Goal: Task Accomplishment & Management: Manage account settings

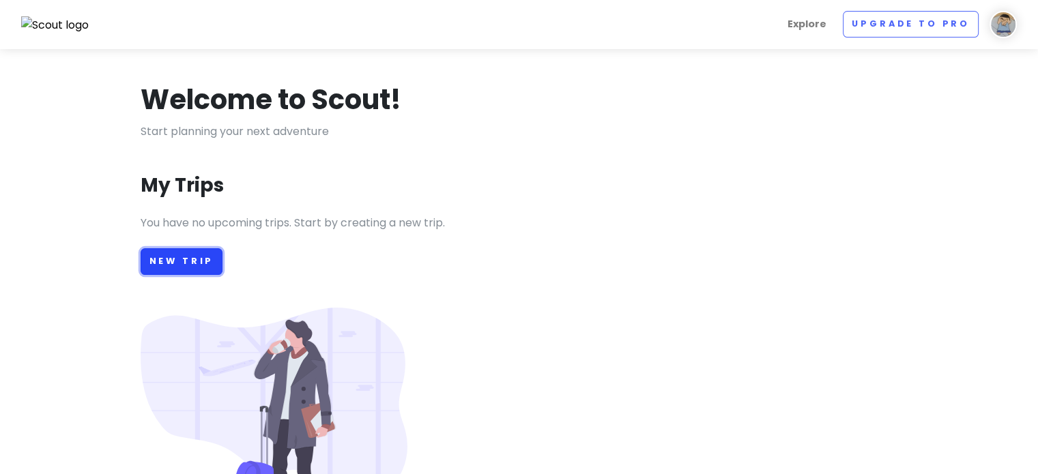
click at [192, 255] on link "New Trip" at bounding box center [182, 261] width 83 height 27
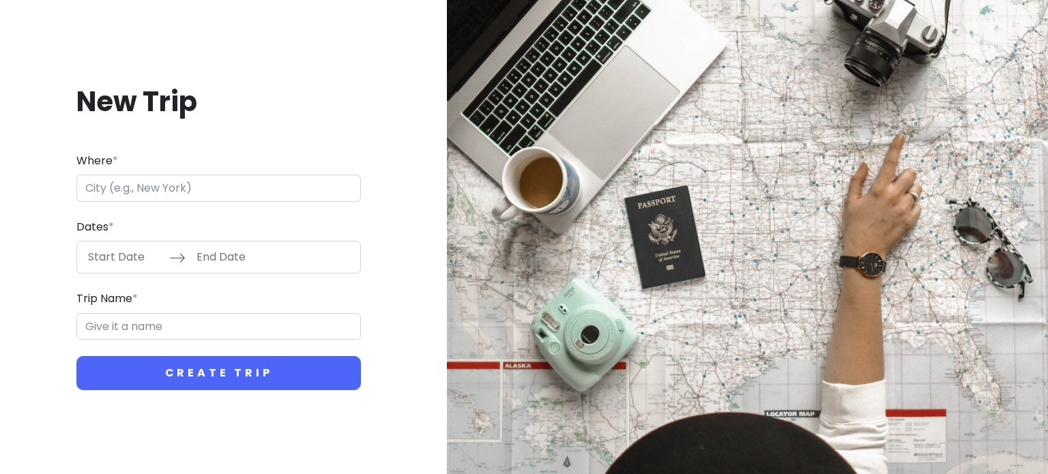
click at [232, 203] on form "Where * Dates * Navigate forward to interact with the calendar and select a dat…" at bounding box center [218, 271] width 285 height 239
click at [229, 197] on input "Where *" at bounding box center [218, 188] width 285 height 27
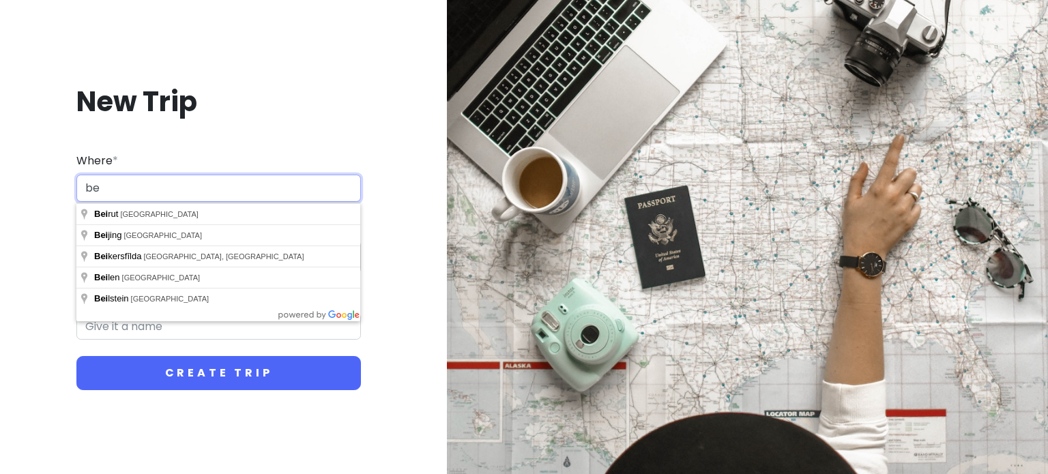
type input "b"
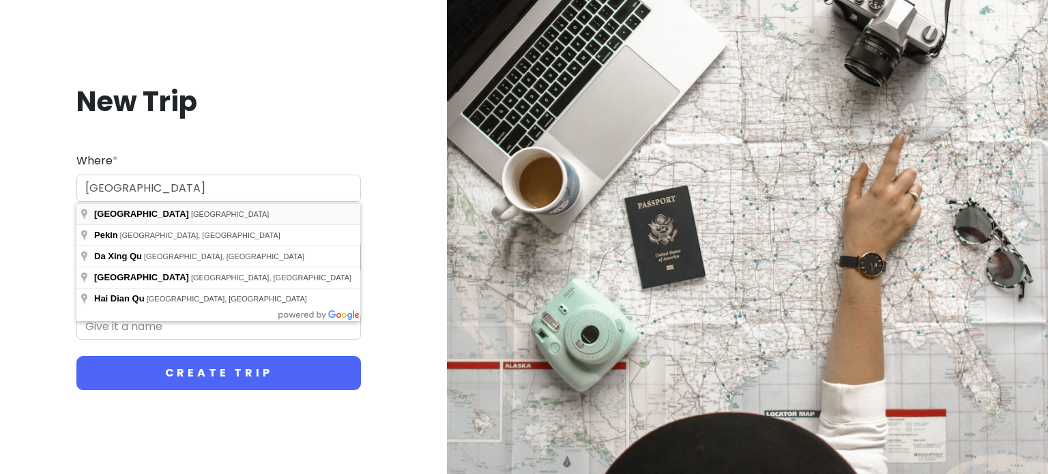
type input "[GEOGRAPHIC_DATA], [GEOGRAPHIC_DATA]"
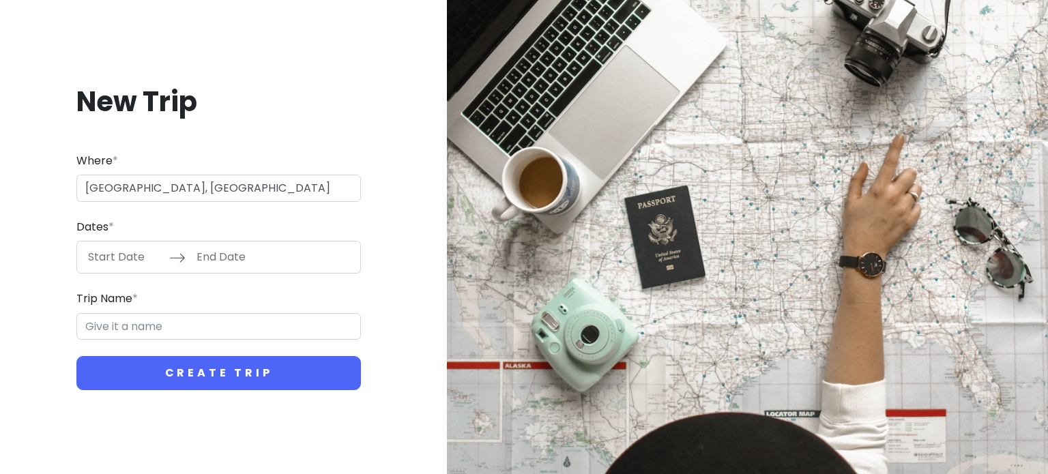
type input "Beijing Trip"
click at [294, 141] on div "New Trip Where * Beijing, China Dates * Navigate forward to interact with the c…" at bounding box center [219, 237] width 416 height 373
click at [129, 269] on input "Start Date" at bounding box center [125, 257] width 89 height 31
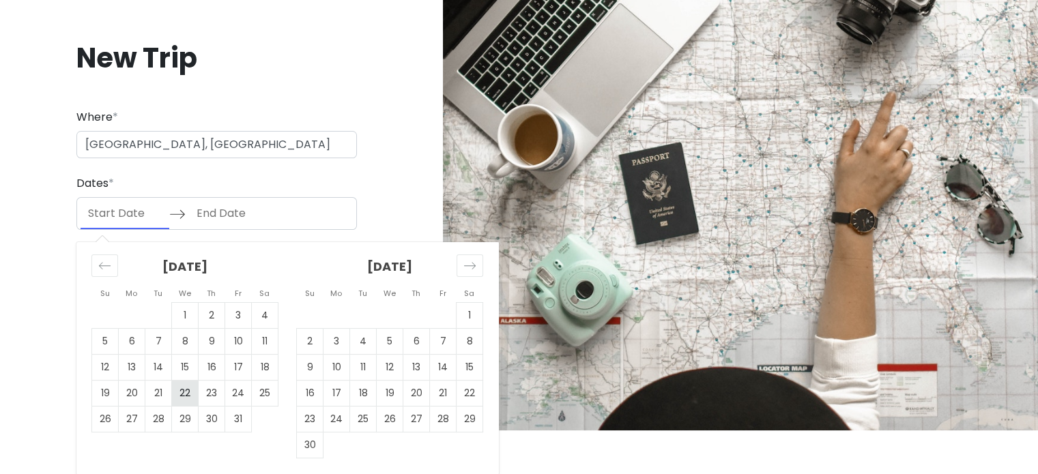
scroll to position [44, 0]
click at [132, 392] on td "20" at bounding box center [132, 393] width 27 height 26
type input "10/20/2025"
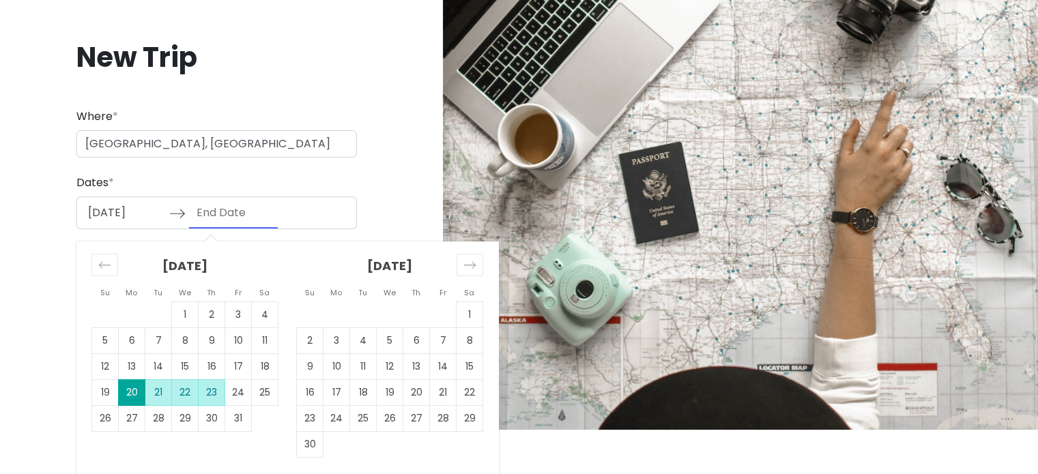
click at [218, 392] on td "23" at bounding box center [212, 393] width 27 height 26
type input "10/23/2025"
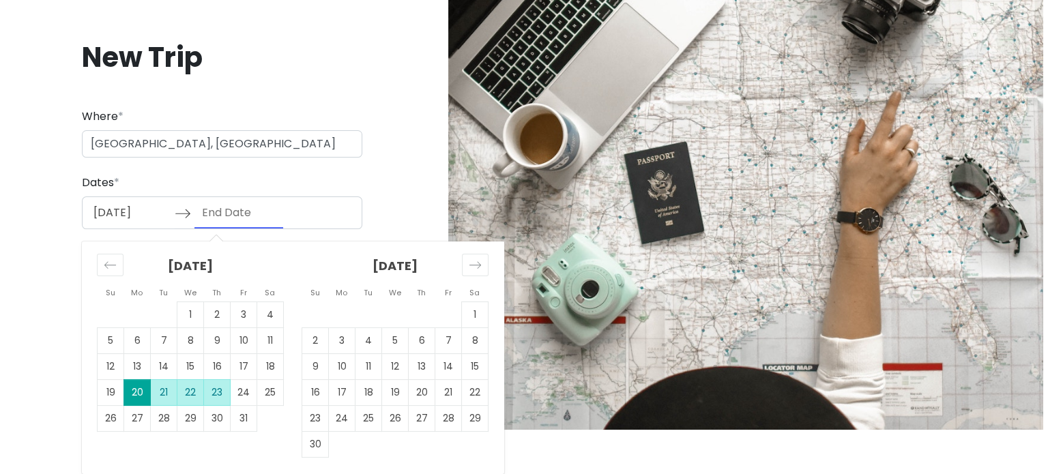
scroll to position [0, 0]
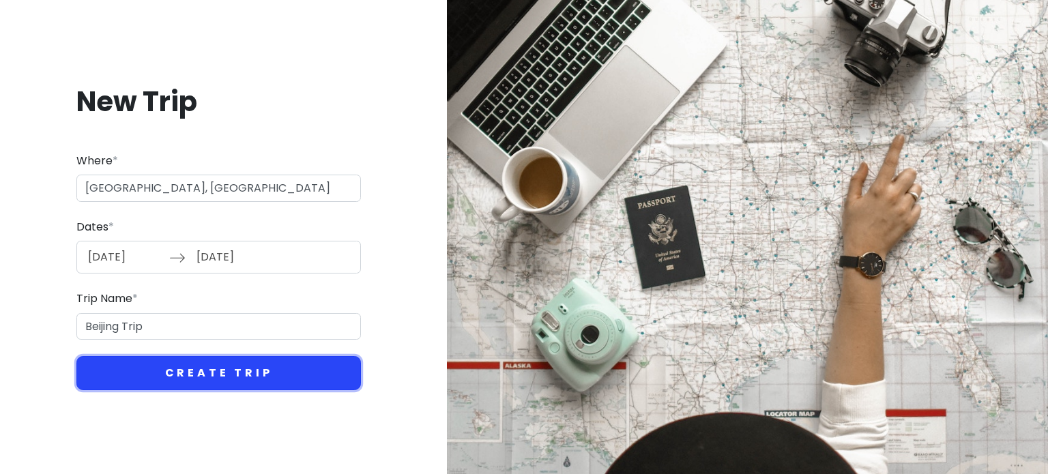
click at [232, 373] on button "Create Trip" at bounding box center [218, 373] width 285 height 34
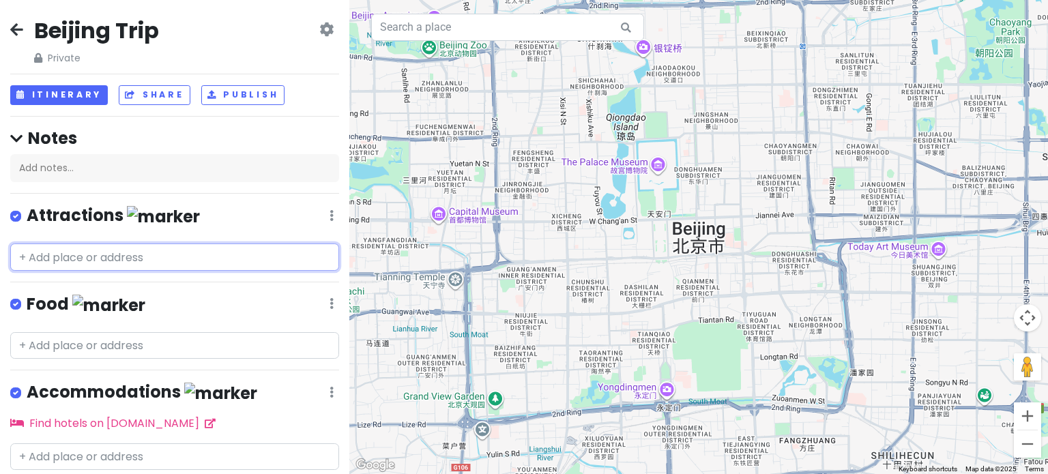
click at [158, 251] on input "text" at bounding box center [174, 257] width 329 height 27
click at [181, 214] on div "Attractions Edit Reorder Delete List" at bounding box center [174, 219] width 329 height 28
click at [168, 253] on input "text" at bounding box center [174, 257] width 329 height 27
type input "s"
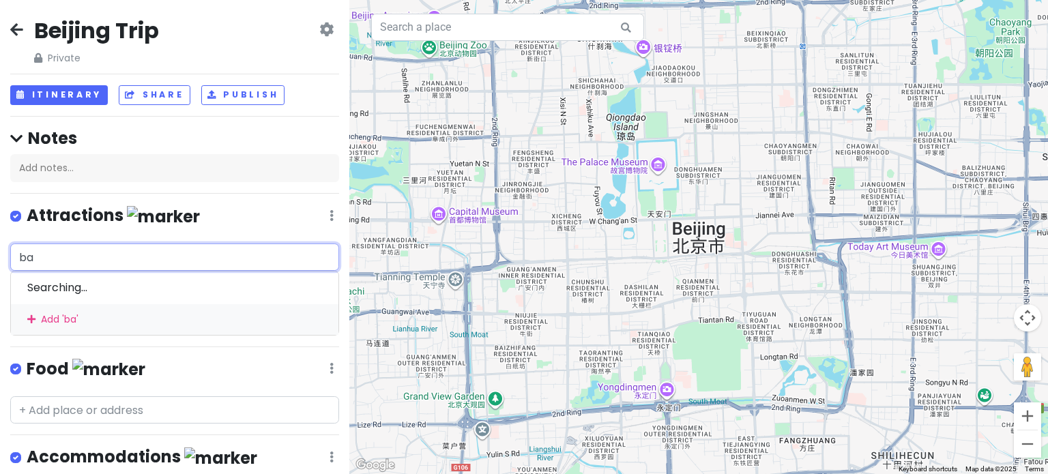
type input "b"
type input "保"
type input "宝"
type input "b"
click at [264, 218] on div "Attractions Edit Reorder Delete List" at bounding box center [174, 219] width 329 height 28
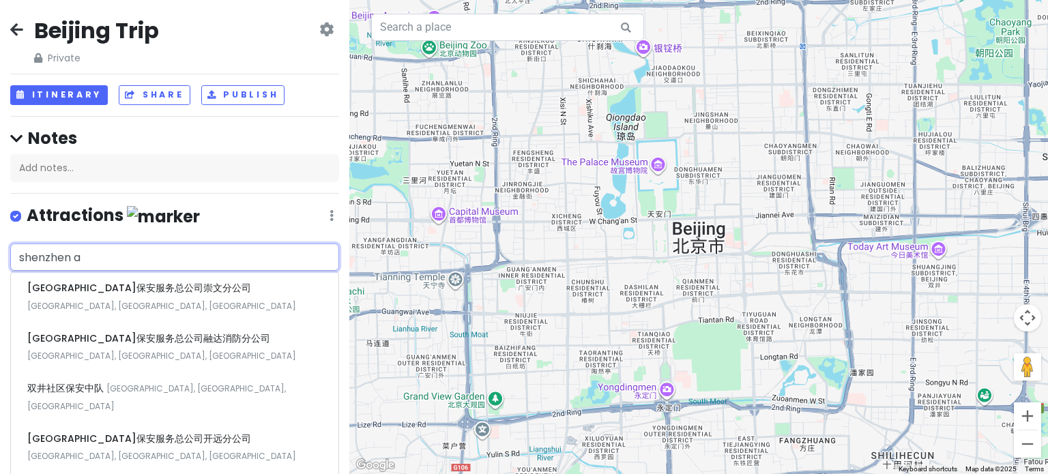
drag, startPoint x: 126, startPoint y: 257, endPoint x: 0, endPoint y: 262, distance: 125.7
click at [0, 262] on div "shenzhen a 北京市保安服务总公司崇文分公司 China, Beijing, Dongcheng 北京市保安服务总公司融达消防分公司 China, B…" at bounding box center [174, 399] width 349 height 310
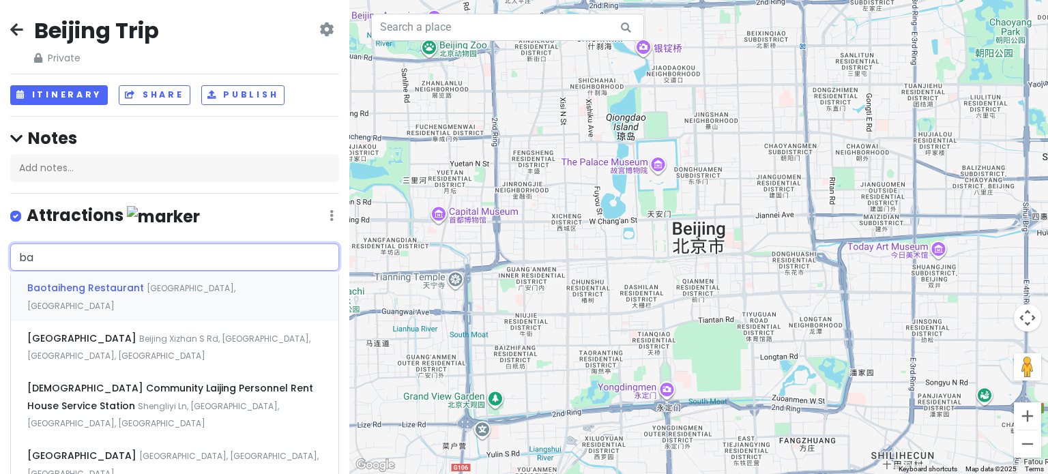
type input "b"
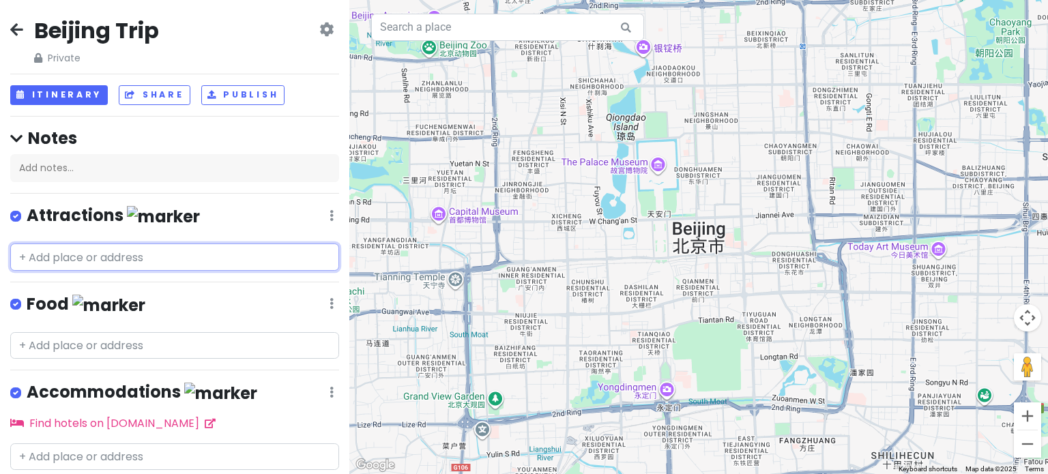
type input "s"
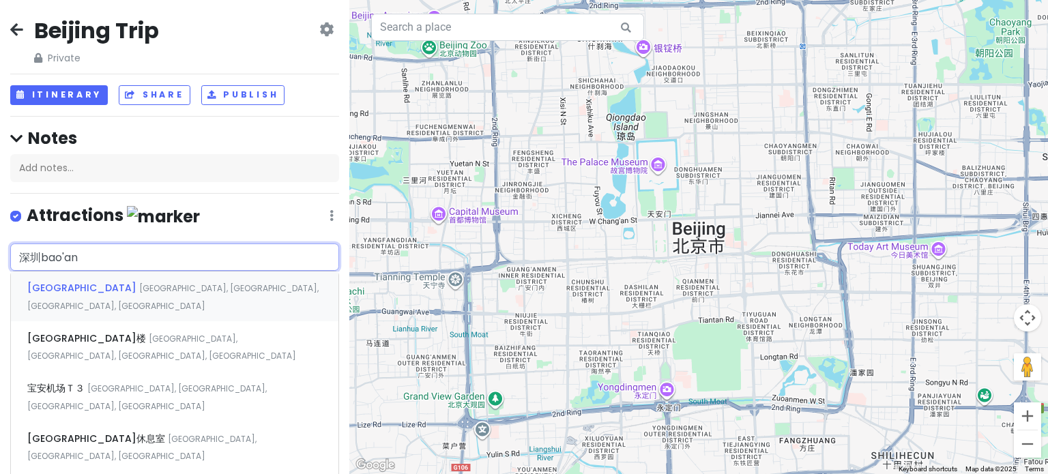
type input "深圳宝安"
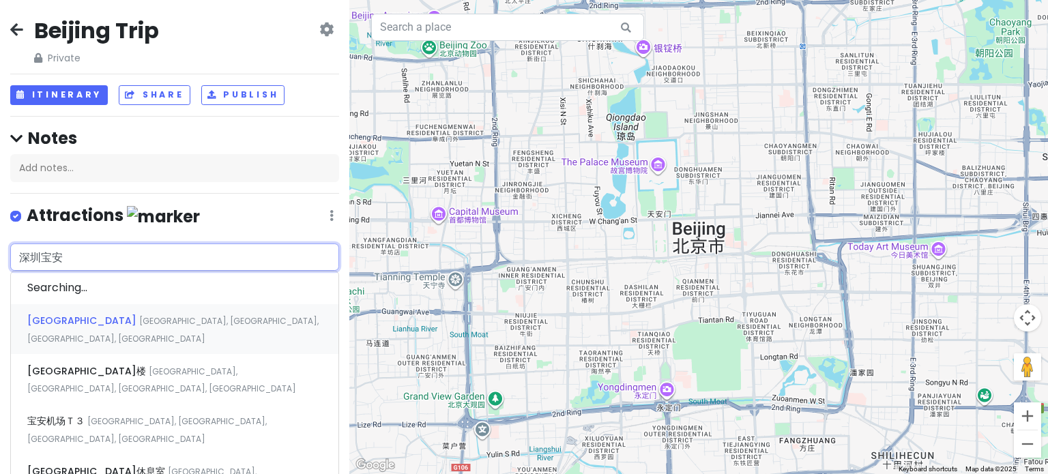
click at [163, 315] on span "[GEOGRAPHIC_DATA], [GEOGRAPHIC_DATA], [GEOGRAPHIC_DATA], [GEOGRAPHIC_DATA]" at bounding box center [172, 329] width 291 height 29
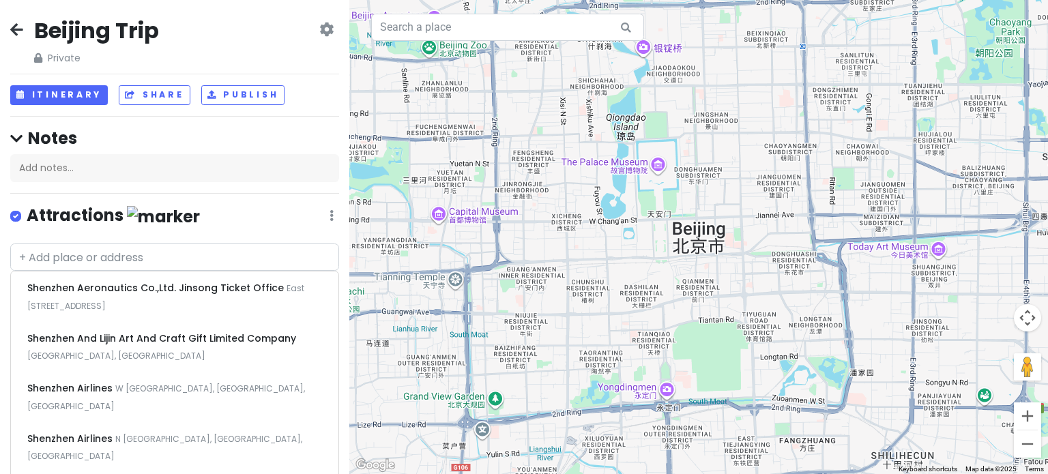
click at [280, 23] on div "Beijing Trip Private Change Dates Make a Copy Delete Trip Go Pro ⚡️ Give Feedba…" at bounding box center [174, 40] width 329 height 49
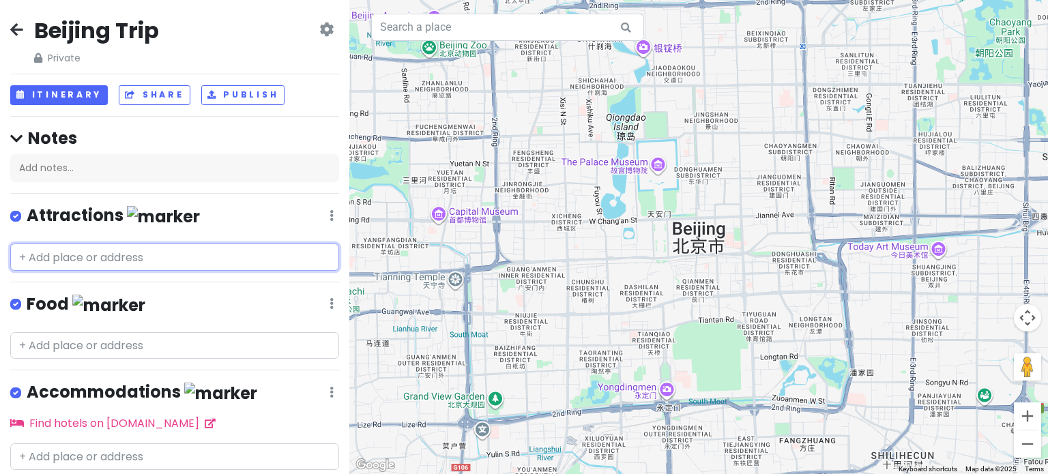
click at [168, 255] on input "text" at bounding box center [174, 257] width 329 height 27
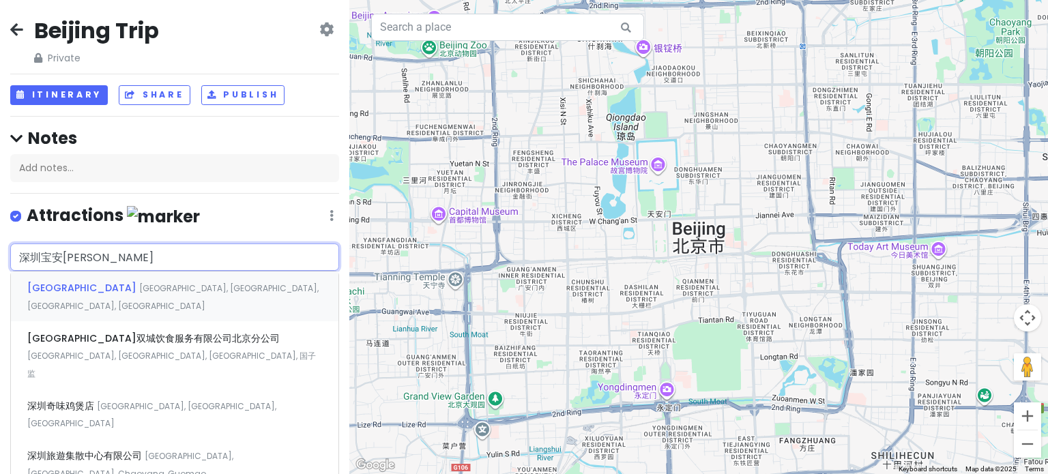
type input "[GEOGRAPHIC_DATA]"
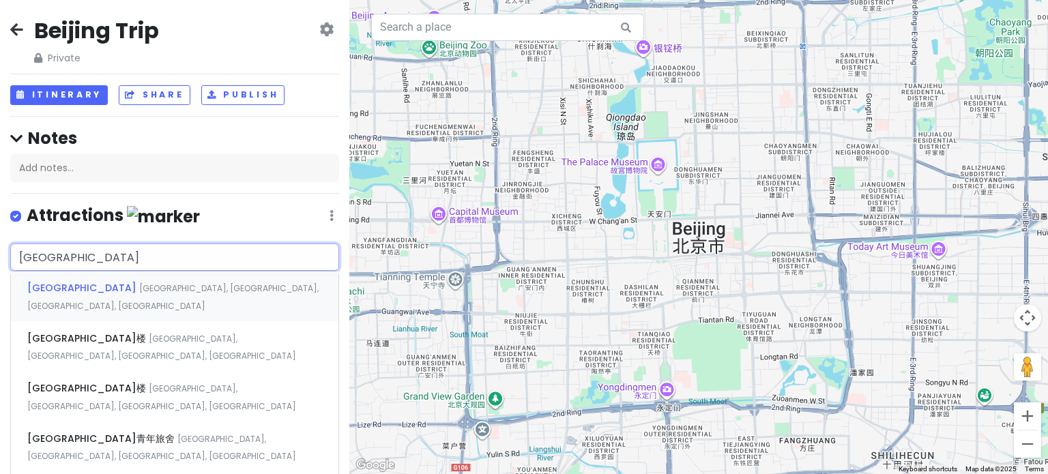
click at [162, 294] on div "[GEOGRAPHIC_DATA], [GEOGRAPHIC_DATA], [GEOGRAPHIC_DATA], [GEOGRAPHIC_DATA]" at bounding box center [175, 297] width 328 height 50
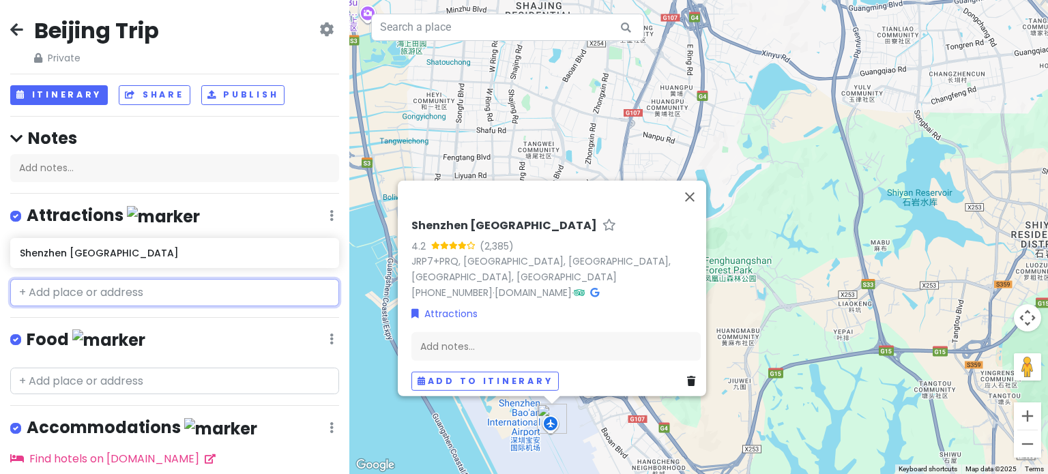
click at [150, 299] on input "text" at bounding box center [174, 292] width 329 height 27
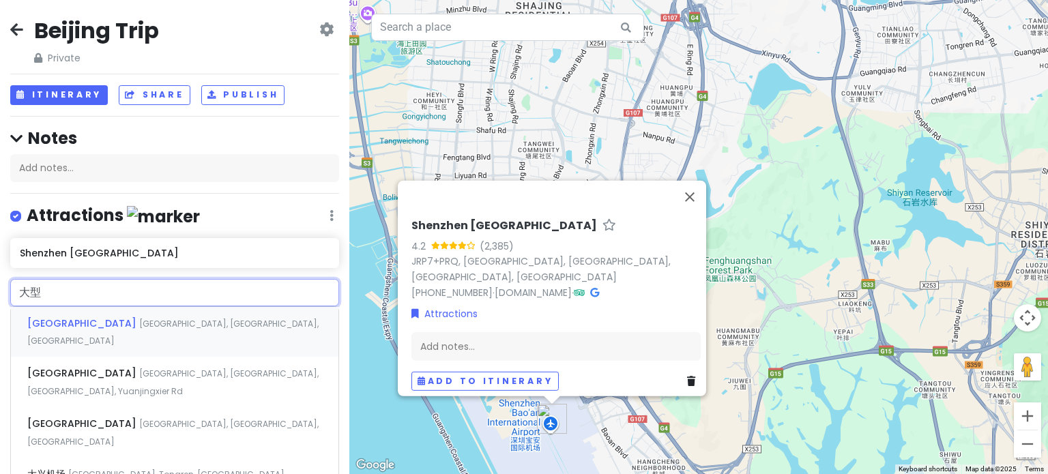
type input "大"
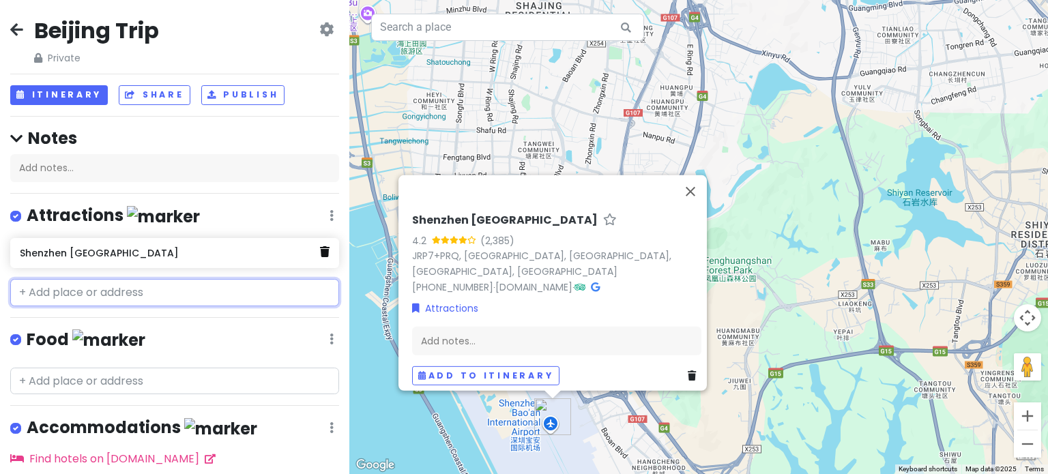
click at [320, 255] on icon at bounding box center [325, 251] width 10 height 11
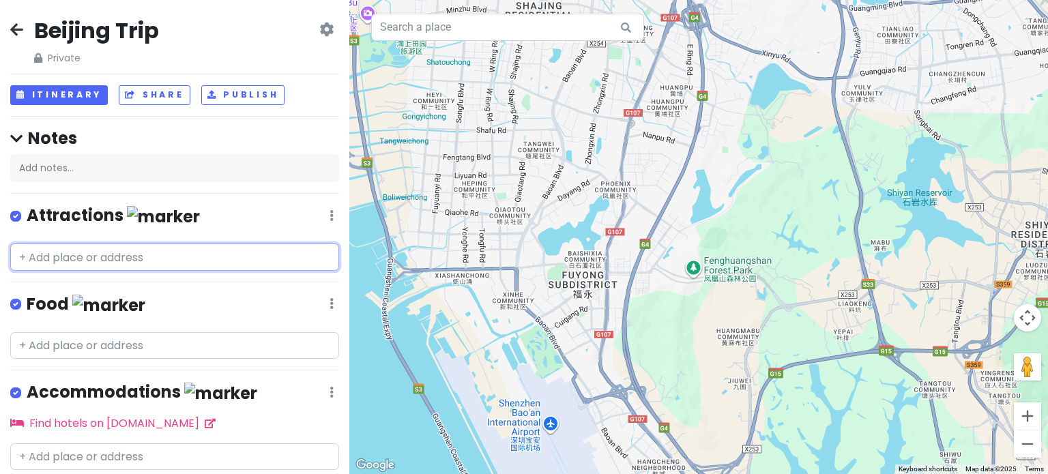
click at [176, 264] on input "text" at bounding box center [174, 257] width 329 height 27
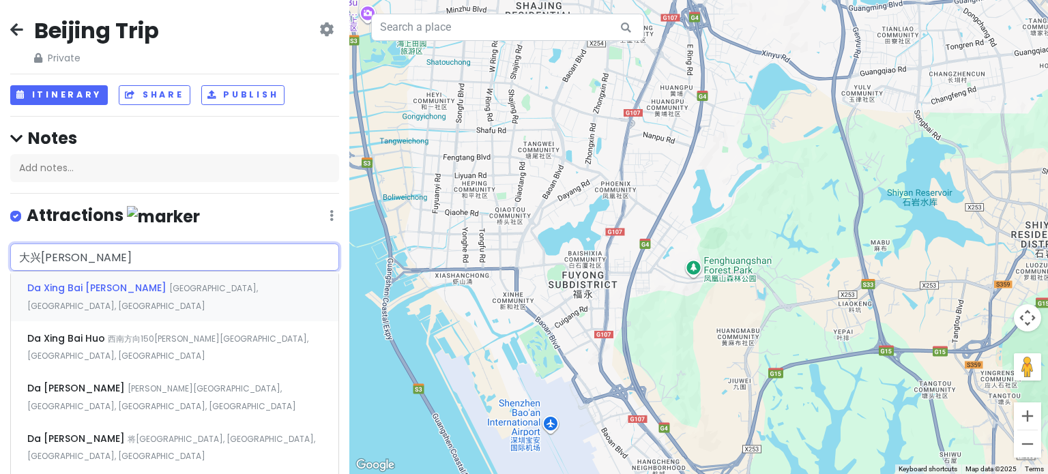
type input "大兴机场"
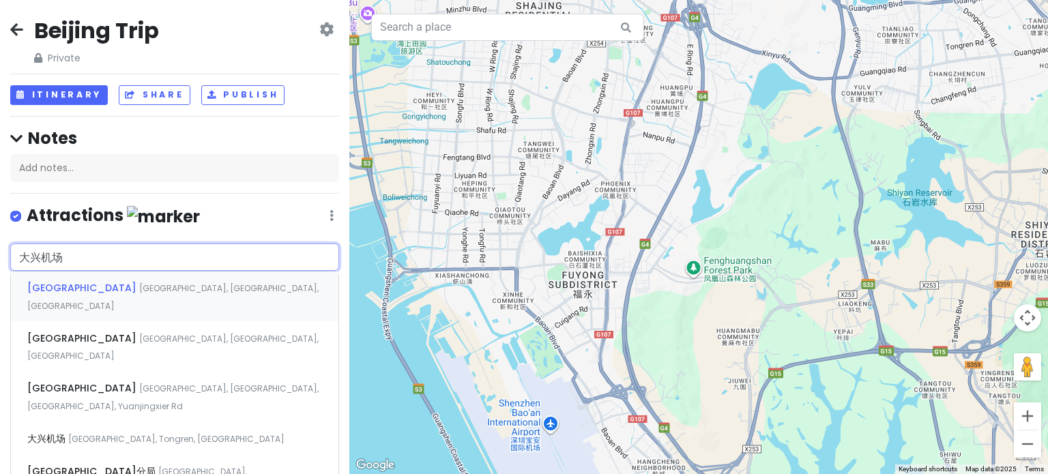
click at [186, 285] on span "[GEOGRAPHIC_DATA], [GEOGRAPHIC_DATA], [GEOGRAPHIC_DATA]" at bounding box center [172, 297] width 291 height 29
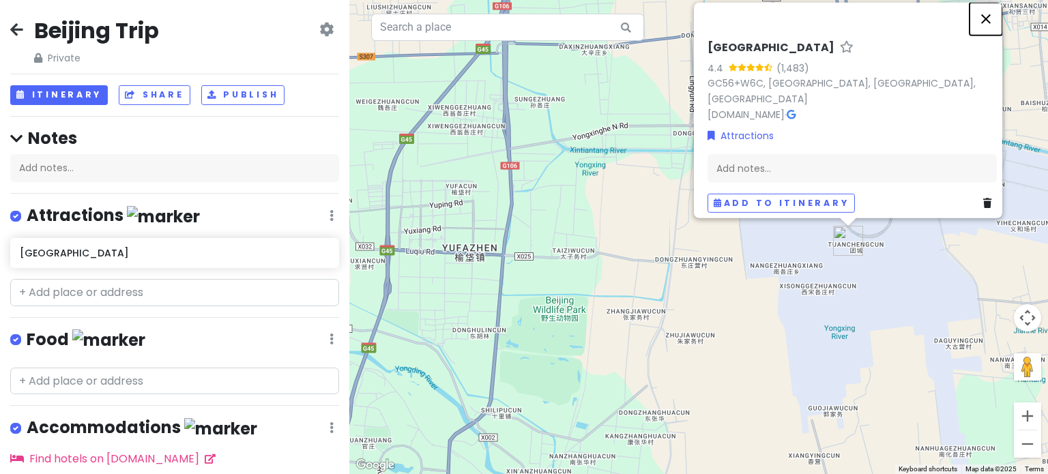
click at [997, 23] on button "Close" at bounding box center [986, 18] width 33 height 33
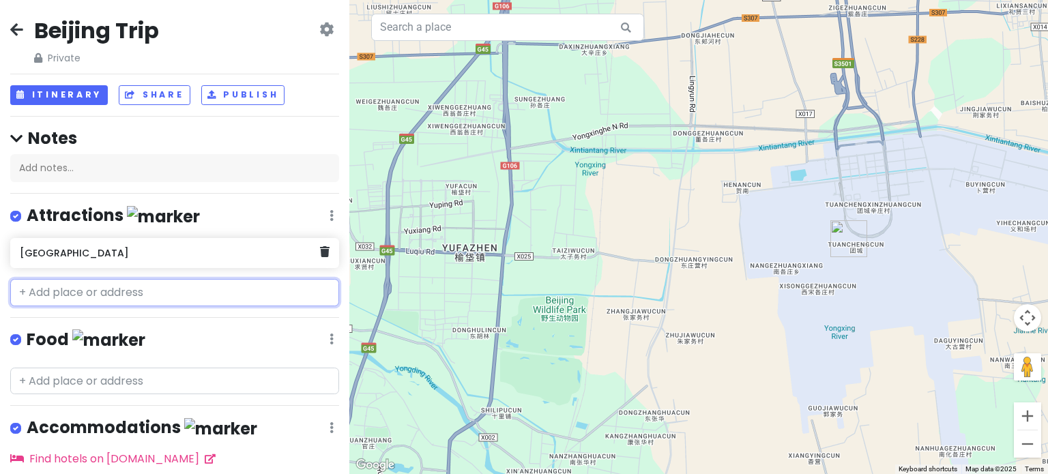
drag, startPoint x: 164, startPoint y: 250, endPoint x: 131, endPoint y: 287, distance: 50.3
click at [131, 287] on input "text" at bounding box center [174, 292] width 329 height 27
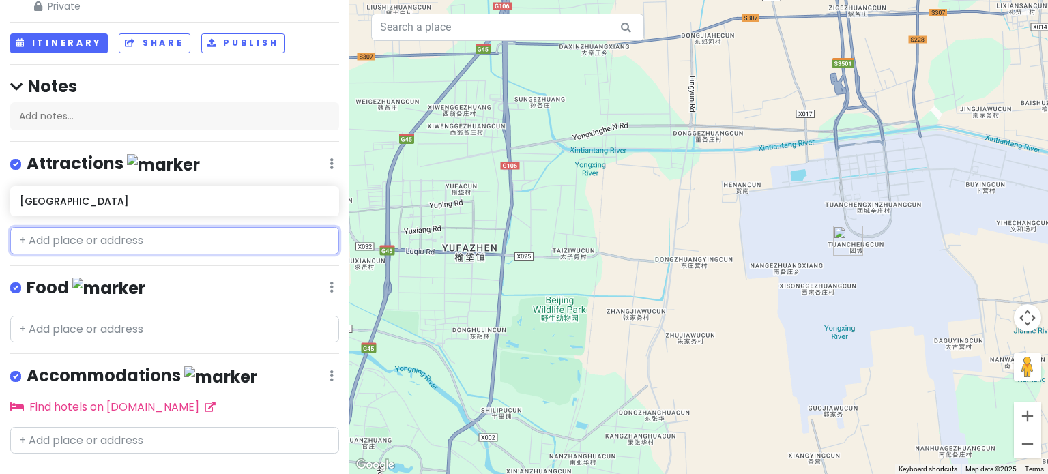
scroll to position [77, 0]
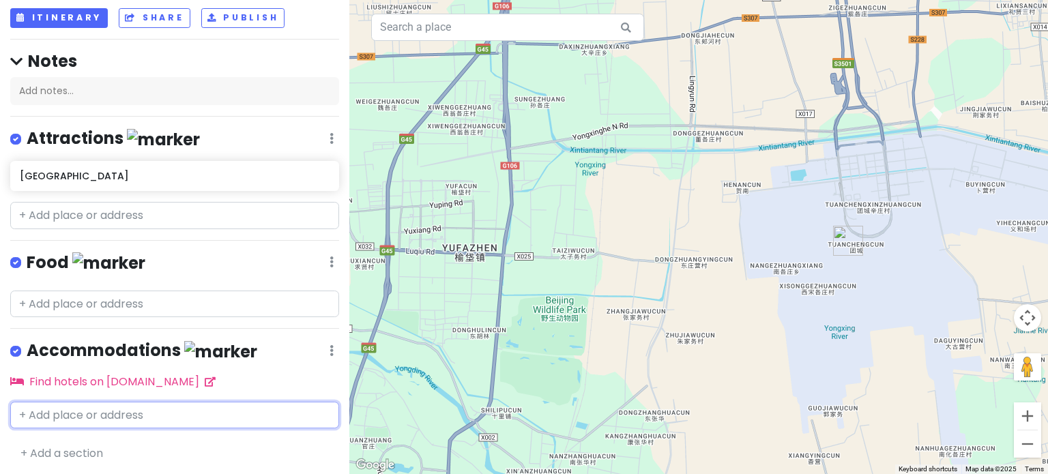
click at [160, 414] on input "text" at bounding box center [174, 415] width 329 height 27
click at [117, 143] on h4 "Attractions" at bounding box center [113, 139] width 173 height 23
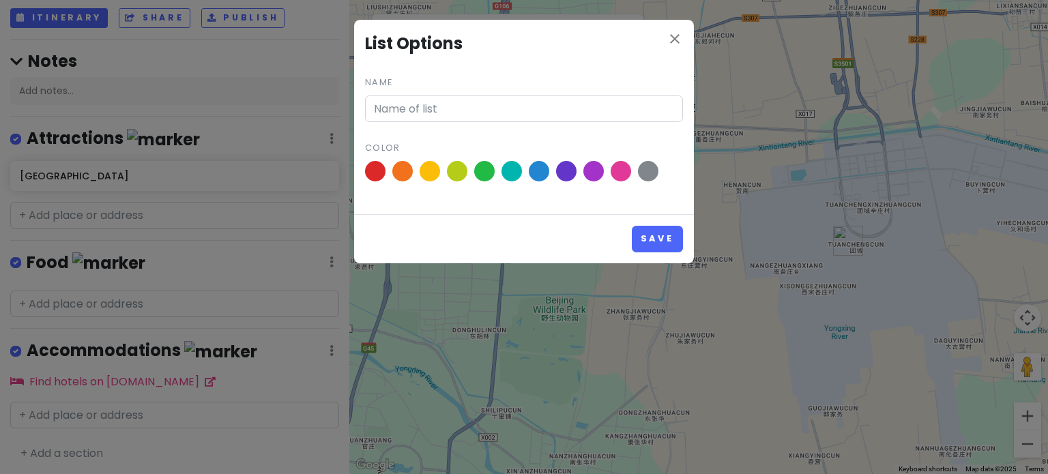
type input "Attractions"
click at [682, 35] on icon "close" at bounding box center [675, 39] width 16 height 16
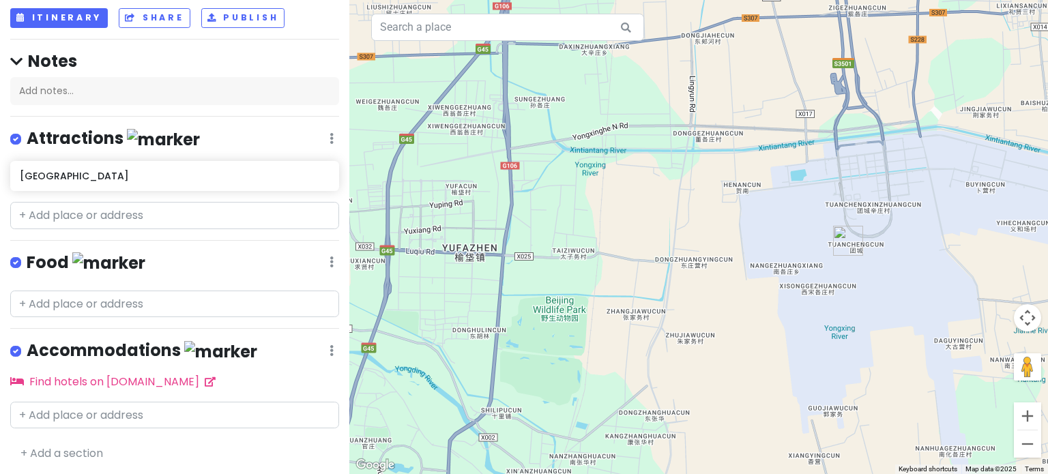
click at [151, 341] on h4 "Accommodations" at bounding box center [142, 351] width 231 height 23
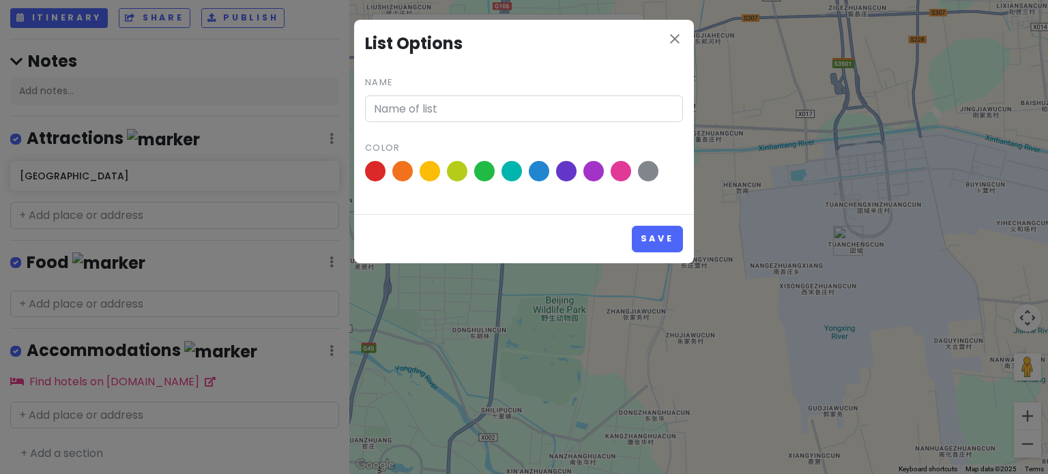
type input "Accommodations"
drag, startPoint x: 491, startPoint y: 107, endPoint x: 309, endPoint y: 101, distance: 182.3
click at [309, 101] on div "close List Options Name Accommodations Color Save" at bounding box center [524, 237] width 1048 height 474
click at [672, 40] on icon "close" at bounding box center [675, 39] width 16 height 16
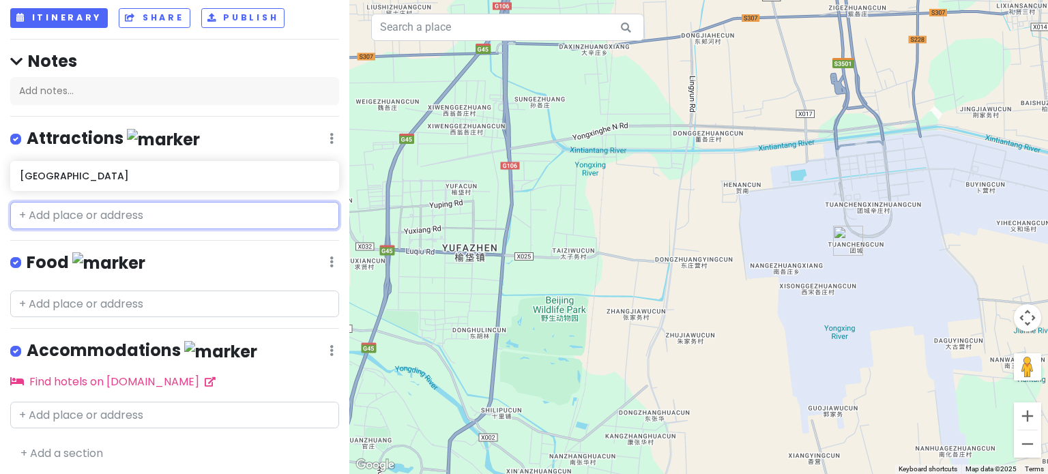
click at [144, 219] on input "text" at bounding box center [174, 215] width 329 height 27
click at [178, 220] on input "text" at bounding box center [174, 215] width 329 height 27
click at [141, 302] on input "text" at bounding box center [174, 304] width 329 height 27
click at [192, 216] on input "text" at bounding box center [174, 215] width 329 height 27
click at [163, 293] on input "text" at bounding box center [174, 304] width 329 height 27
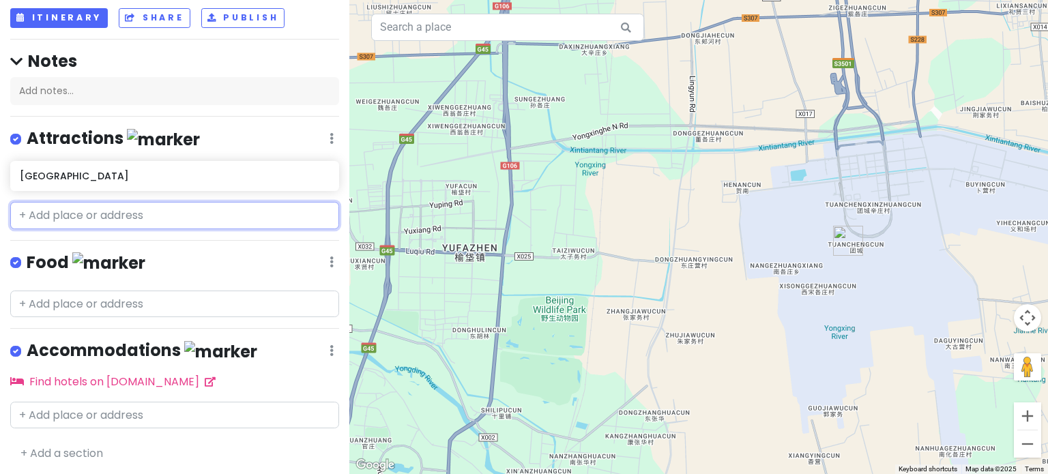
click at [186, 216] on input "text" at bounding box center [174, 215] width 329 height 27
type input "d"
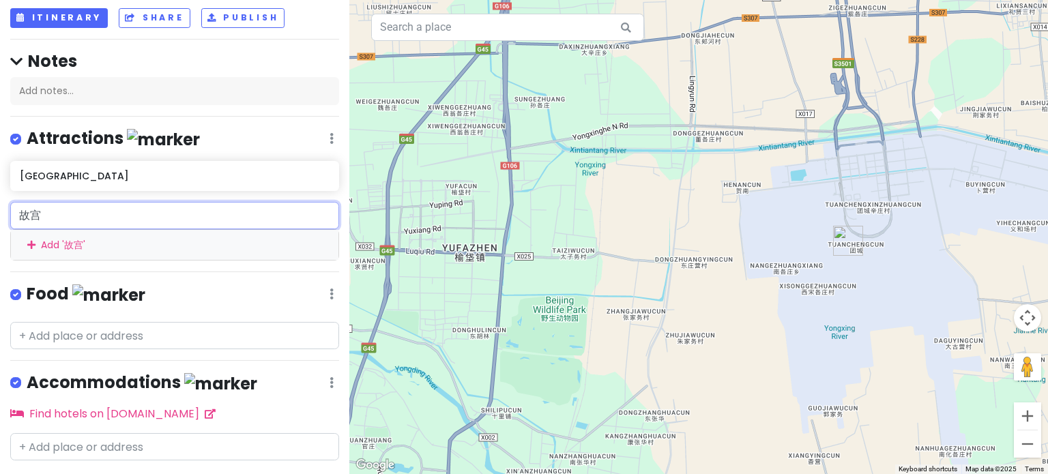
click at [172, 207] on input "故宫" at bounding box center [174, 215] width 329 height 27
click at [187, 215] on input "故宫" at bounding box center [174, 215] width 329 height 27
type input "故"
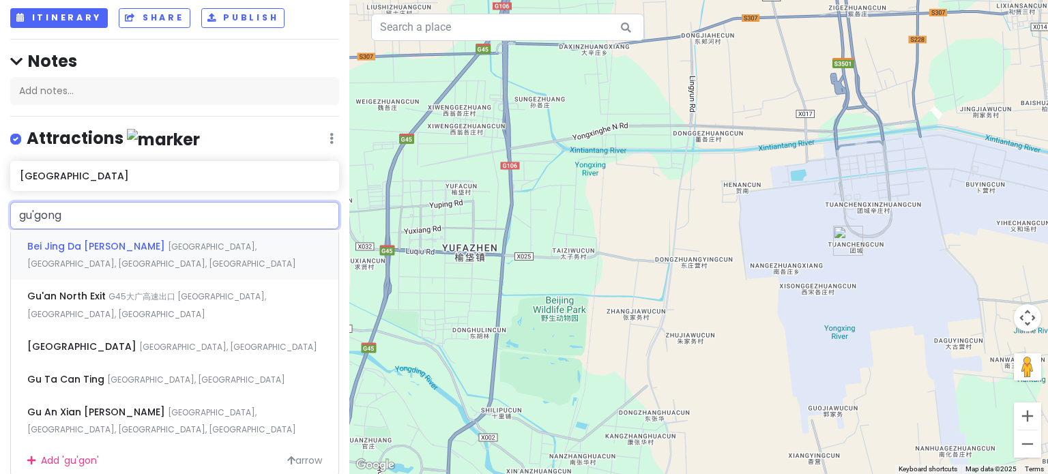
type input "故宫"
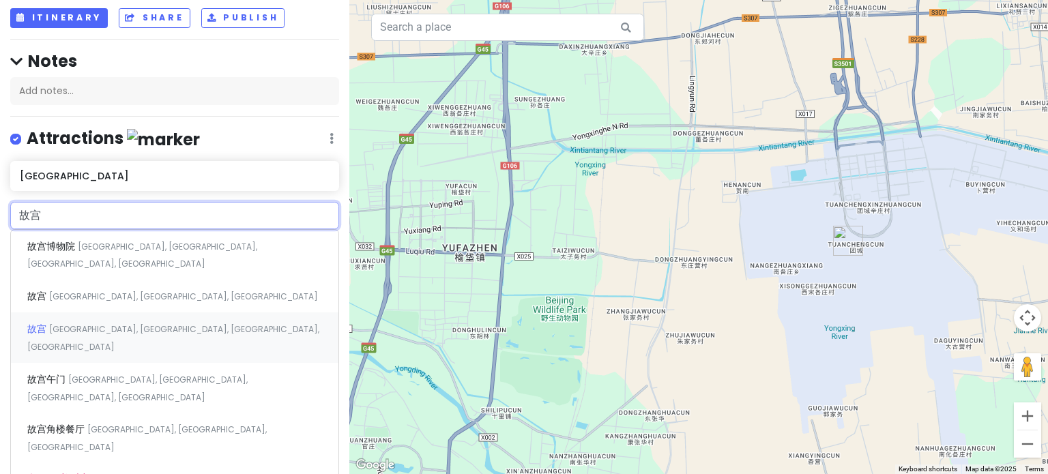
click at [222, 323] on span "[GEOGRAPHIC_DATA], [GEOGRAPHIC_DATA], [GEOGRAPHIC_DATA], [GEOGRAPHIC_DATA]" at bounding box center [173, 337] width 292 height 29
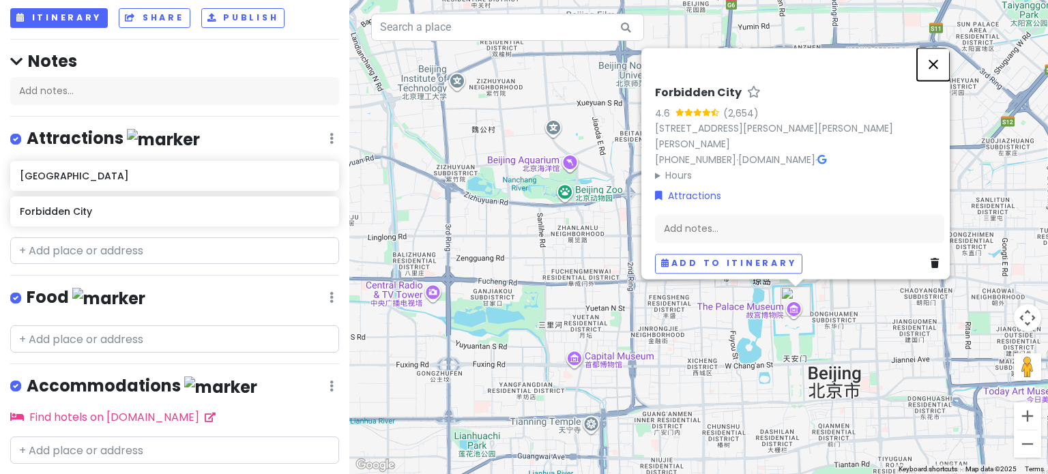
click at [947, 68] on button "Close" at bounding box center [933, 64] width 33 height 33
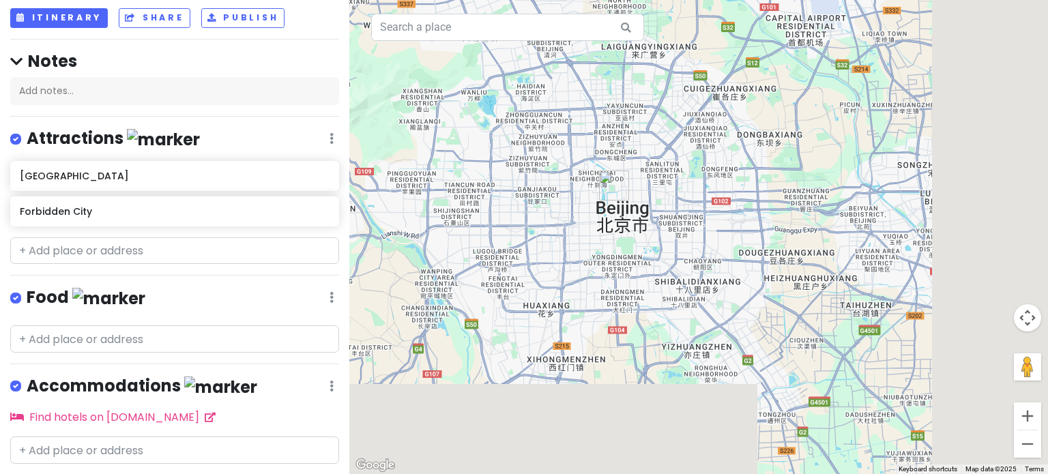
drag, startPoint x: 830, startPoint y: 342, endPoint x: 618, endPoint y: 228, distance: 241.5
click at [618, 228] on div at bounding box center [698, 237] width 699 height 474
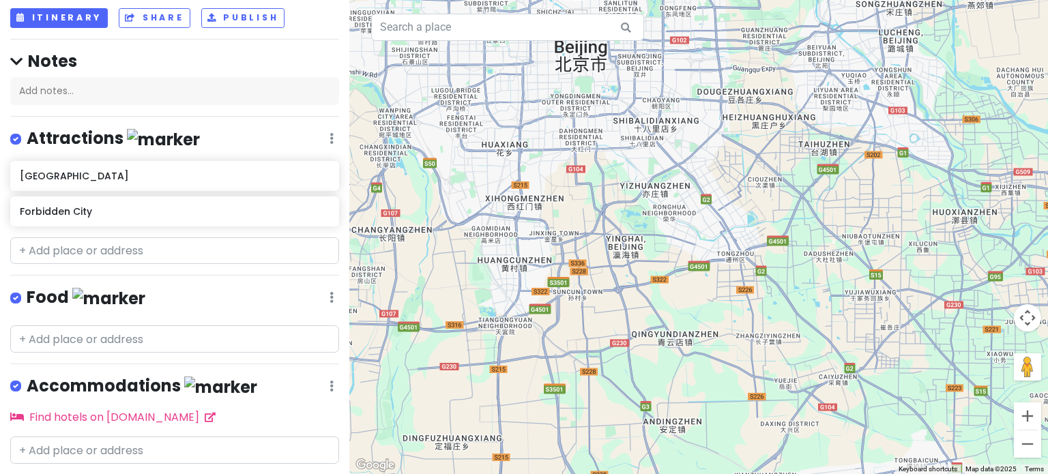
drag, startPoint x: 631, startPoint y: 280, endPoint x: 654, endPoint y: 379, distance: 101.8
click at [654, 379] on div at bounding box center [698, 237] width 699 height 474
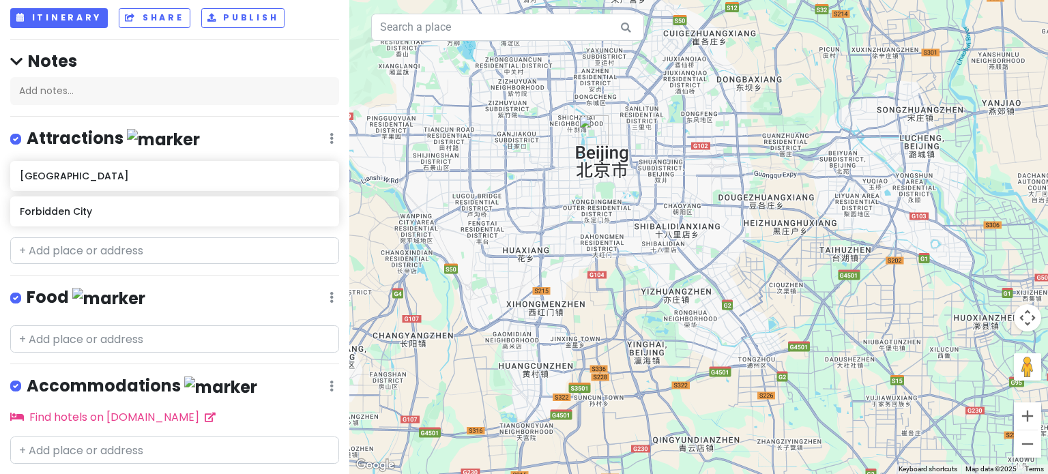
drag, startPoint x: 628, startPoint y: 207, endPoint x: 637, endPoint y: 269, distance: 62.1
click at [637, 269] on div at bounding box center [698, 237] width 699 height 474
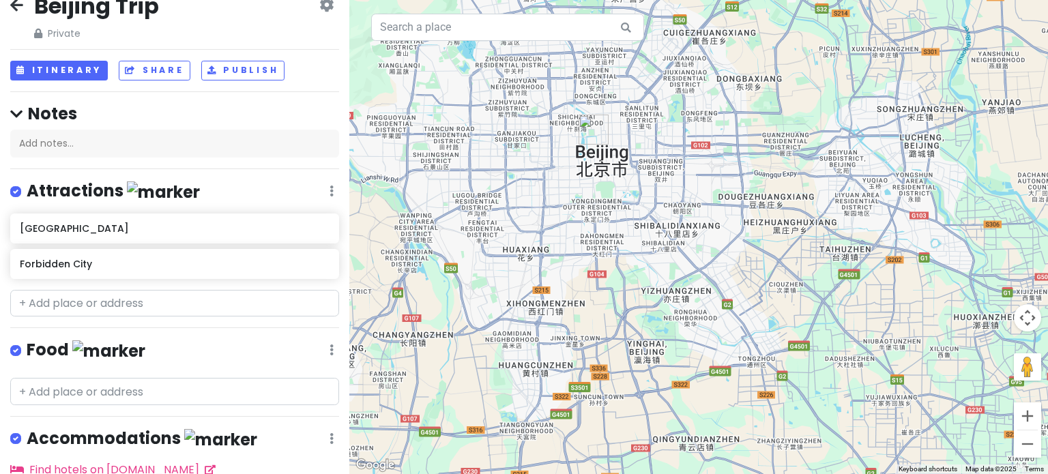
scroll to position [0, 0]
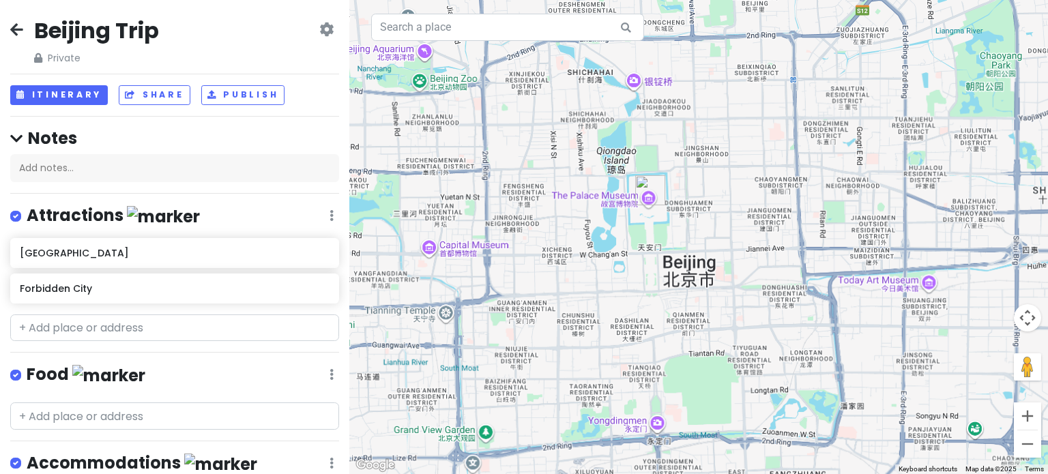
drag, startPoint x: 656, startPoint y: 126, endPoint x: 625, endPoint y: 320, distance: 196.9
click at [633, 336] on div at bounding box center [698, 237] width 699 height 474
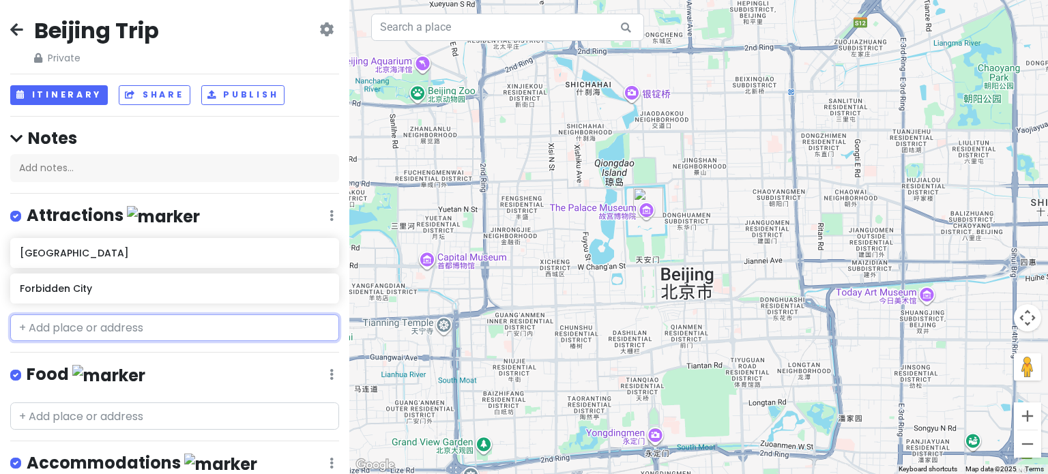
click at [183, 335] on input "text" at bounding box center [174, 328] width 329 height 27
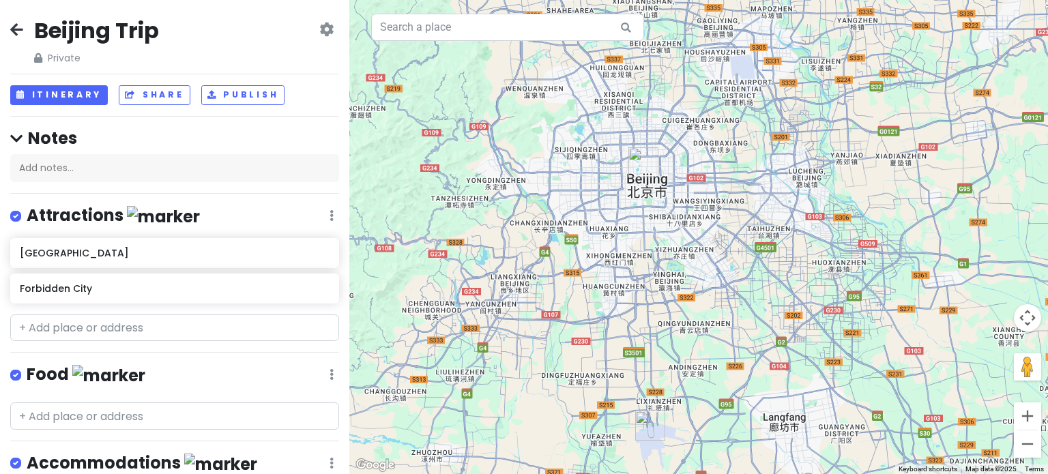
drag, startPoint x: 565, startPoint y: 336, endPoint x: 637, endPoint y: 226, distance: 132.1
click at [637, 226] on div at bounding box center [698, 237] width 699 height 474
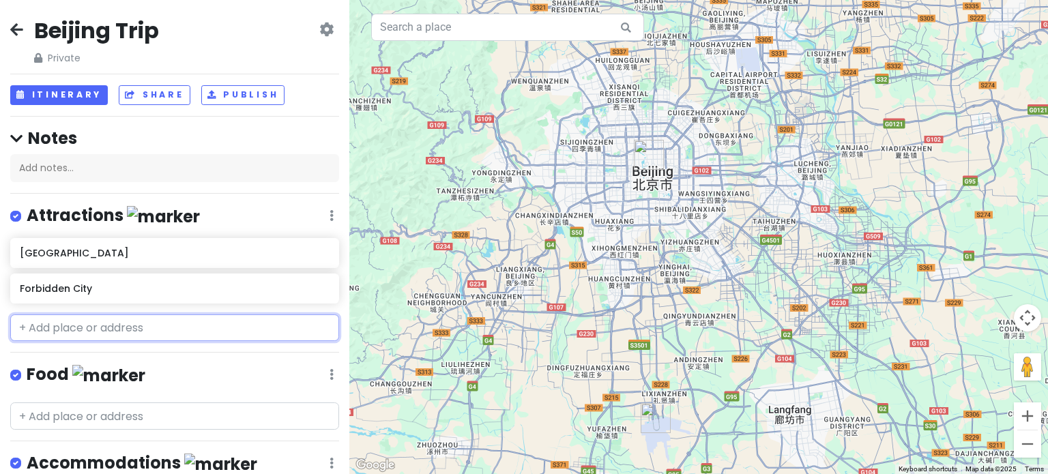
click at [154, 328] on input "text" at bounding box center [174, 328] width 329 height 27
click at [176, 324] on input "text" at bounding box center [174, 328] width 329 height 27
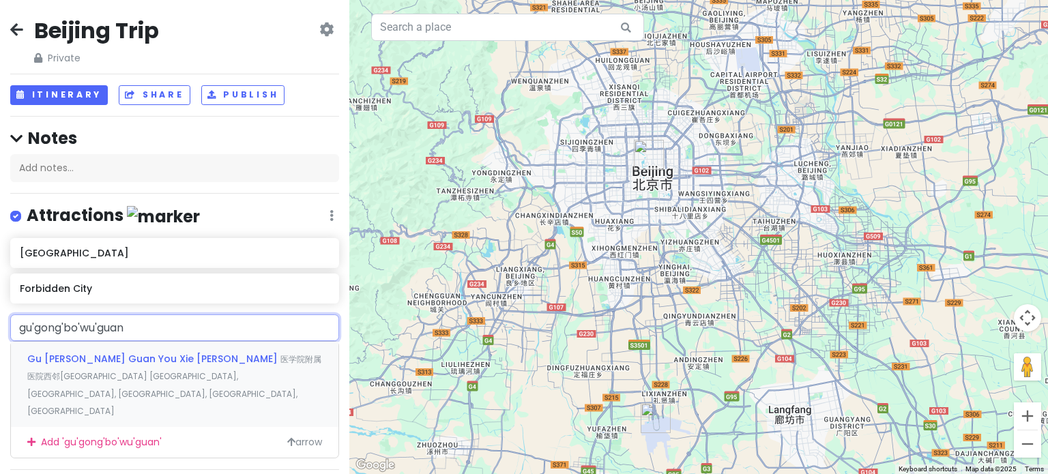
type input "故宫博物馆"
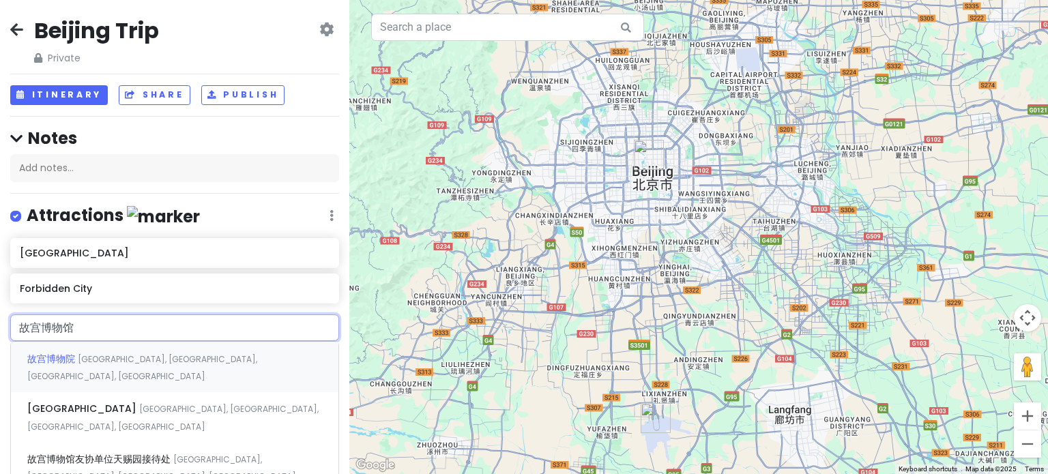
click at [191, 353] on span "[GEOGRAPHIC_DATA], [GEOGRAPHIC_DATA], [GEOGRAPHIC_DATA], [GEOGRAPHIC_DATA]" at bounding box center [142, 367] width 230 height 29
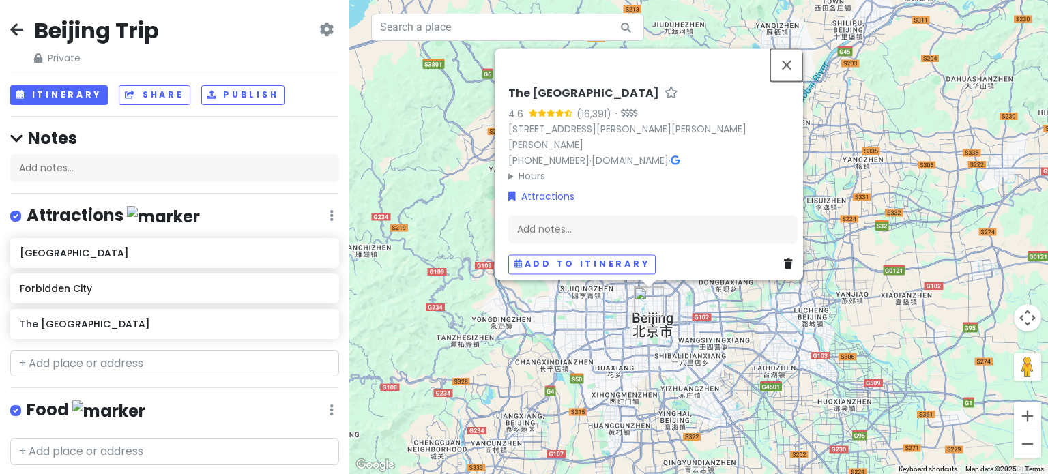
click at [796, 55] on button "Close" at bounding box center [786, 64] width 33 height 33
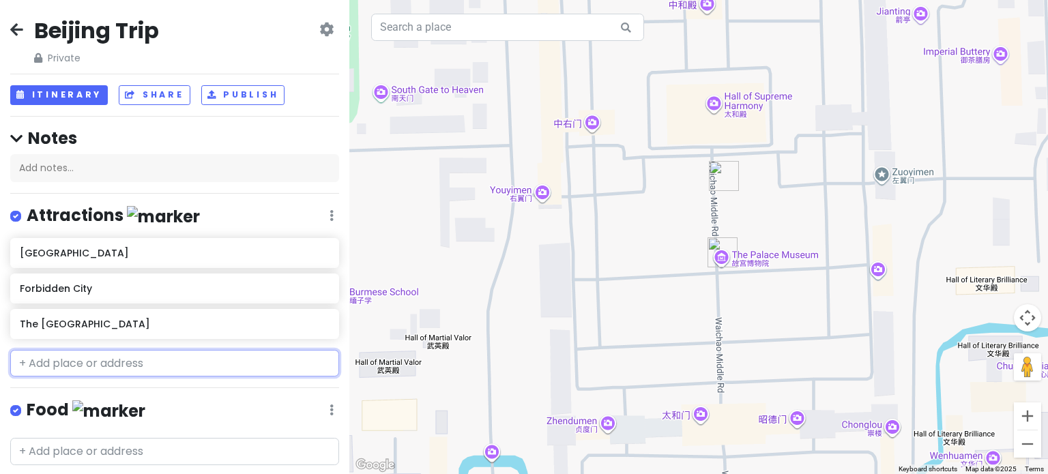
click at [254, 350] on input "text" at bounding box center [174, 363] width 329 height 27
click at [319, 330] on div "The [GEOGRAPHIC_DATA]" at bounding box center [174, 324] width 329 height 30
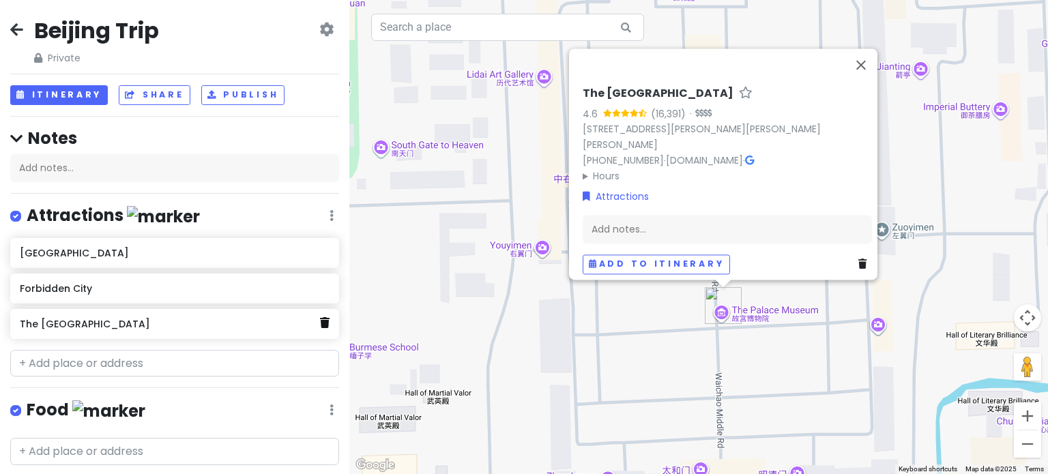
click at [320, 323] on icon at bounding box center [325, 322] width 10 height 11
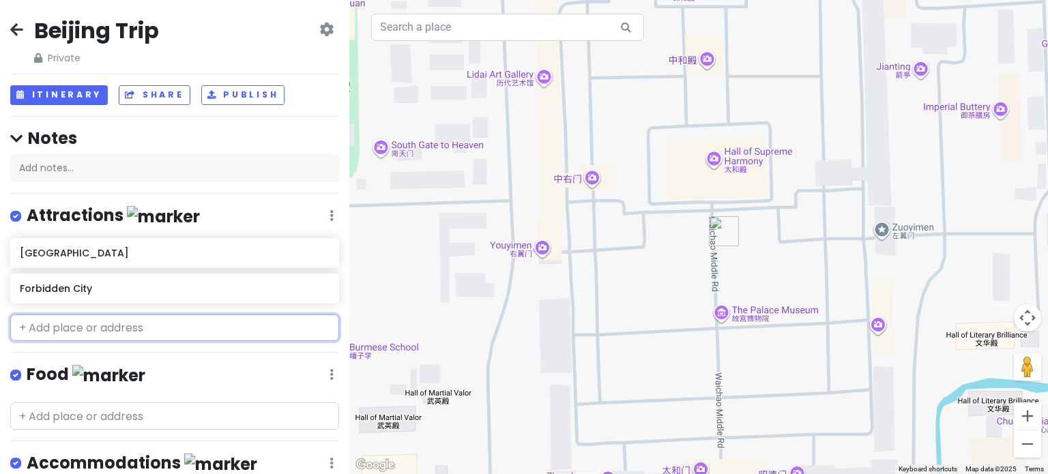
click at [167, 334] on input "text" at bounding box center [174, 328] width 329 height 27
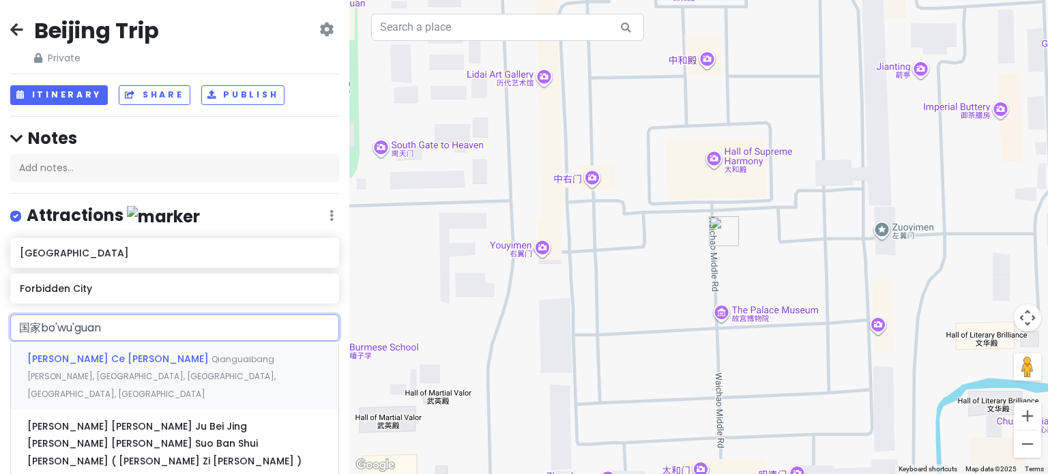
type input "国家博物馆"
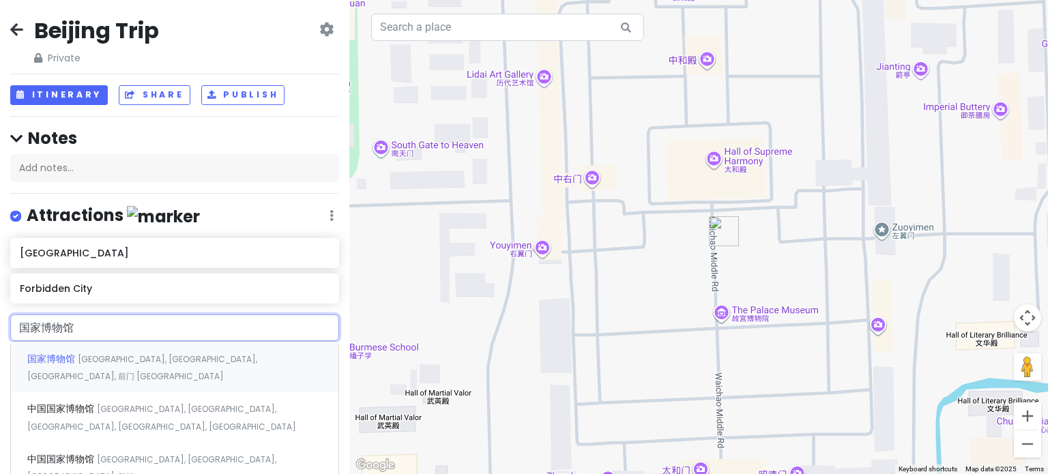
click at [205, 356] on span "[GEOGRAPHIC_DATA], [GEOGRAPHIC_DATA], [GEOGRAPHIC_DATA], 前门 [GEOGRAPHIC_DATA]" at bounding box center [142, 367] width 230 height 29
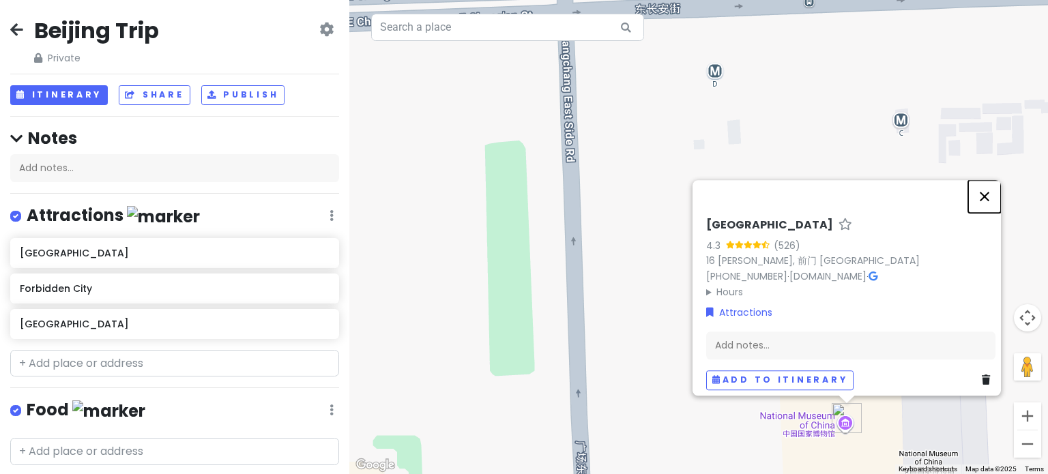
click at [988, 190] on button "Close" at bounding box center [984, 196] width 33 height 33
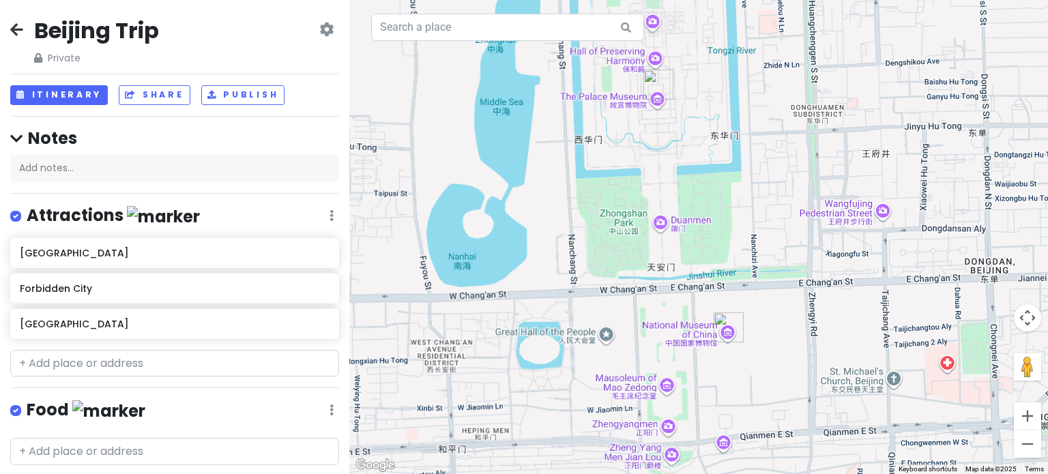
drag, startPoint x: 893, startPoint y: 280, endPoint x: 714, endPoint y: 334, distance: 186.9
click at [714, 334] on img "National Museum of China" at bounding box center [729, 328] width 30 height 30
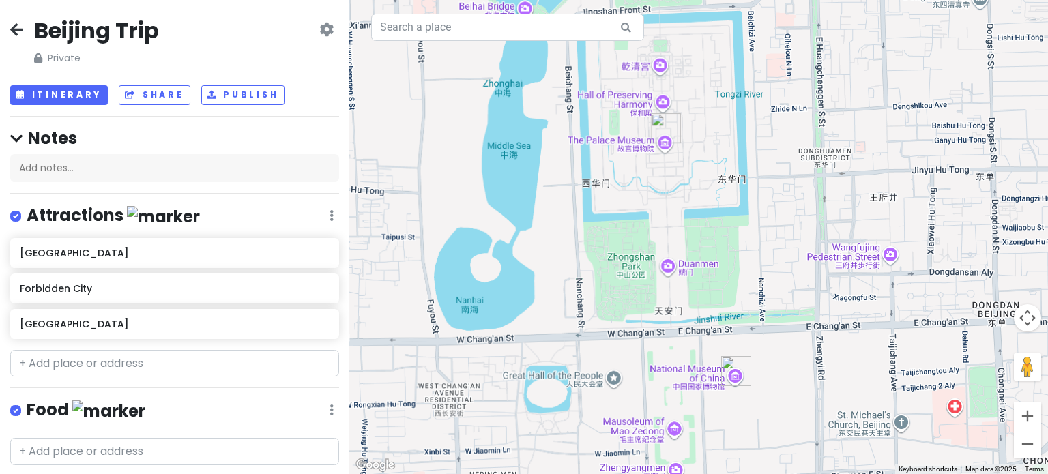
drag, startPoint x: 719, startPoint y: 276, endPoint x: 727, endPoint y: 310, distance: 34.9
click at [727, 310] on div at bounding box center [698, 237] width 699 height 474
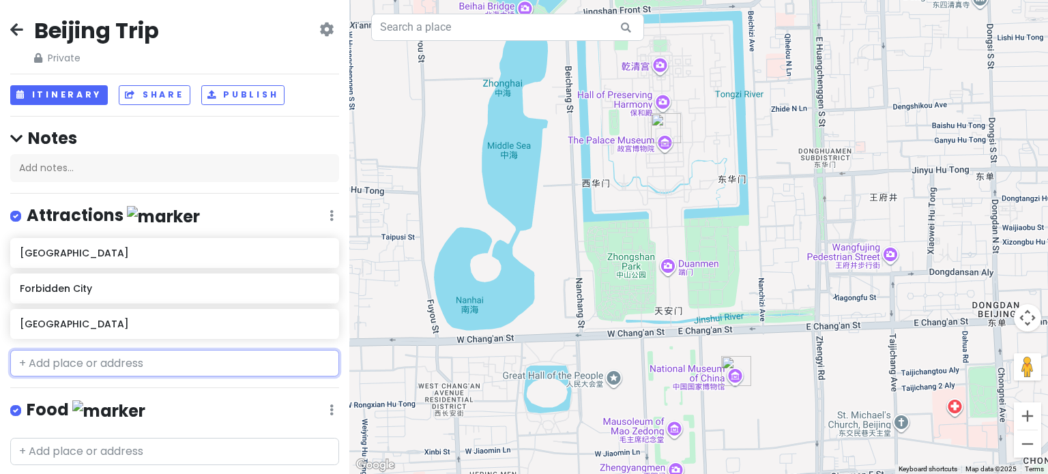
click at [153, 360] on input "text" at bounding box center [174, 363] width 329 height 27
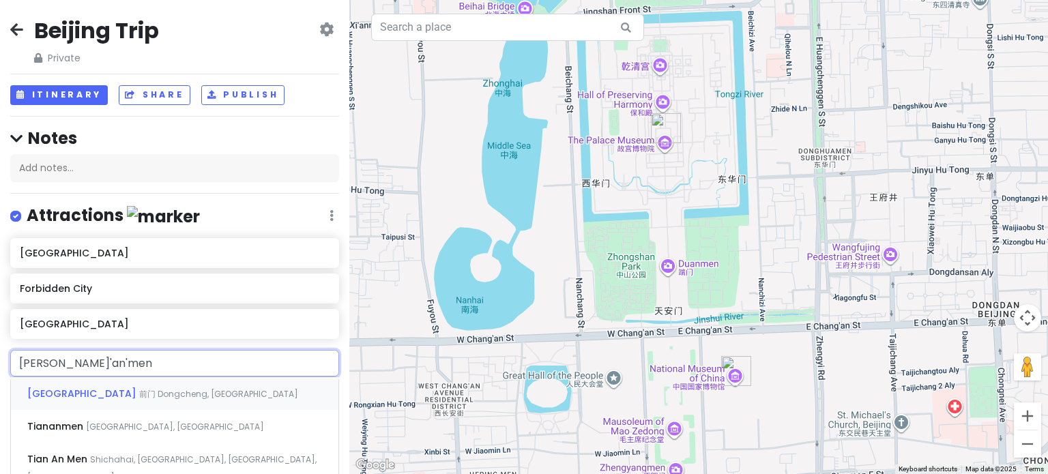
type input "天安门"
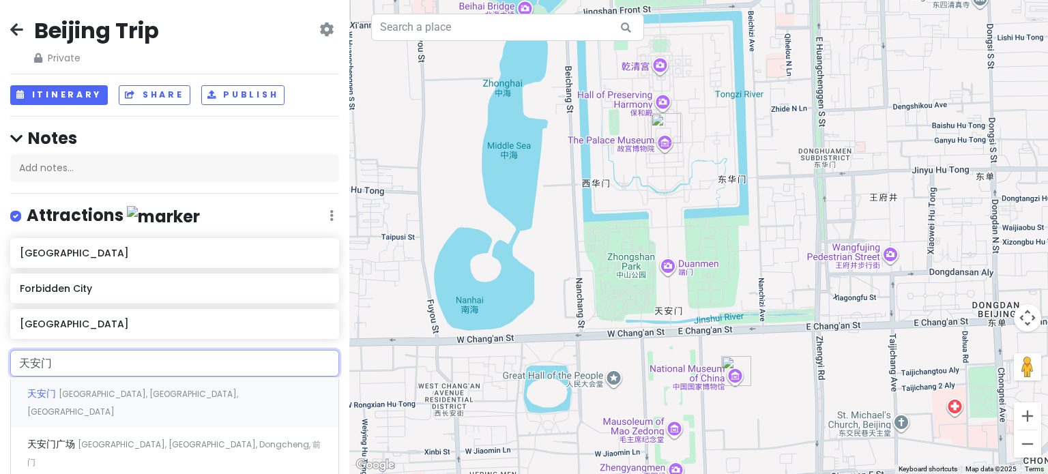
click at [189, 403] on div "天安门 [GEOGRAPHIC_DATA], [GEOGRAPHIC_DATA], [GEOGRAPHIC_DATA]" at bounding box center [175, 402] width 328 height 50
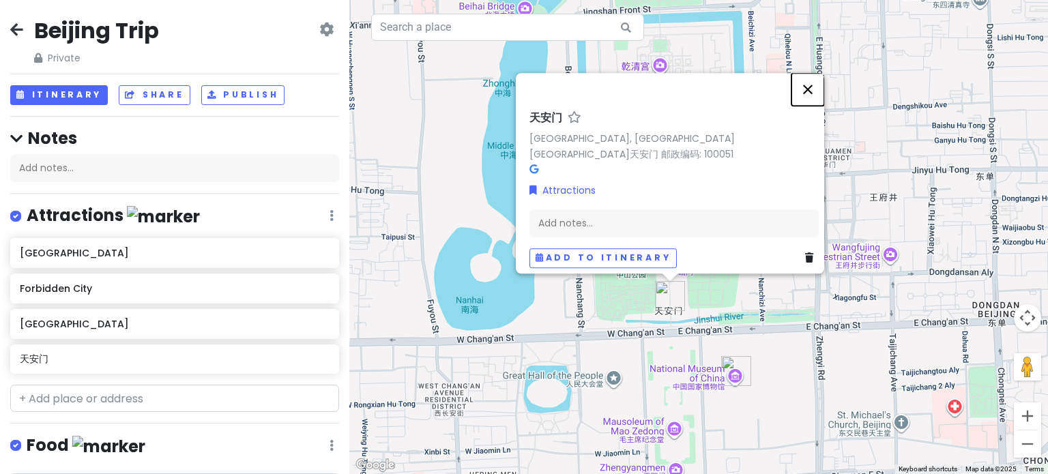
click at [808, 94] on button "Close" at bounding box center [808, 89] width 33 height 33
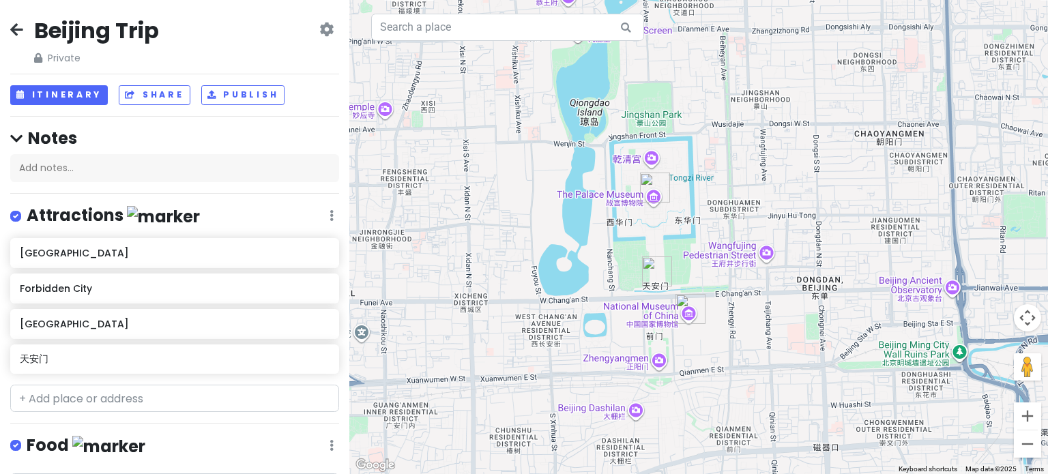
drag, startPoint x: 780, startPoint y: 190, endPoint x: 714, endPoint y: 249, distance: 88.5
click at [714, 249] on div at bounding box center [698, 237] width 699 height 474
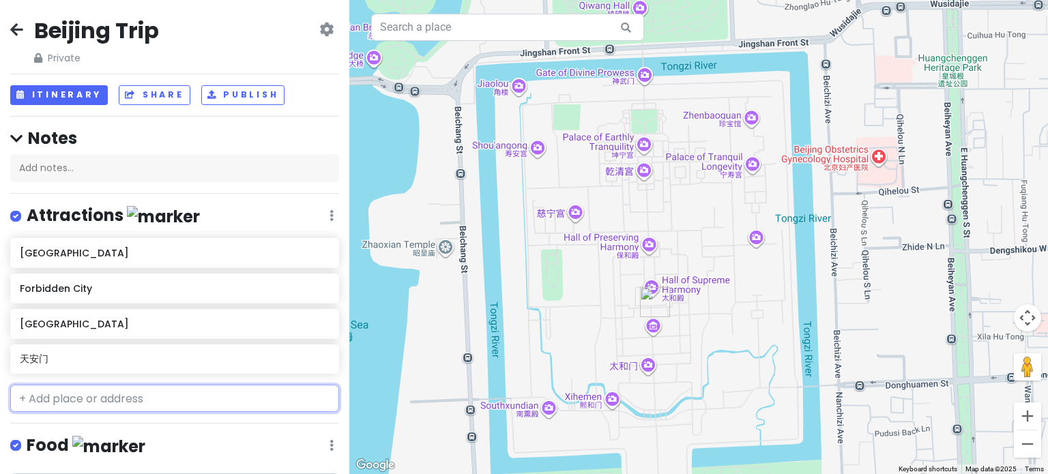
click at [144, 398] on input "text" at bounding box center [174, 398] width 329 height 27
type input "天坛"
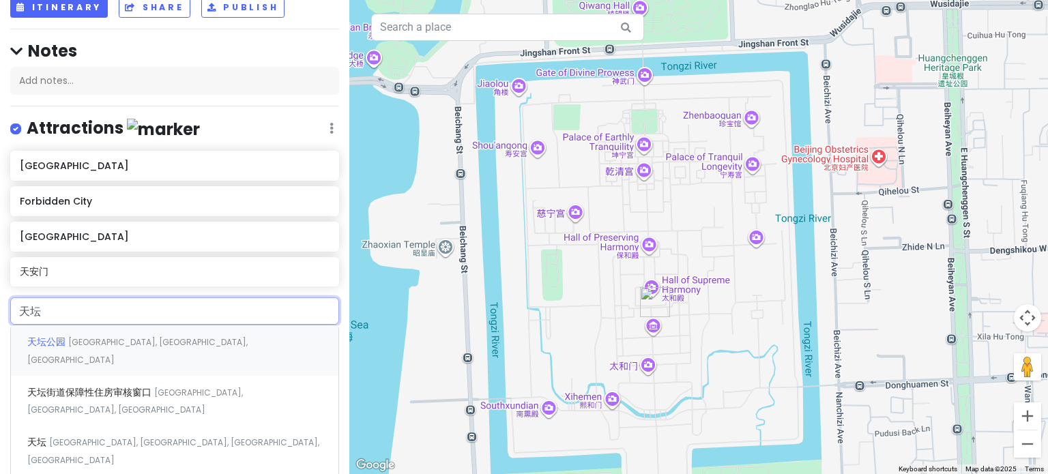
scroll to position [113, 0]
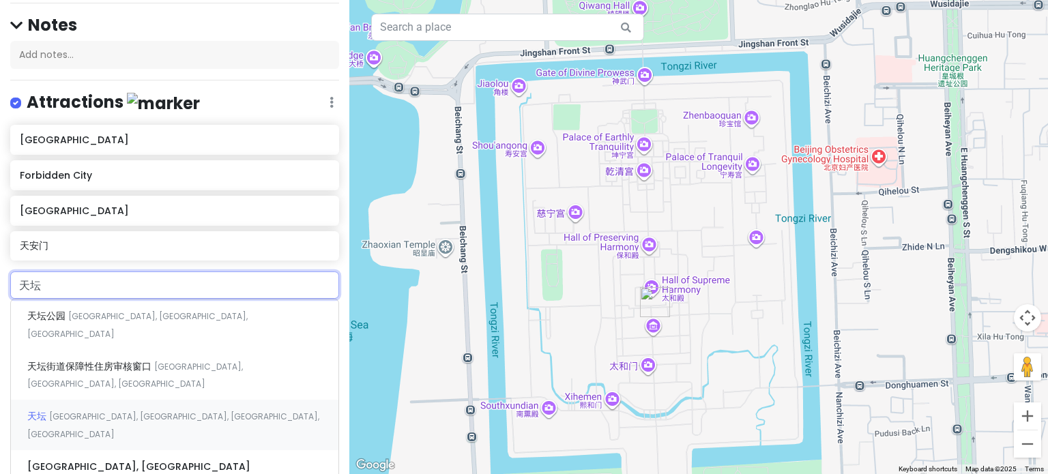
click at [201, 400] on div "天坛 [GEOGRAPHIC_DATA], [GEOGRAPHIC_DATA], [GEOGRAPHIC_DATA], [GEOGRAPHIC_DATA]" at bounding box center [175, 425] width 328 height 50
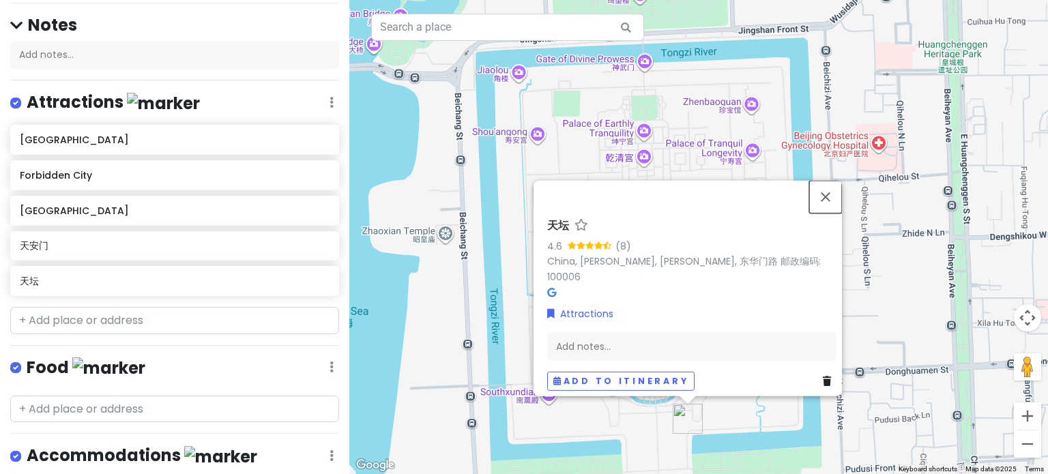
click at [833, 208] on button "Close" at bounding box center [825, 196] width 33 height 33
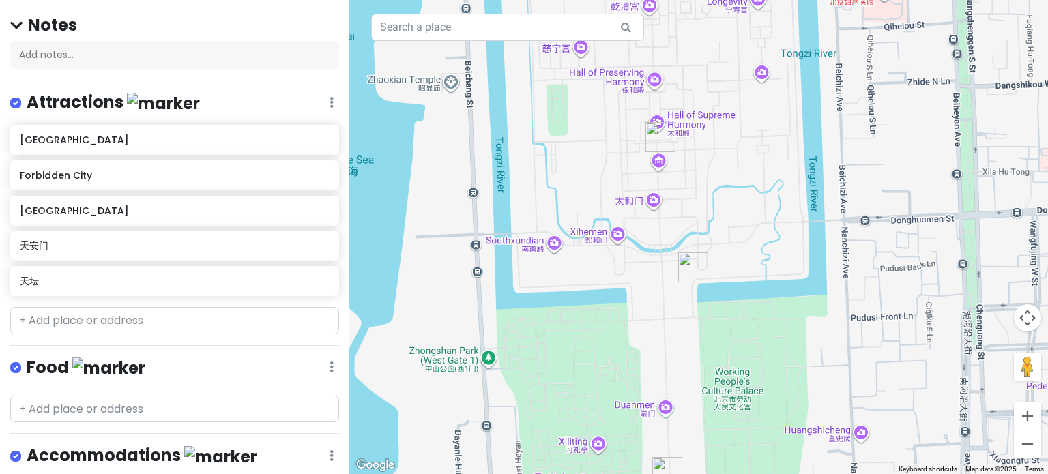
drag, startPoint x: 764, startPoint y: 368, endPoint x: 768, endPoint y: 218, distance: 150.2
click at [770, 209] on div at bounding box center [698, 237] width 699 height 474
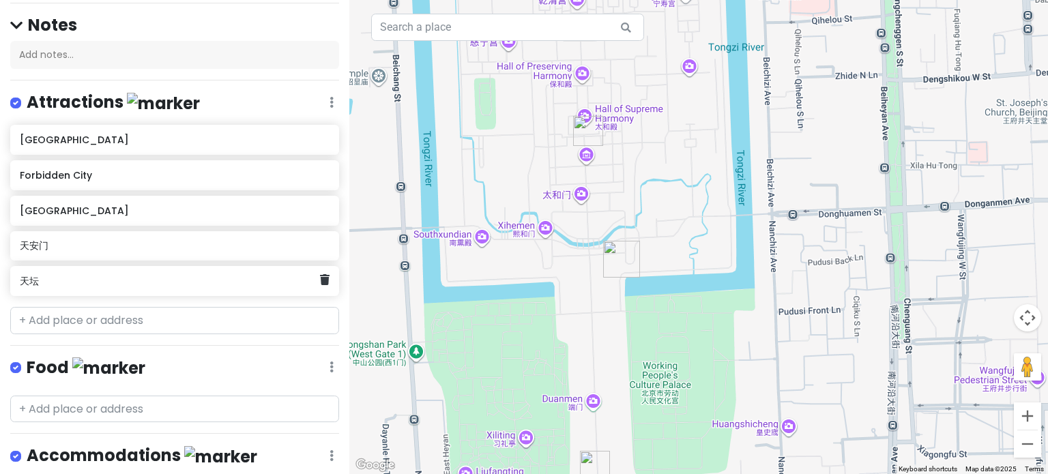
click at [134, 275] on h6 "天坛" at bounding box center [170, 281] width 300 height 12
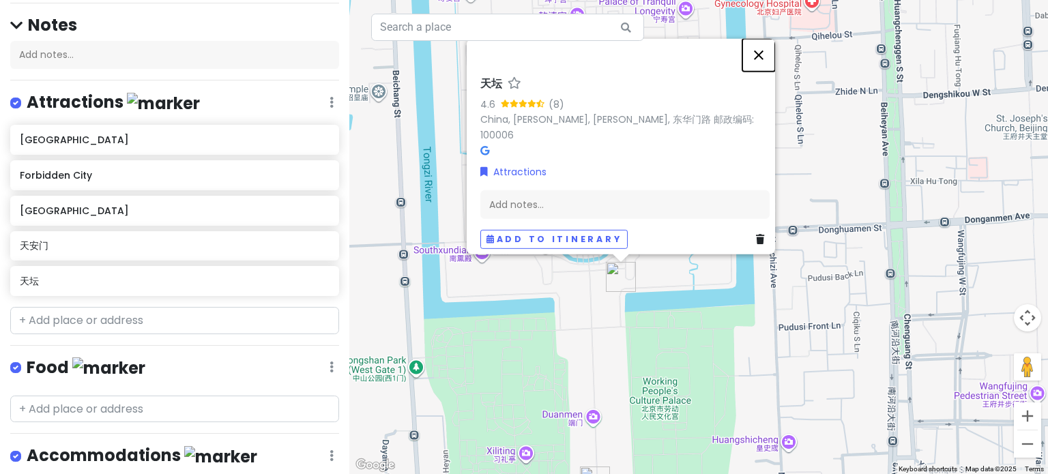
click at [767, 62] on button "Close" at bounding box center [758, 54] width 33 height 33
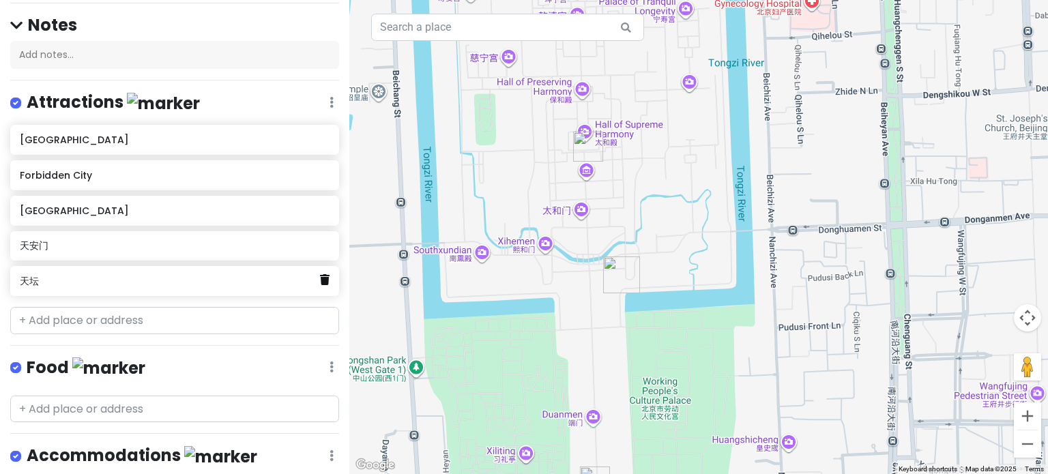
click at [320, 279] on icon at bounding box center [325, 279] width 10 height 11
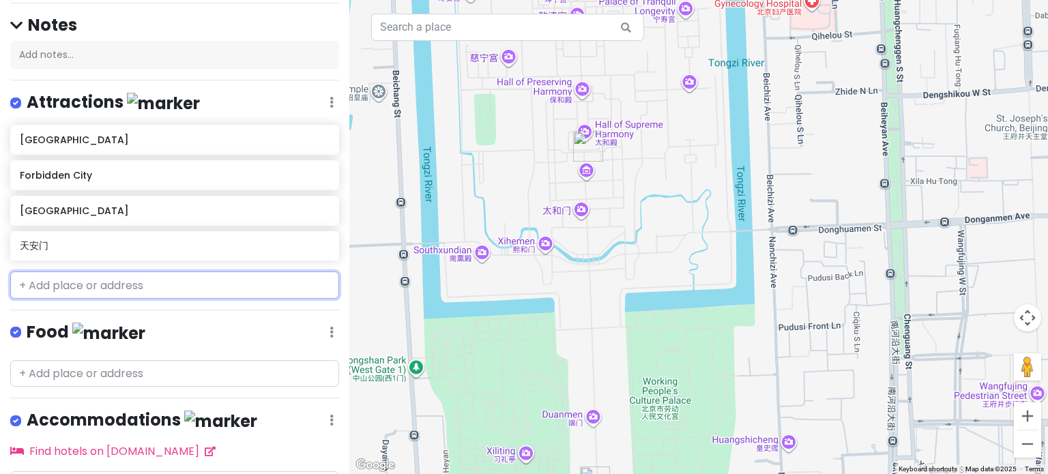
click at [206, 283] on input "text" at bounding box center [174, 285] width 329 height 27
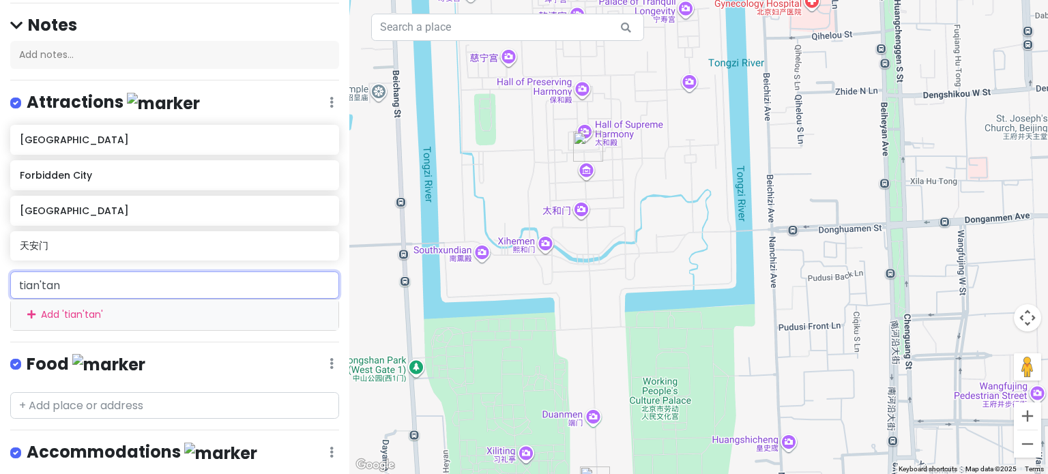
type input "天坛"
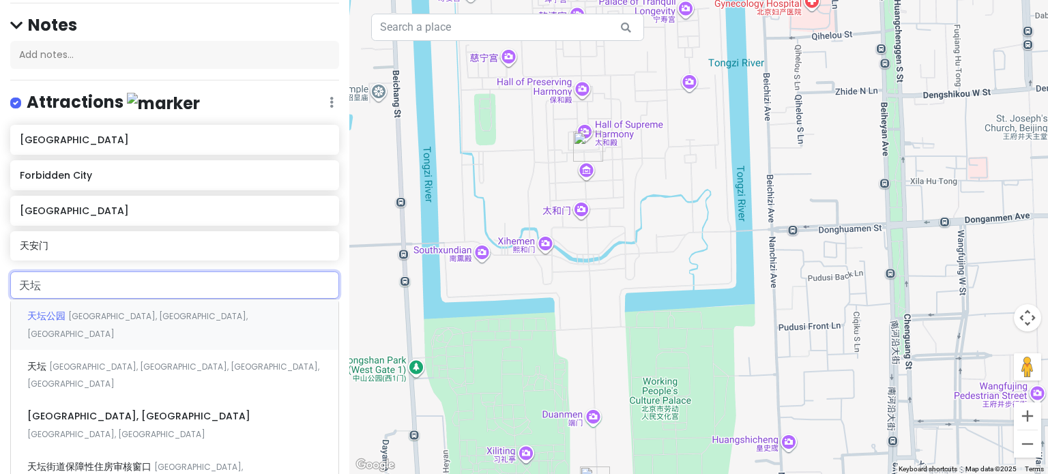
click at [213, 312] on div "[GEOGRAPHIC_DATA], [GEOGRAPHIC_DATA], [GEOGRAPHIC_DATA]" at bounding box center [175, 325] width 328 height 50
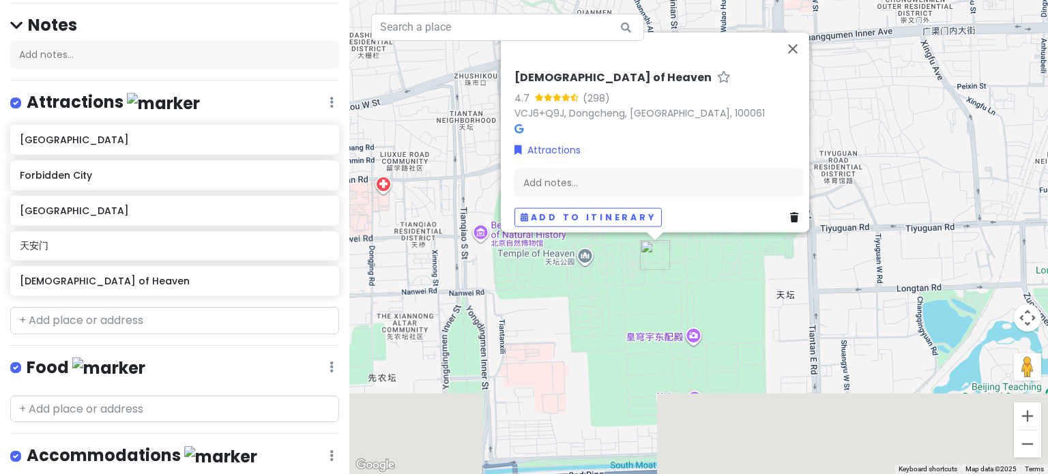
drag, startPoint x: 510, startPoint y: 381, endPoint x: 466, endPoint y: 263, distance: 125.2
click at [466, 263] on div "Temple of Heaven 4.7 (298) VCJ6+[GEOGRAPHIC_DATA] Attractions Add notes... Add …" at bounding box center [698, 237] width 699 height 474
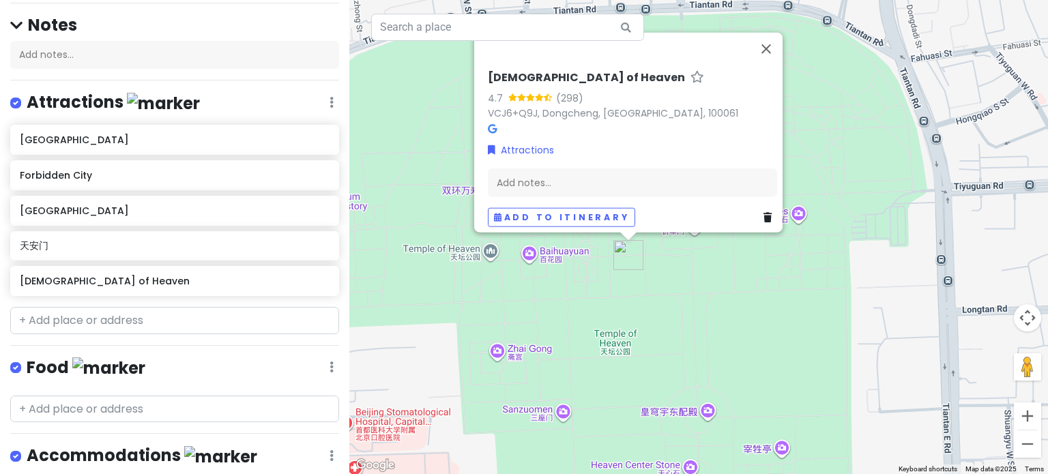
drag, startPoint x: 622, startPoint y: 270, endPoint x: 625, endPoint y: 330, distance: 60.1
click at [625, 330] on div "Temple of Heaven 4.7 (298) VCJ6+[GEOGRAPHIC_DATA] Attractions Add notes... Add …" at bounding box center [698, 237] width 699 height 474
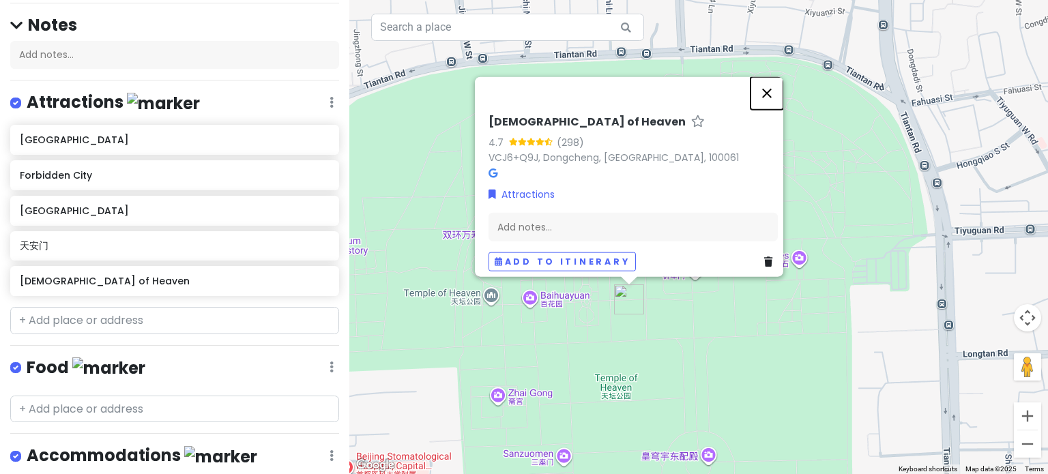
click at [767, 87] on button "Close" at bounding box center [767, 92] width 33 height 33
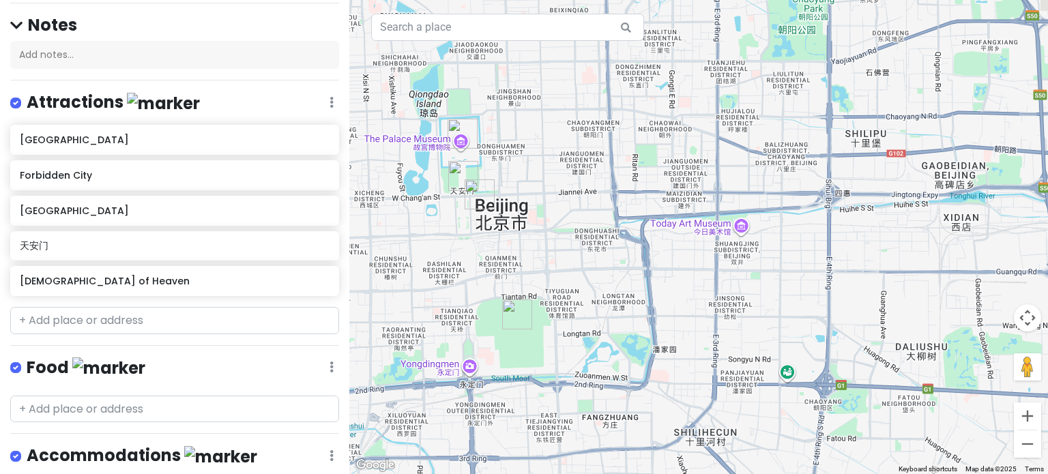
drag, startPoint x: 485, startPoint y: 316, endPoint x: 530, endPoint y: 349, distance: 55.7
click at [530, 349] on div at bounding box center [698, 237] width 699 height 474
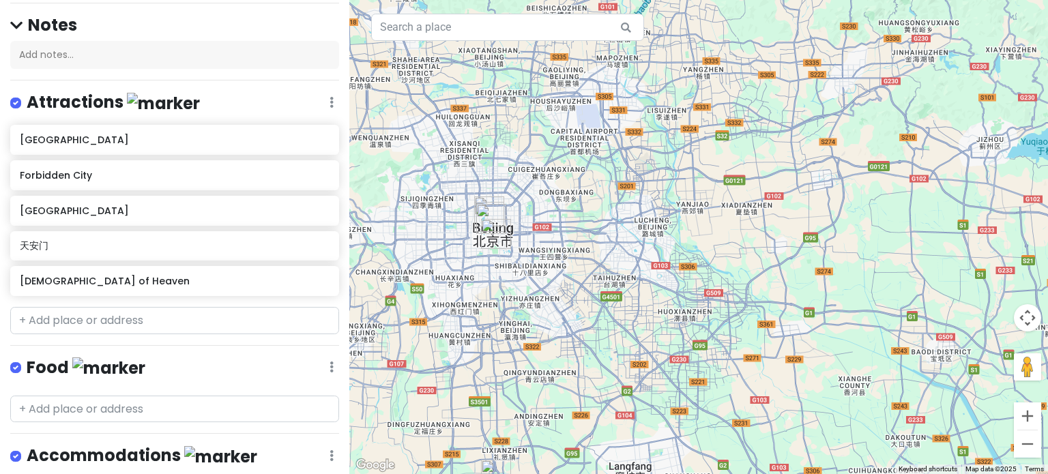
drag, startPoint x: 498, startPoint y: 278, endPoint x: 504, endPoint y: 275, distance: 7.0
click at [504, 280] on div at bounding box center [698, 237] width 699 height 474
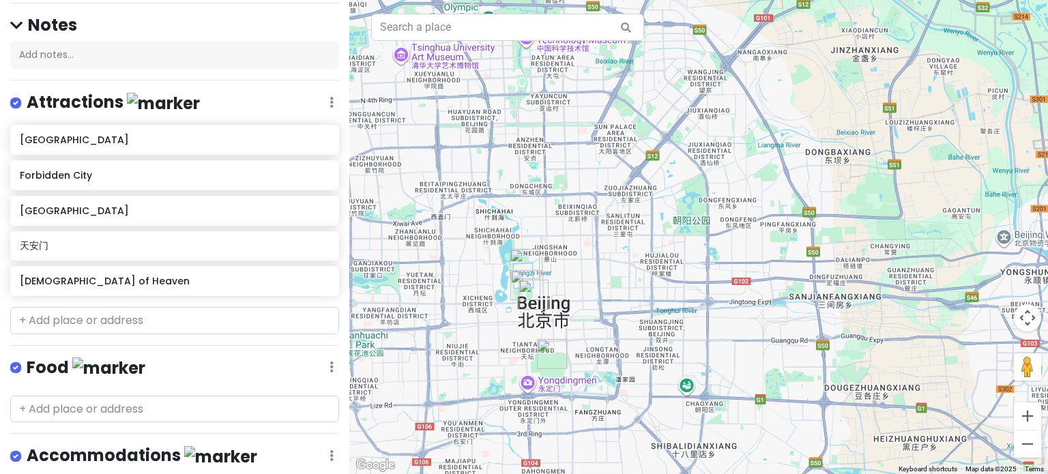
drag, startPoint x: 524, startPoint y: 294, endPoint x: 529, endPoint y: 277, distance: 17.7
click at [529, 280] on img "National Museum of China" at bounding box center [534, 295] width 30 height 30
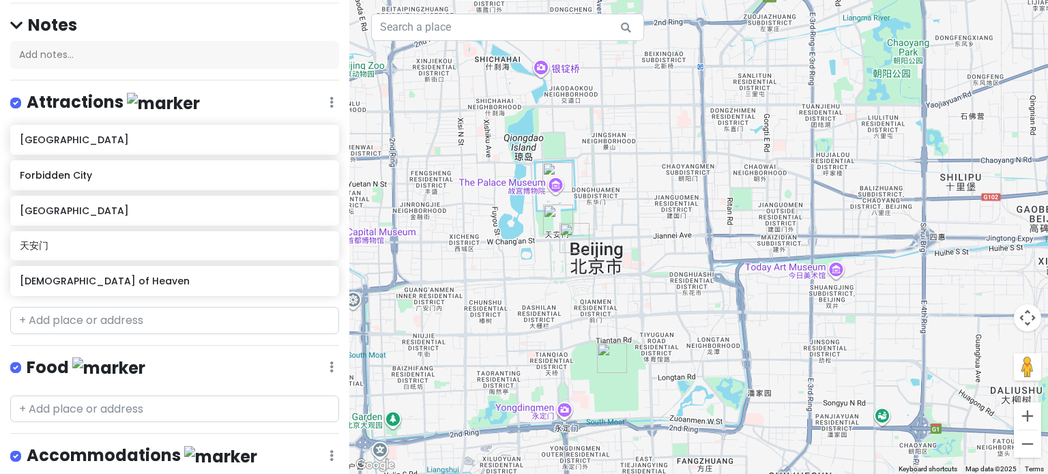
drag, startPoint x: 529, startPoint y: 277, endPoint x: 554, endPoint y: 229, distance: 54.6
click at [554, 229] on img "天安门" at bounding box center [558, 220] width 30 height 30
drag, startPoint x: 218, startPoint y: 315, endPoint x: 221, endPoint y: 322, distance: 8.0
click at [221, 322] on input "text" at bounding box center [174, 320] width 329 height 27
click at [97, 318] on input "text" at bounding box center [174, 320] width 329 height 27
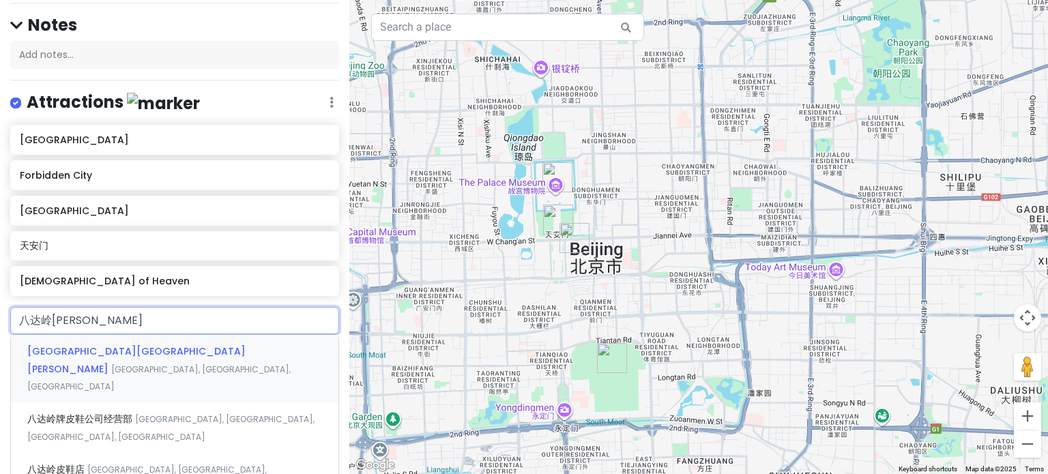
type input "八达岭长城"
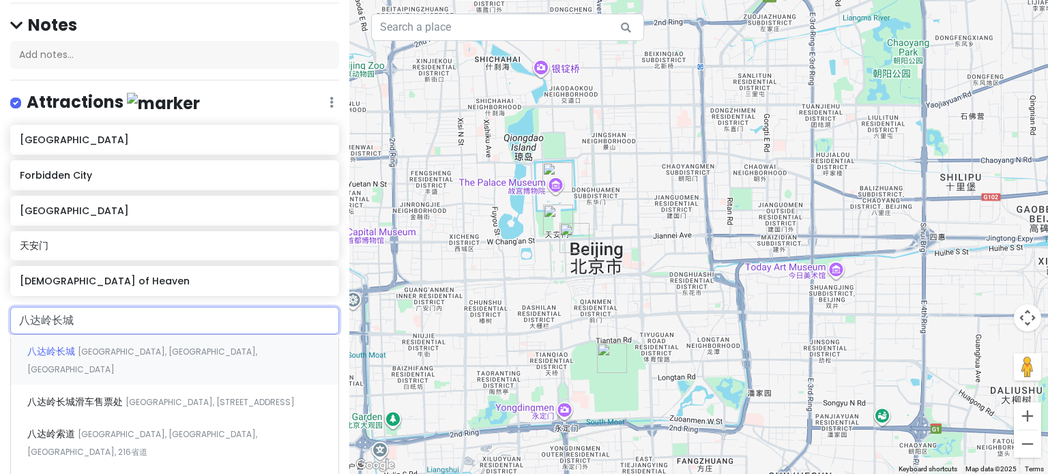
click at [126, 350] on span "[GEOGRAPHIC_DATA], [GEOGRAPHIC_DATA], [GEOGRAPHIC_DATA]" at bounding box center [142, 360] width 230 height 29
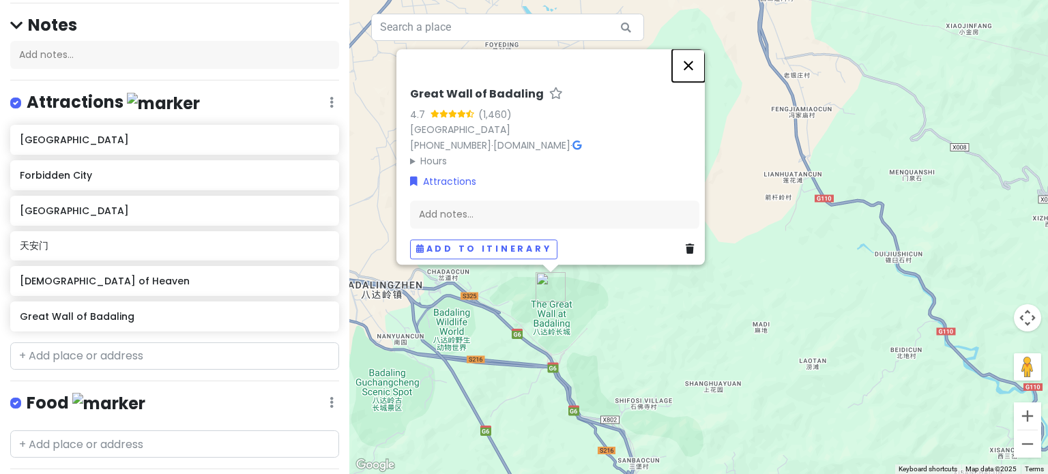
click at [690, 56] on button "Close" at bounding box center [688, 65] width 33 height 33
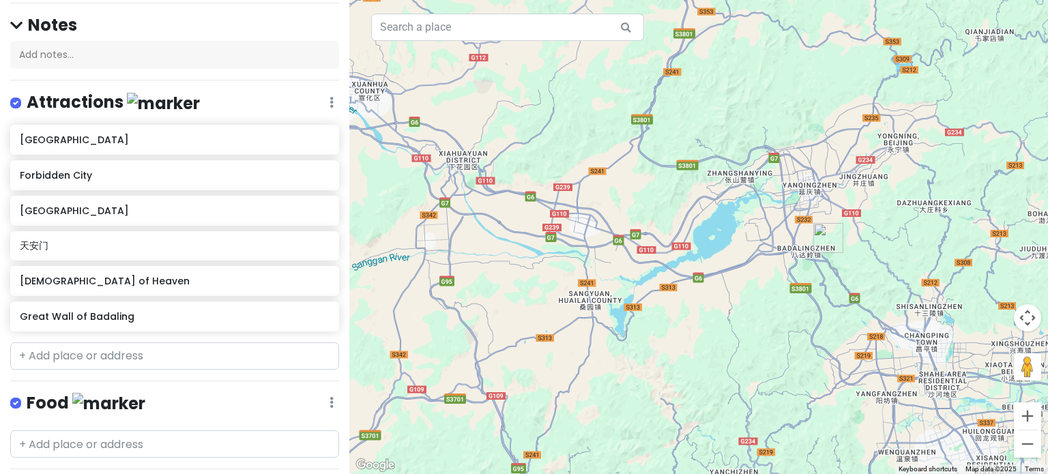
drag, startPoint x: 607, startPoint y: 300, endPoint x: 809, endPoint y: 261, distance: 205.7
click at [809, 261] on div at bounding box center [698, 237] width 699 height 474
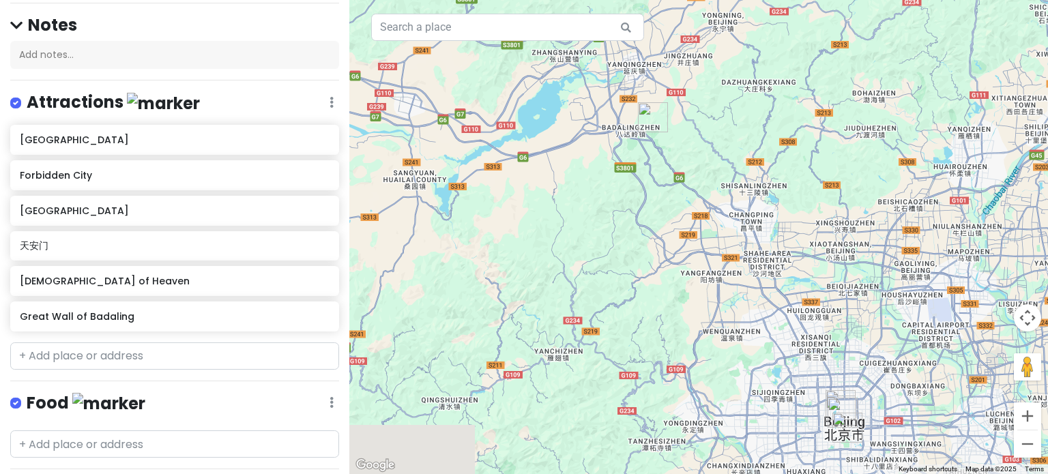
drag, startPoint x: 781, startPoint y: 246, endPoint x: 620, endPoint y: 140, distance: 192.7
click at [620, 140] on div at bounding box center [698, 237] width 699 height 474
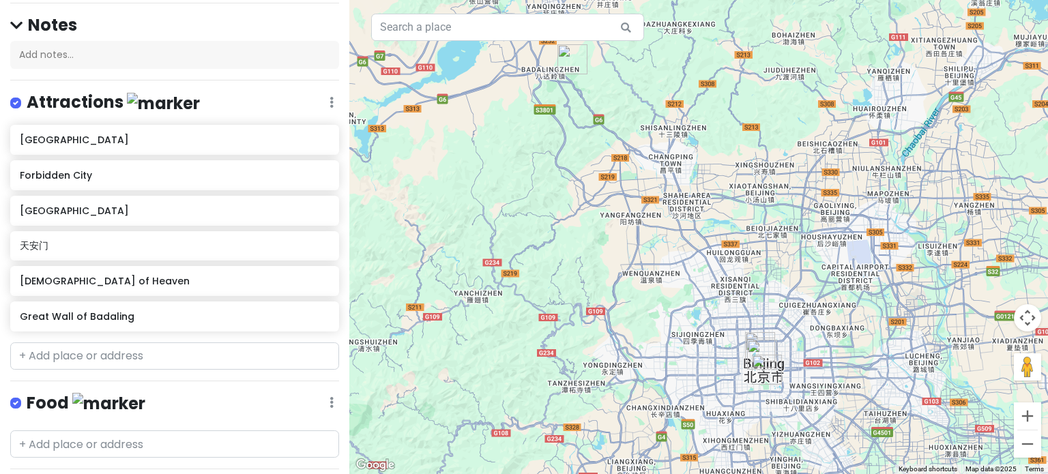
drag, startPoint x: 650, startPoint y: 168, endPoint x: 637, endPoint y: 163, distance: 13.2
click at [637, 163] on div at bounding box center [698, 237] width 699 height 474
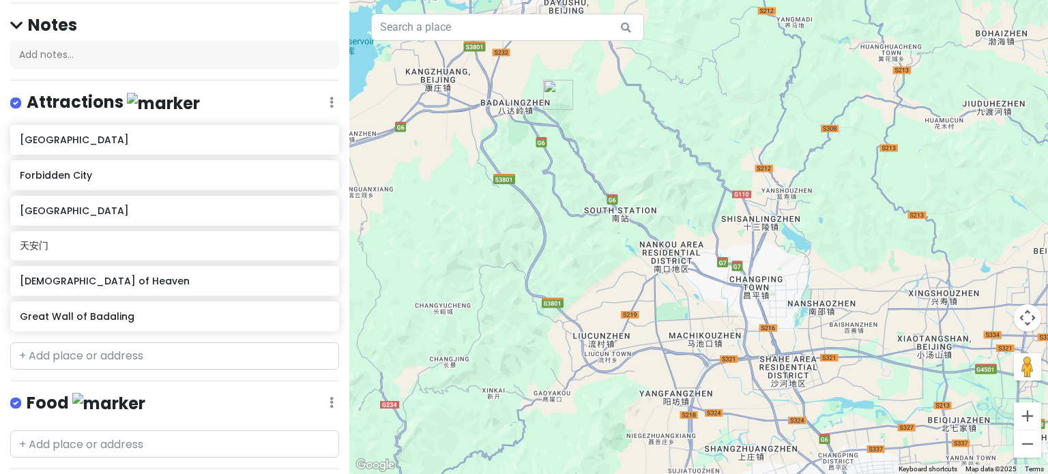
drag, startPoint x: 724, startPoint y: 260, endPoint x: 825, endPoint y: 446, distance: 211.9
click at [825, 446] on div at bounding box center [698, 237] width 699 height 474
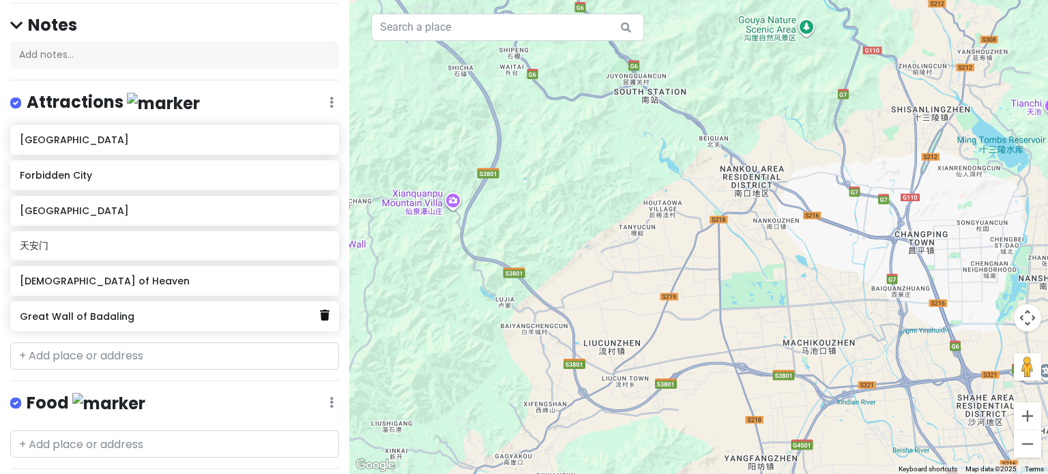
click at [320, 319] on link at bounding box center [325, 316] width 10 height 18
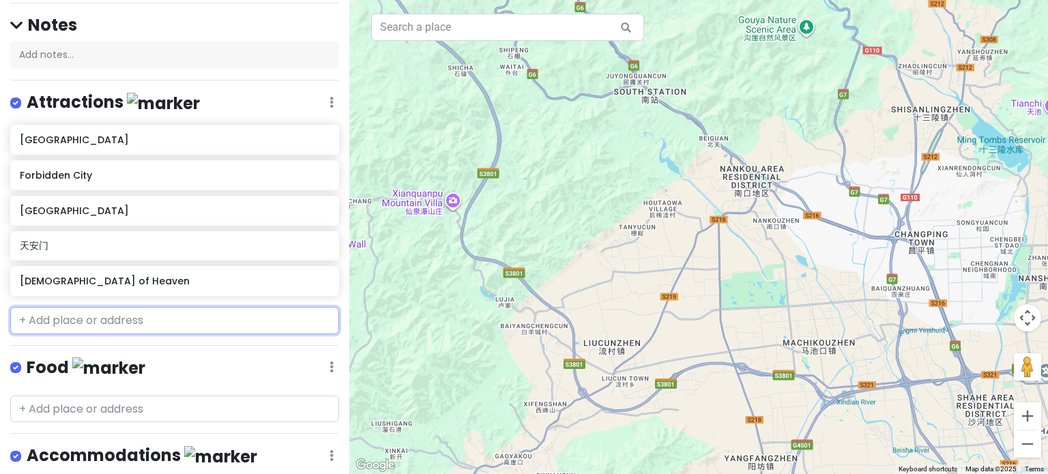
click at [90, 326] on input "text" at bounding box center [174, 320] width 329 height 27
paste input "什刹海"
type input "什刹海"
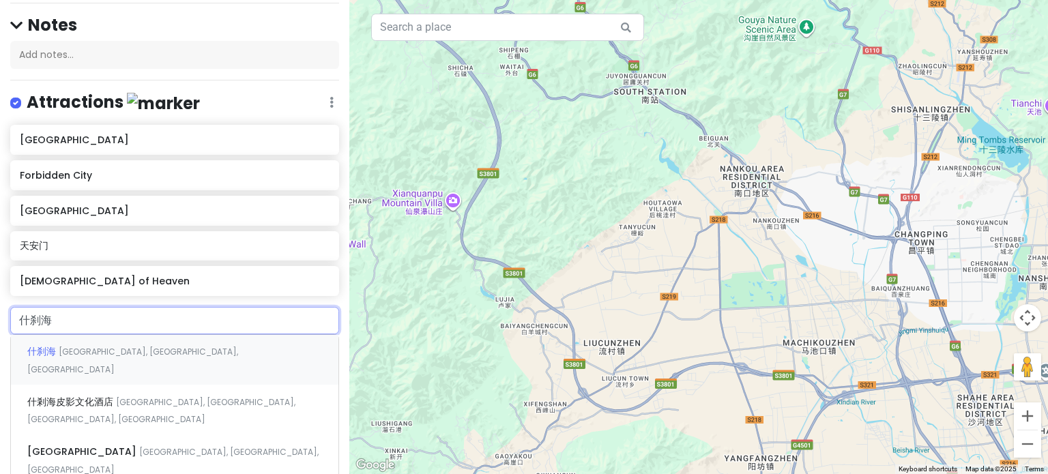
click at [132, 351] on span "[GEOGRAPHIC_DATA], [GEOGRAPHIC_DATA], [GEOGRAPHIC_DATA]" at bounding box center [132, 360] width 211 height 29
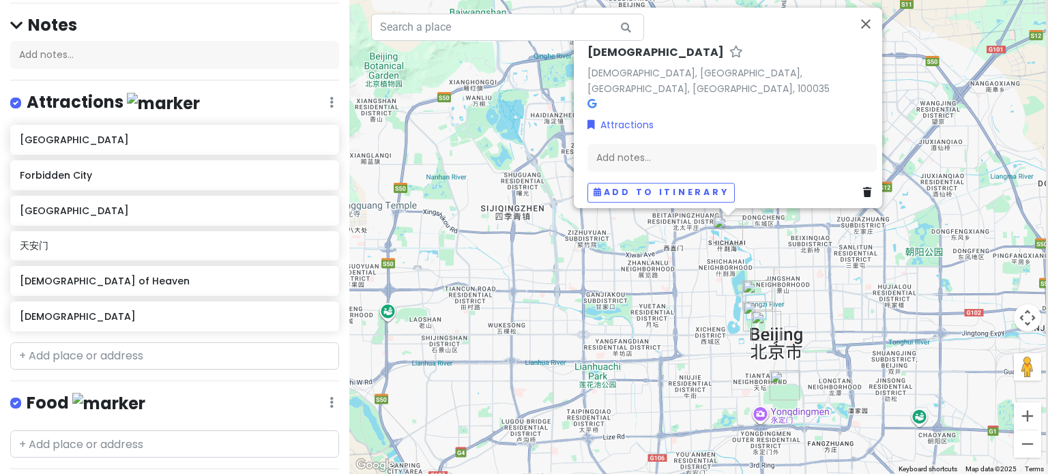
drag, startPoint x: 682, startPoint y: 394, endPoint x: 555, endPoint y: 196, distance: 235.7
click at [555, 195] on div "[DEMOGRAPHIC_DATA][PERSON_NAME], [GEOGRAPHIC_DATA], [GEOGRAPHIC_DATA], [GEOGRAP…" at bounding box center [698, 237] width 699 height 474
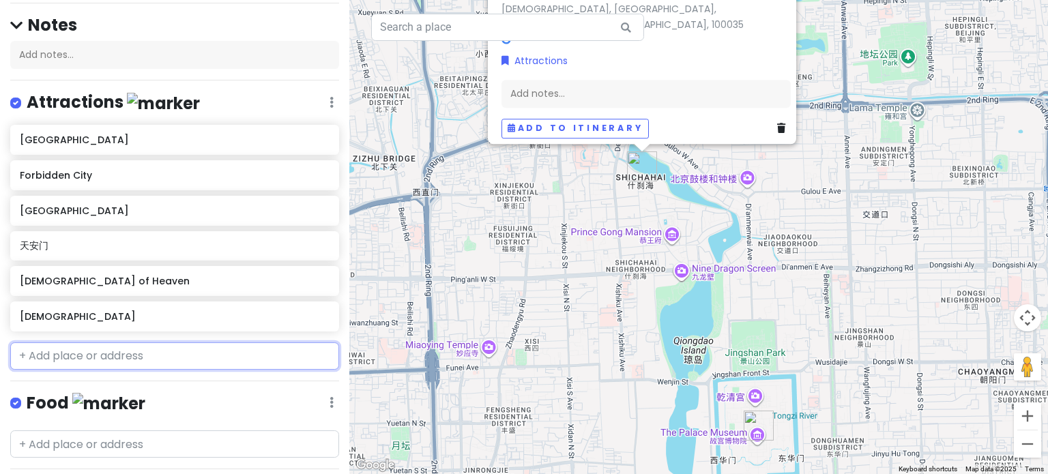
click at [115, 362] on input "text" at bounding box center [174, 356] width 329 height 27
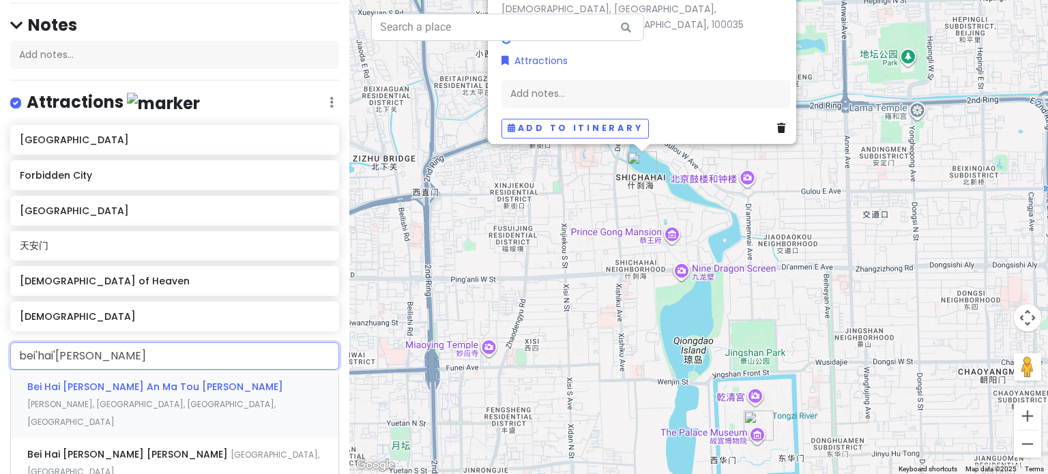
type input "[GEOGRAPHIC_DATA]"
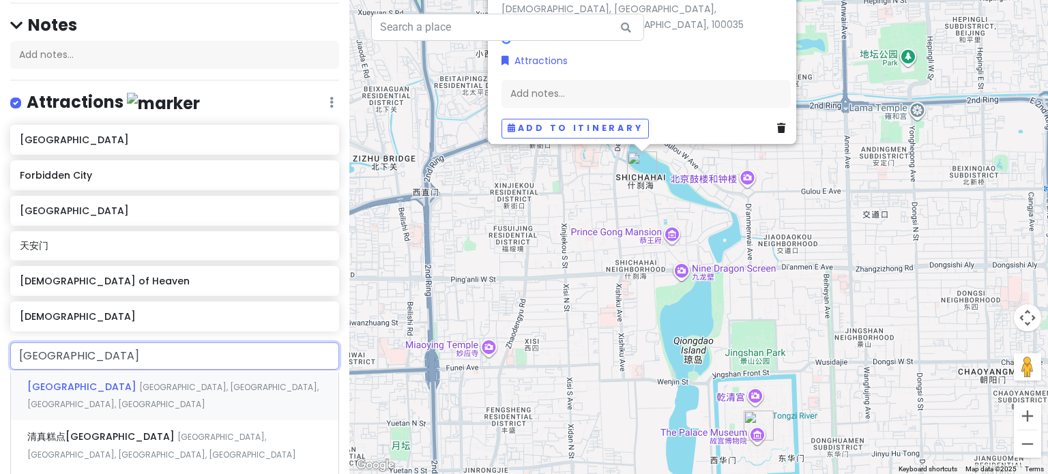
click at [118, 381] on span "[GEOGRAPHIC_DATA], [GEOGRAPHIC_DATA], [GEOGRAPHIC_DATA], [GEOGRAPHIC_DATA]" at bounding box center [172, 395] width 291 height 29
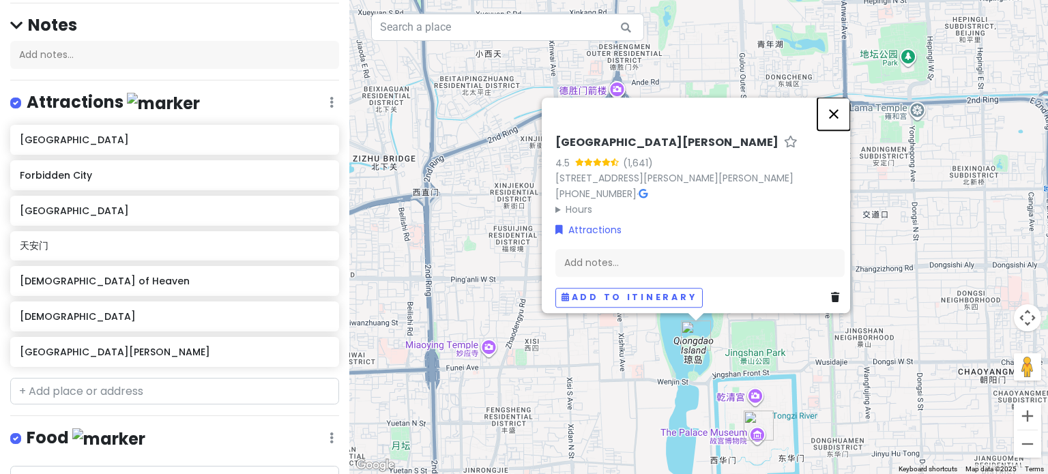
click at [837, 110] on button "Close" at bounding box center [834, 114] width 33 height 33
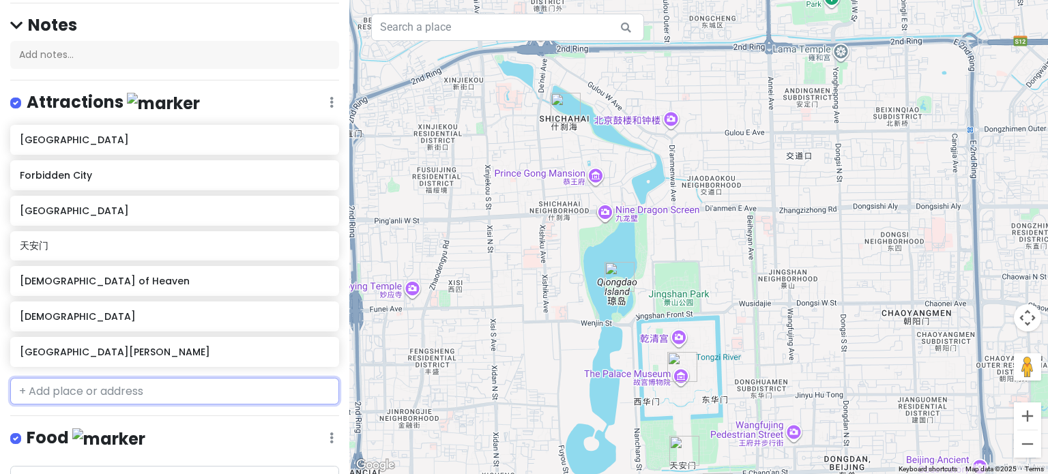
click at [196, 383] on input "text" at bounding box center [174, 391] width 329 height 27
click at [145, 392] on input "text" at bounding box center [174, 391] width 329 height 27
paste input "[GEOGRAPHIC_DATA]"
type input "[GEOGRAPHIC_DATA]"
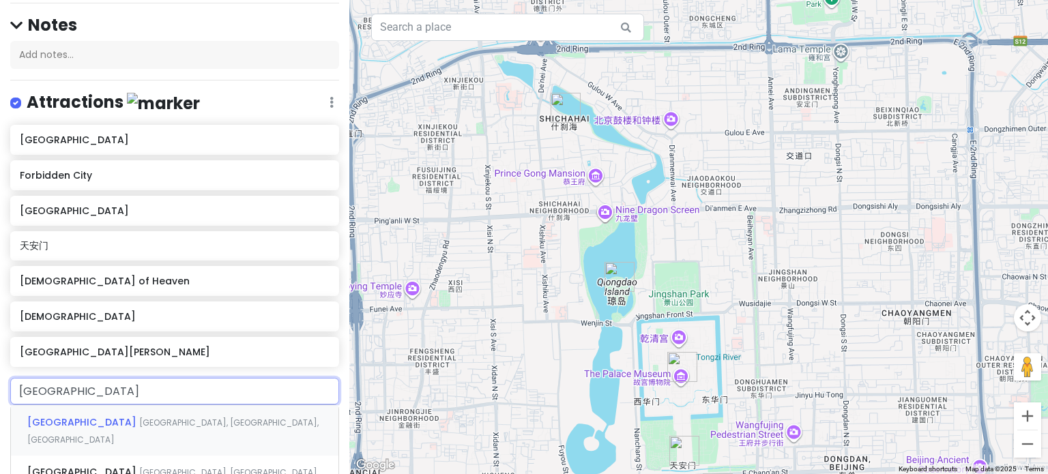
click at [136, 418] on span "[GEOGRAPHIC_DATA], [GEOGRAPHIC_DATA], [GEOGRAPHIC_DATA]" at bounding box center [172, 431] width 291 height 29
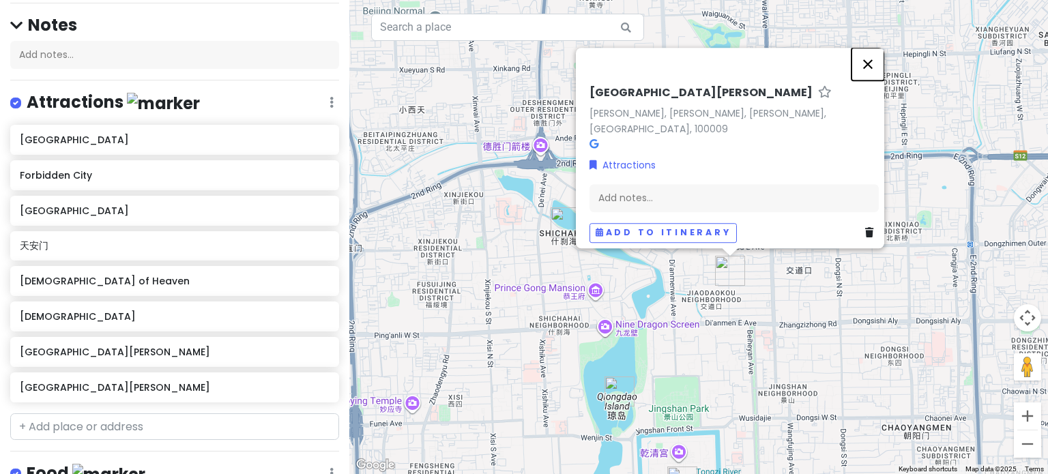
click at [881, 59] on button "Close" at bounding box center [868, 64] width 33 height 33
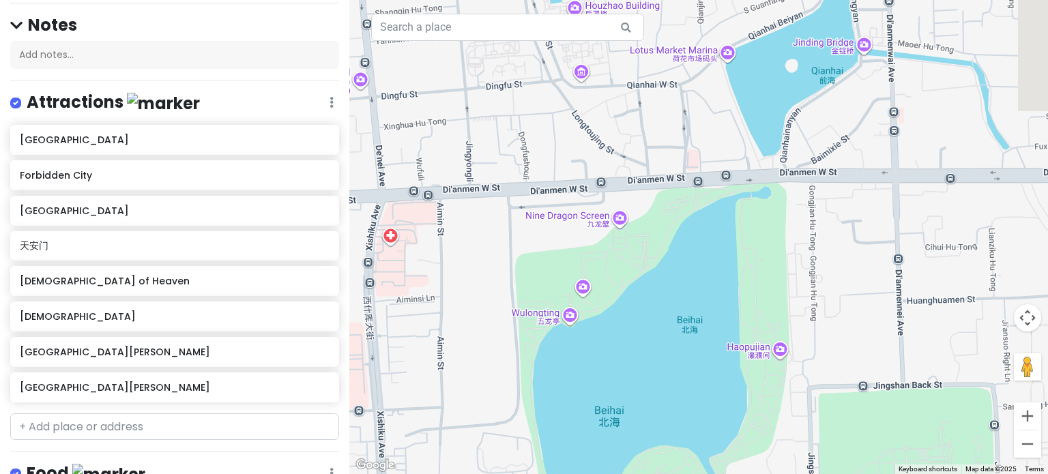
drag, startPoint x: 772, startPoint y: 349, endPoint x: 496, endPoint y: 336, distance: 276.6
click at [497, 338] on div at bounding box center [698, 237] width 699 height 474
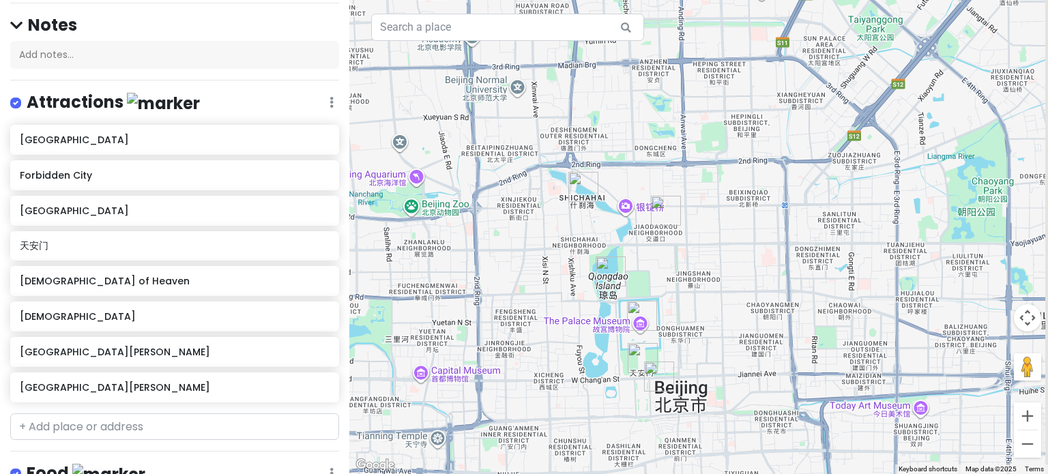
drag, startPoint x: 702, startPoint y: 325, endPoint x: 679, endPoint y: 264, distance: 64.8
click at [679, 264] on div at bounding box center [698, 237] width 699 height 474
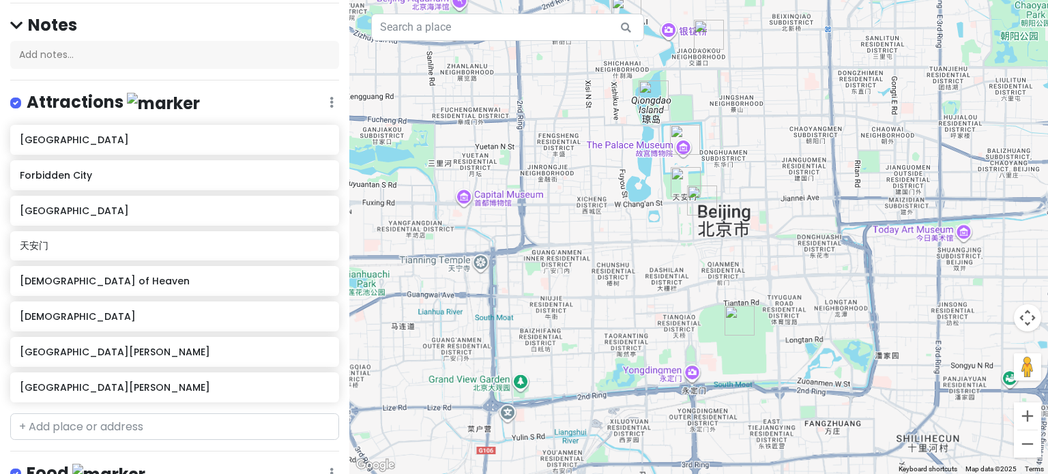
drag, startPoint x: 766, startPoint y: 284, endPoint x: 517, endPoint y: 182, distance: 268.4
click at [517, 182] on div at bounding box center [698, 237] width 699 height 474
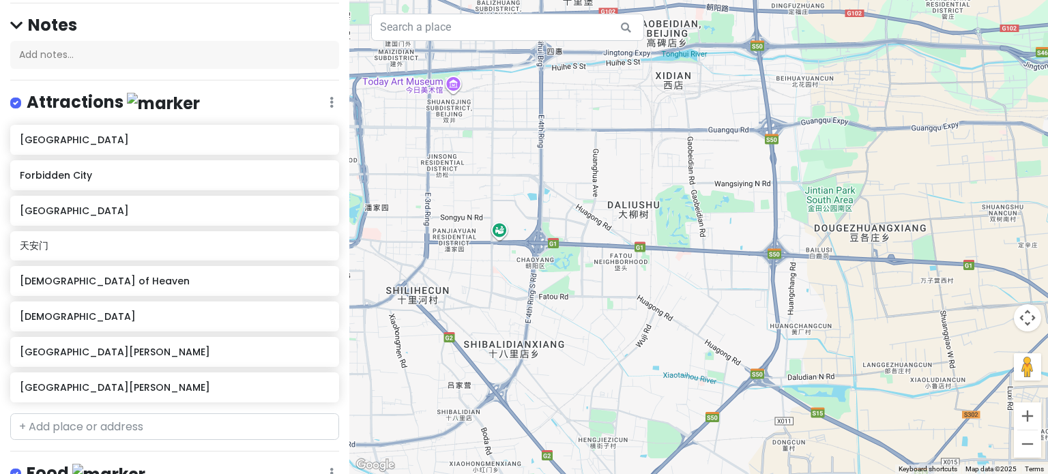
drag, startPoint x: 444, startPoint y: 144, endPoint x: 658, endPoint y: 304, distance: 266.7
click at [654, 302] on div at bounding box center [698, 237] width 699 height 474
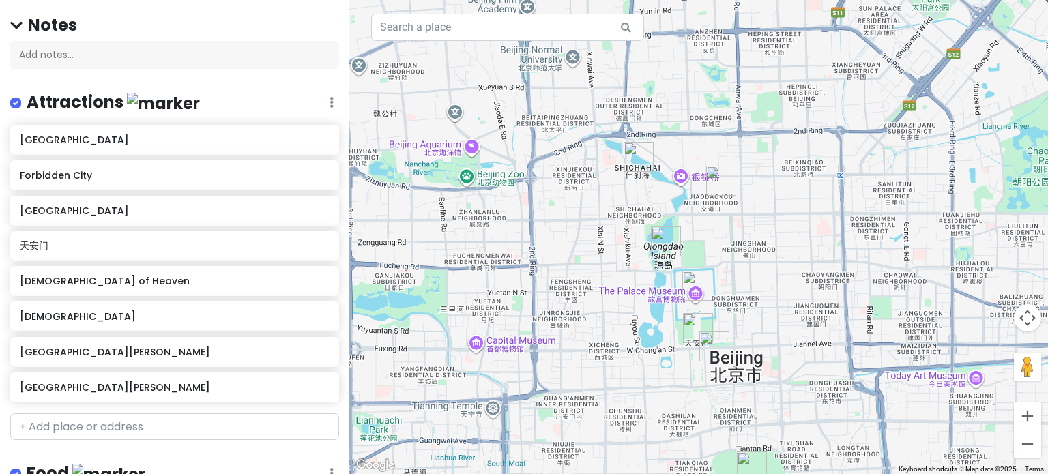
drag, startPoint x: 560, startPoint y: 241, endPoint x: 477, endPoint y: 118, distance: 148.0
click at [477, 118] on div at bounding box center [698, 237] width 699 height 474
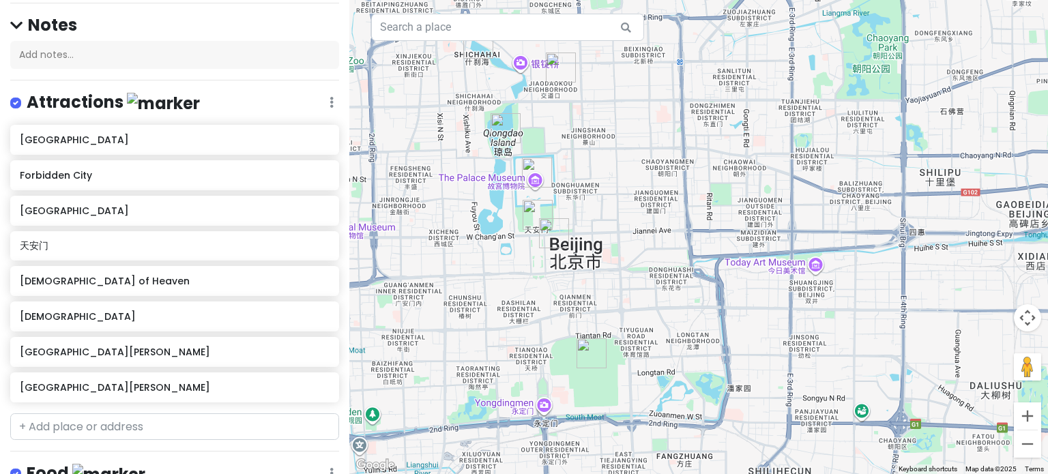
drag, startPoint x: 604, startPoint y: 190, endPoint x: 603, endPoint y: 164, distance: 25.9
click at [603, 164] on div at bounding box center [698, 237] width 699 height 474
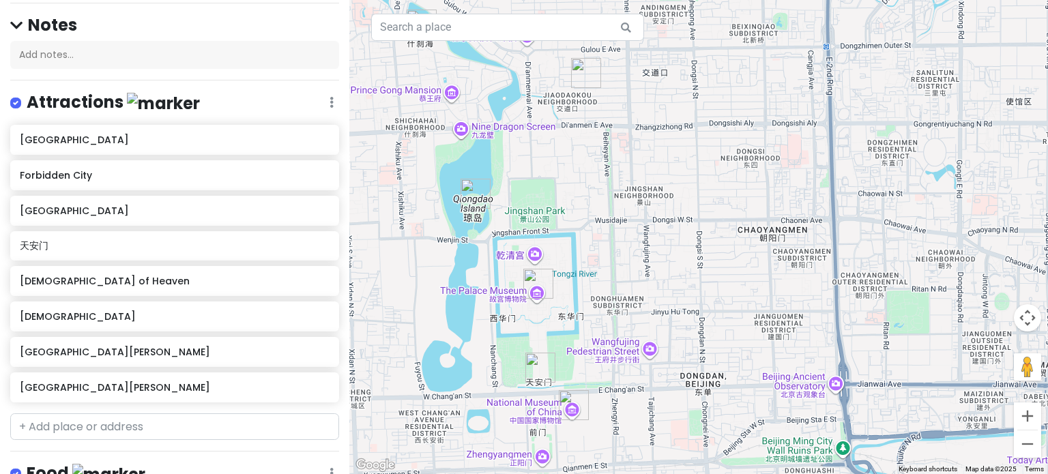
drag, startPoint x: 573, startPoint y: 183, endPoint x: 590, endPoint y: 310, distance: 128.7
click at [590, 310] on div at bounding box center [698, 237] width 699 height 474
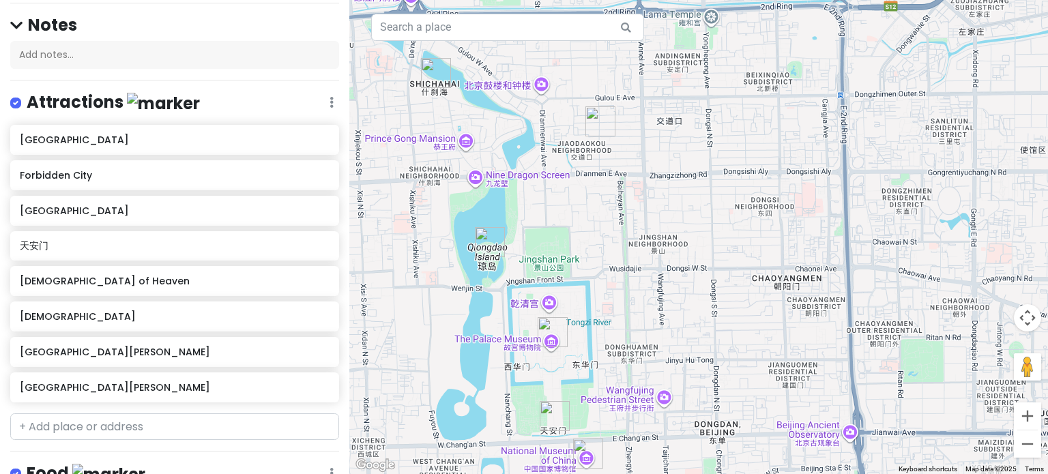
drag, startPoint x: 567, startPoint y: 277, endPoint x: 581, endPoint y: 334, distance: 59.1
click at [581, 334] on div at bounding box center [698, 237] width 699 height 474
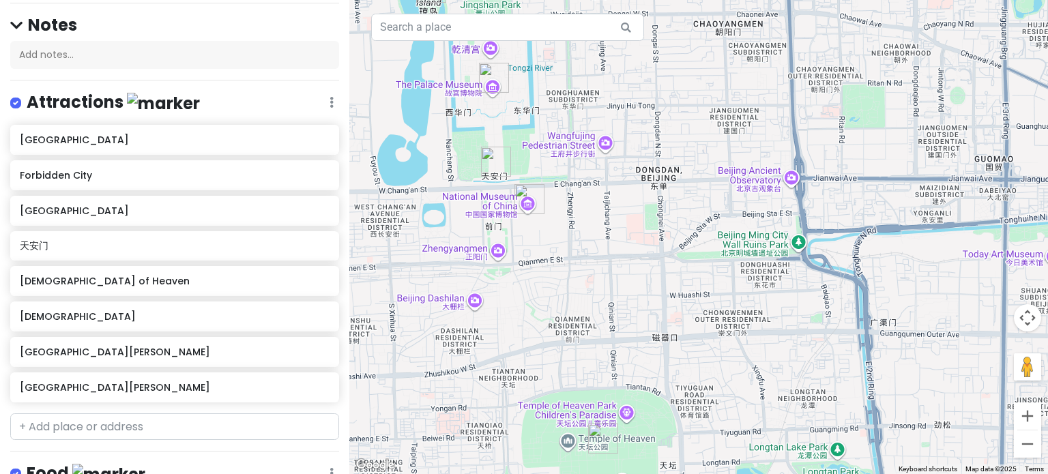
drag, startPoint x: 577, startPoint y: 318, endPoint x: 588, endPoint y: 171, distance: 147.2
click at [588, 171] on div at bounding box center [698, 237] width 699 height 474
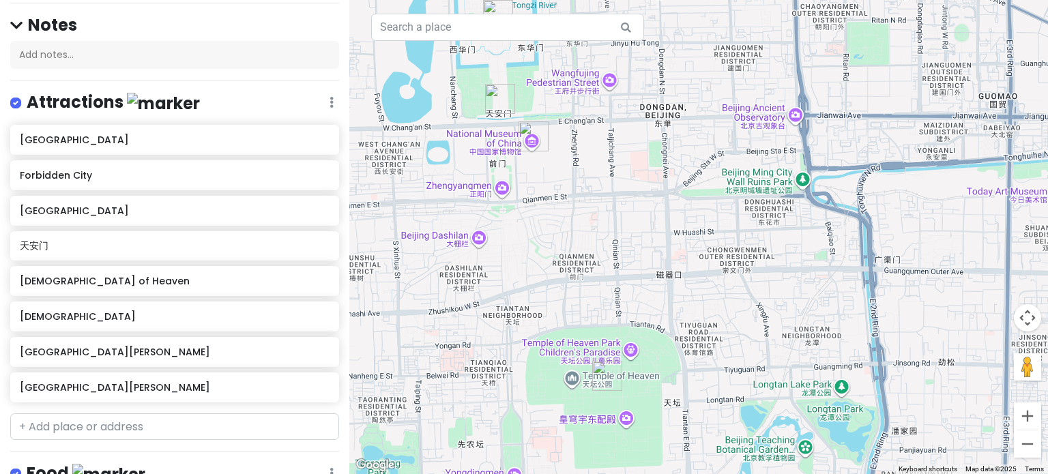
click at [592, 184] on div at bounding box center [698, 237] width 699 height 474
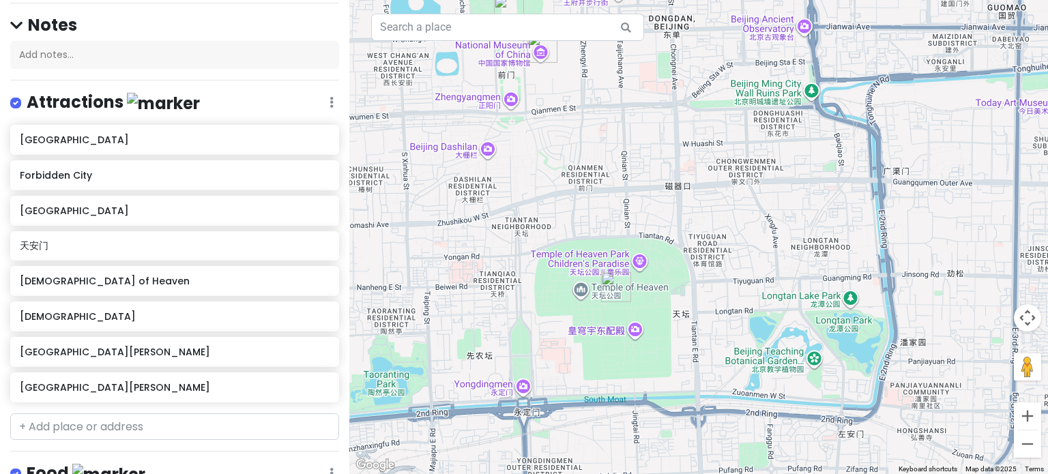
drag, startPoint x: 595, startPoint y: 278, endPoint x: 586, endPoint y: 222, distance: 56.8
click at [586, 222] on div at bounding box center [698, 237] width 699 height 474
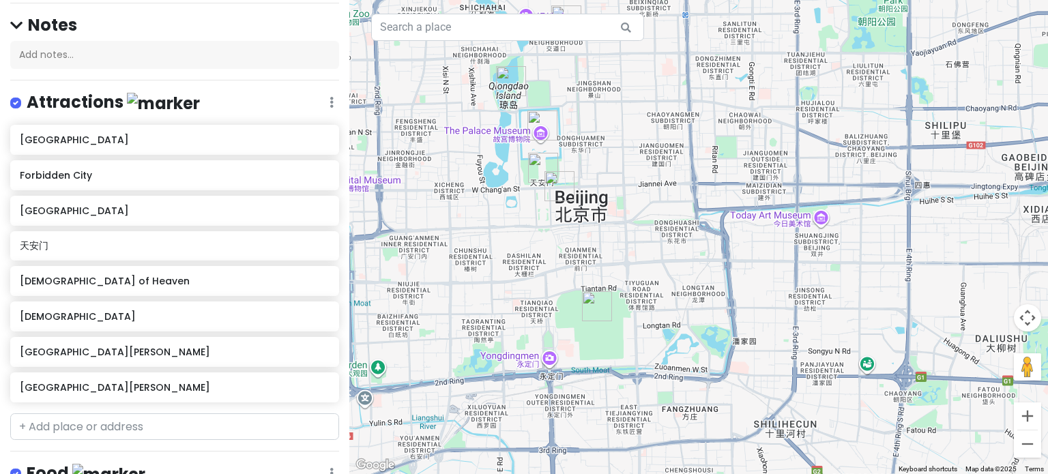
drag, startPoint x: 581, startPoint y: 233, endPoint x: 582, endPoint y: 283, distance: 49.2
click at [582, 283] on div at bounding box center [698, 237] width 699 height 474
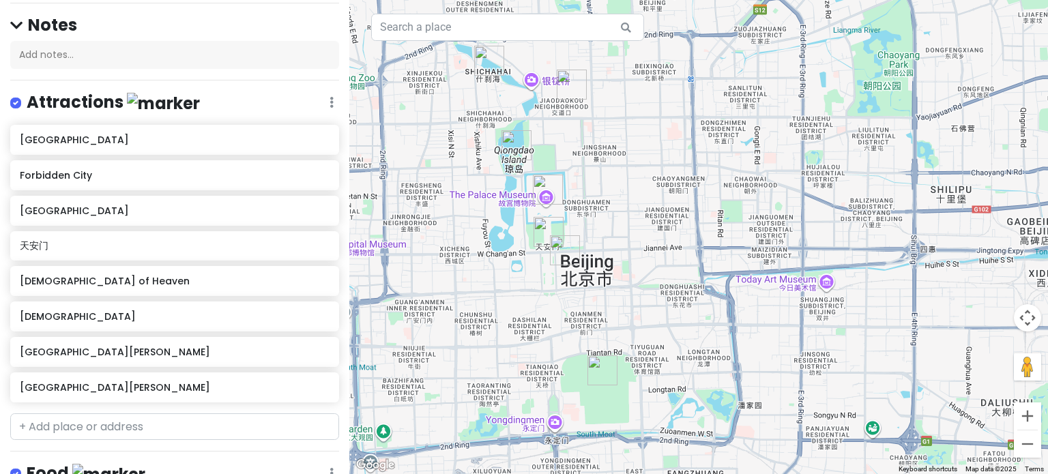
drag, startPoint x: 565, startPoint y: 233, endPoint x: 568, endPoint y: 267, distance: 34.2
click at [568, 267] on div at bounding box center [698, 237] width 699 height 474
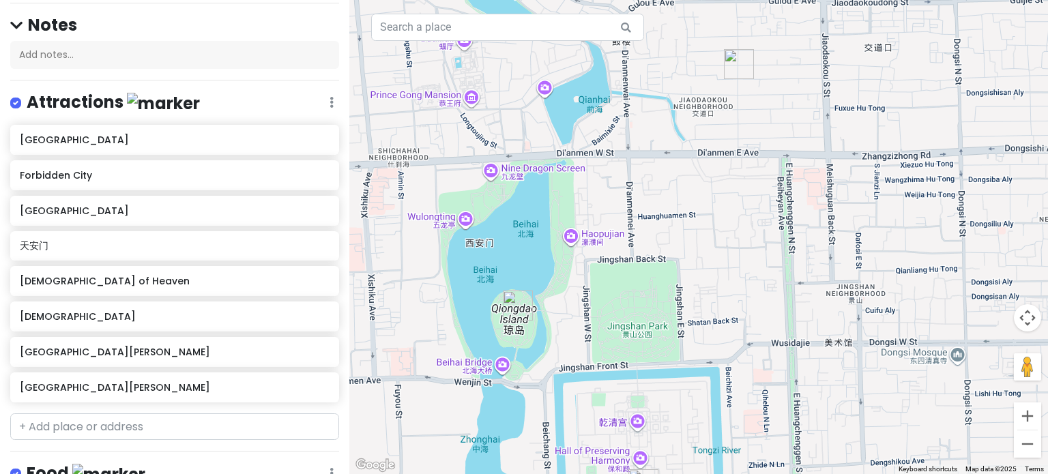
drag, startPoint x: 523, startPoint y: 169, endPoint x: 550, endPoint y: 358, distance: 190.9
click at [550, 358] on div at bounding box center [698, 237] width 699 height 474
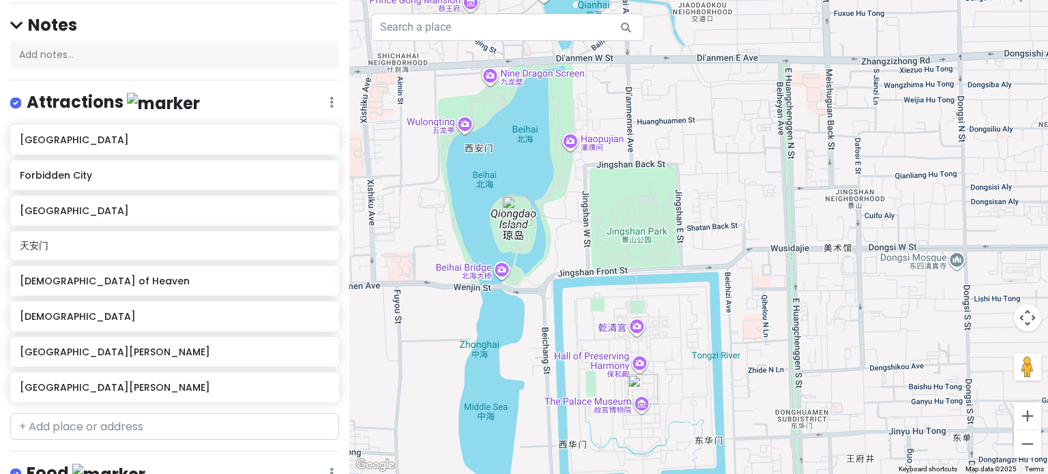
drag, startPoint x: 542, startPoint y: 283, endPoint x: 540, endPoint y: 194, distance: 89.4
click at [540, 193] on div at bounding box center [698, 237] width 699 height 474
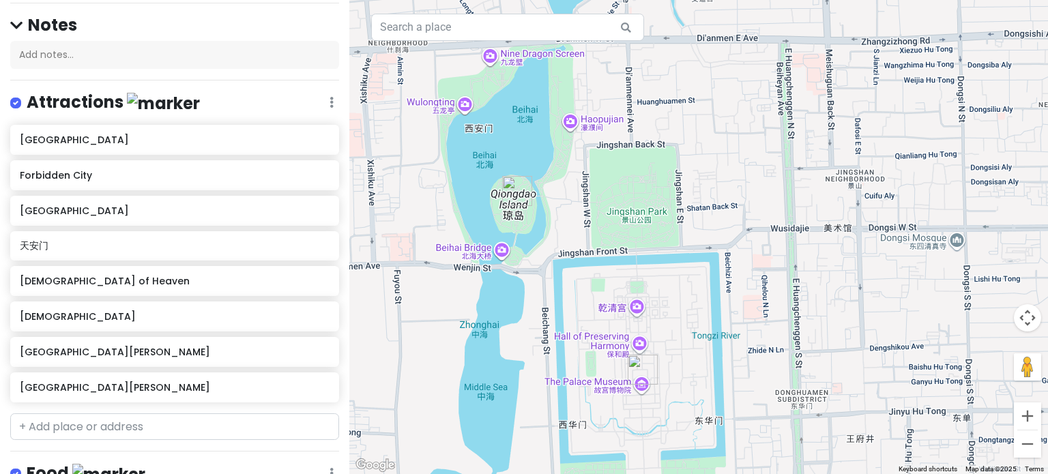
drag, startPoint x: 573, startPoint y: 300, endPoint x: 546, endPoint y: 124, distance: 178.7
click at [546, 128] on div at bounding box center [698, 237] width 699 height 474
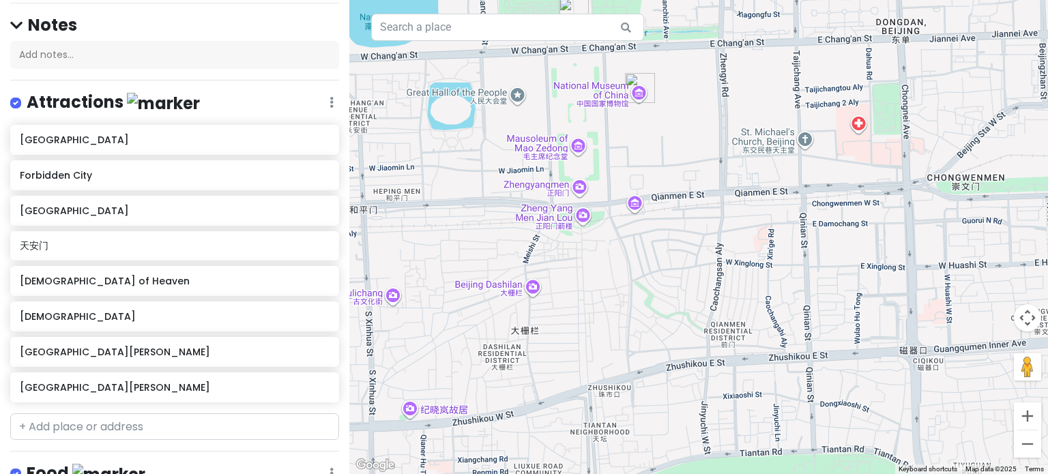
drag, startPoint x: 590, startPoint y: 262, endPoint x: 573, endPoint y: 167, distance: 96.9
click at [573, 167] on div at bounding box center [698, 237] width 699 height 474
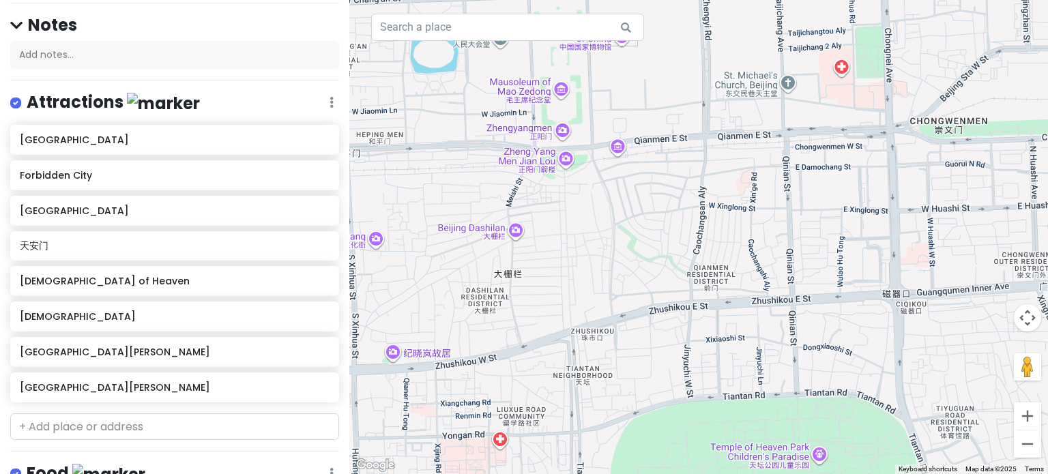
drag, startPoint x: 608, startPoint y: 298, endPoint x: 604, endPoint y: 149, distance: 149.5
click at [604, 160] on div at bounding box center [698, 237] width 699 height 474
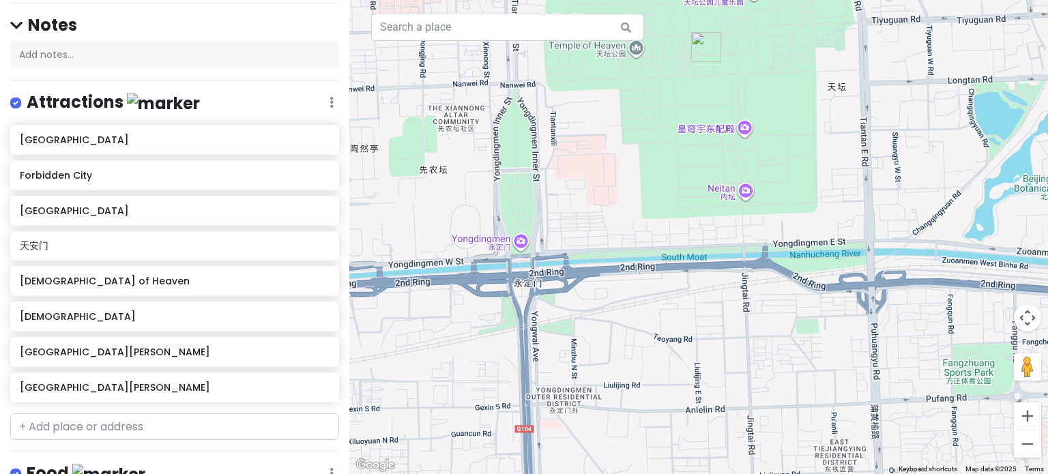
drag, startPoint x: 637, startPoint y: 242, endPoint x: 574, endPoint y: 312, distance: 94.7
click at [574, 312] on div at bounding box center [698, 237] width 699 height 474
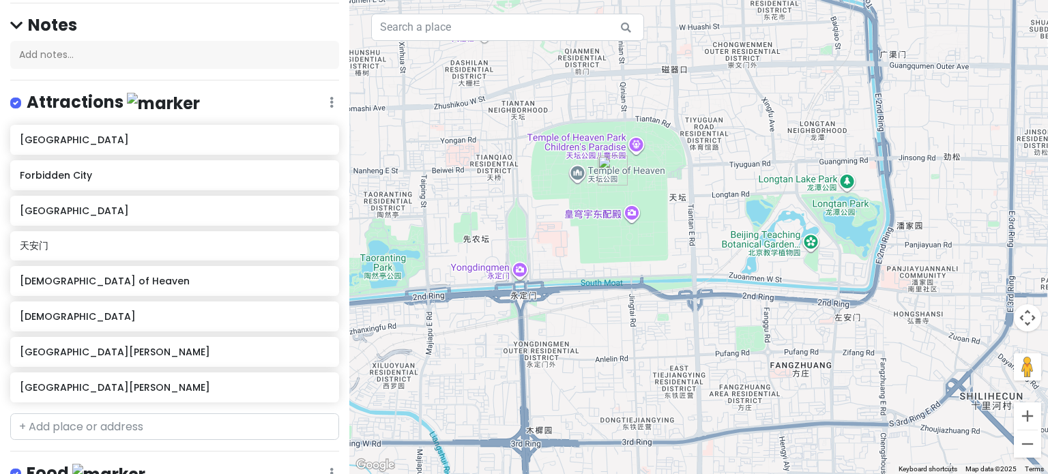
drag, startPoint x: 583, startPoint y: 342, endPoint x: 617, endPoint y: 436, distance: 99.9
click at [617, 436] on div at bounding box center [698, 237] width 699 height 474
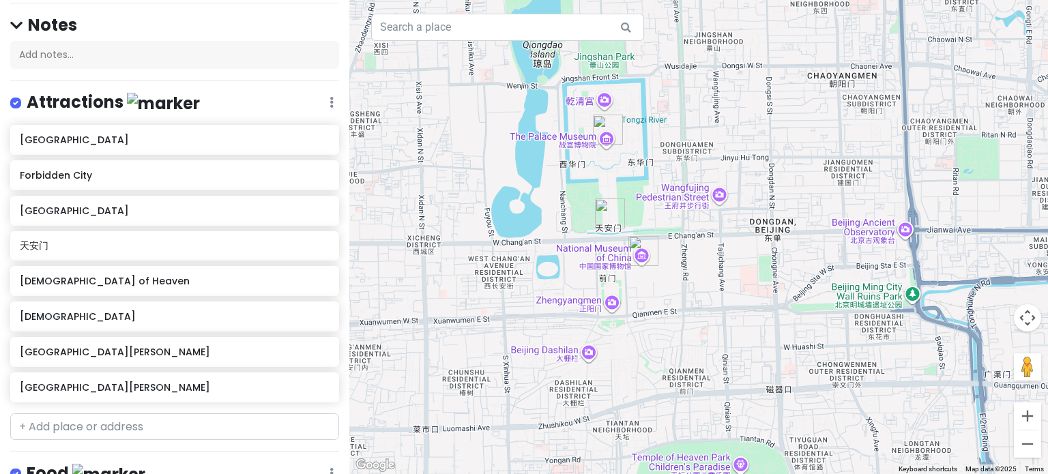
click at [576, 338] on div at bounding box center [698, 237] width 699 height 474
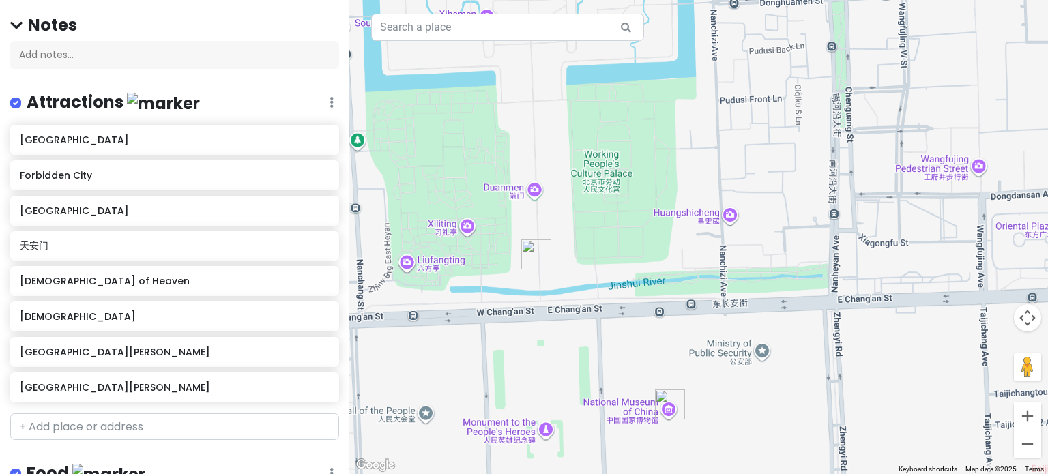
drag, startPoint x: 498, startPoint y: 242, endPoint x: 523, endPoint y: 342, distance: 102.6
click at [523, 342] on div at bounding box center [698, 237] width 699 height 474
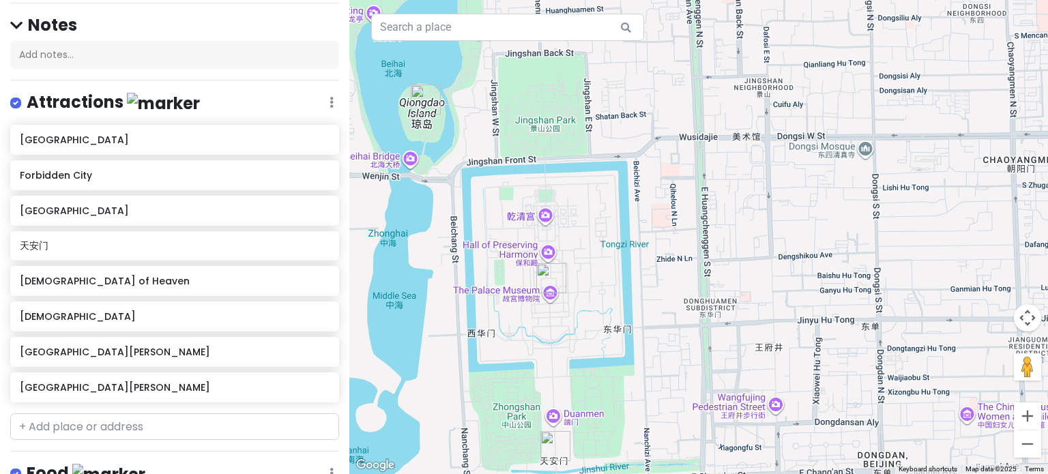
drag, startPoint x: 554, startPoint y: 288, endPoint x: 568, endPoint y: 381, distance: 93.8
click at [568, 381] on div at bounding box center [698, 237] width 699 height 474
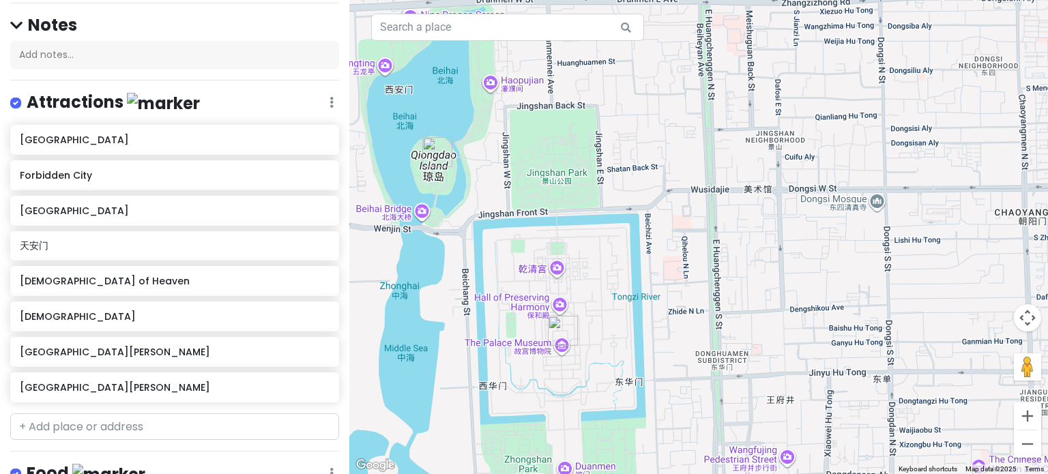
drag, startPoint x: 558, startPoint y: 313, endPoint x: 568, endPoint y: 362, distance: 50.2
click at [568, 362] on div at bounding box center [698, 237] width 699 height 474
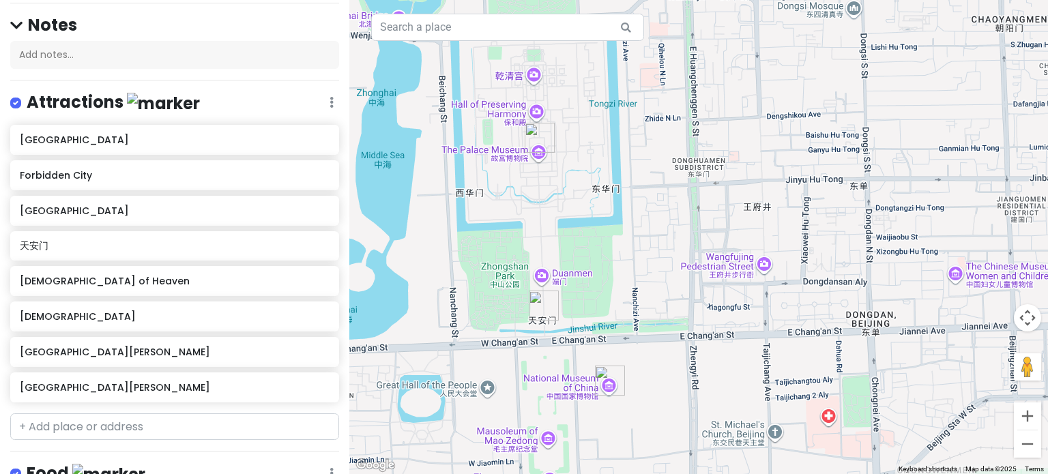
drag, startPoint x: 579, startPoint y: 350, endPoint x: 555, endPoint y: 157, distance: 194.5
click at [555, 157] on div at bounding box center [698, 237] width 699 height 474
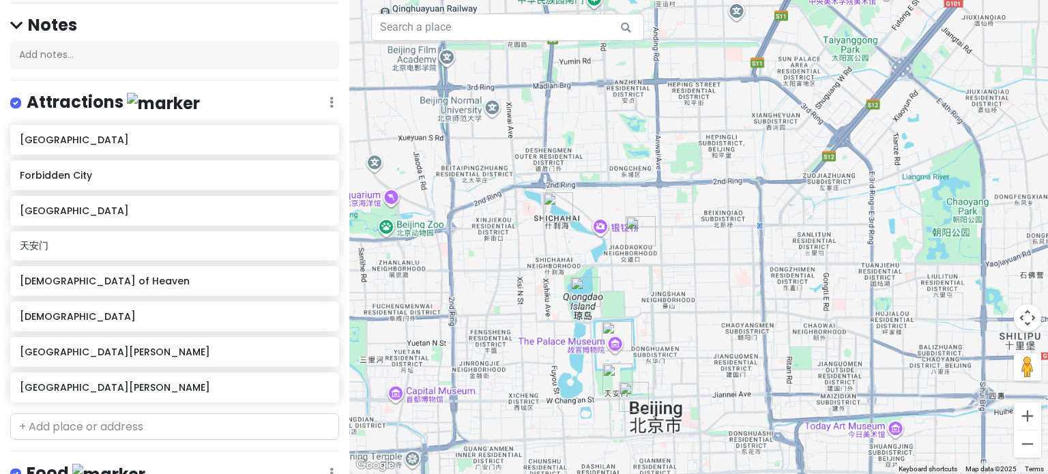
drag, startPoint x: 567, startPoint y: 330, endPoint x: 628, endPoint y: 419, distance: 108.1
click at [628, 419] on div at bounding box center [698, 237] width 699 height 474
drag, startPoint x: 609, startPoint y: 332, endPoint x: 611, endPoint y: 363, distance: 30.8
click at [611, 351] on img "Forbidden City" at bounding box center [617, 336] width 30 height 30
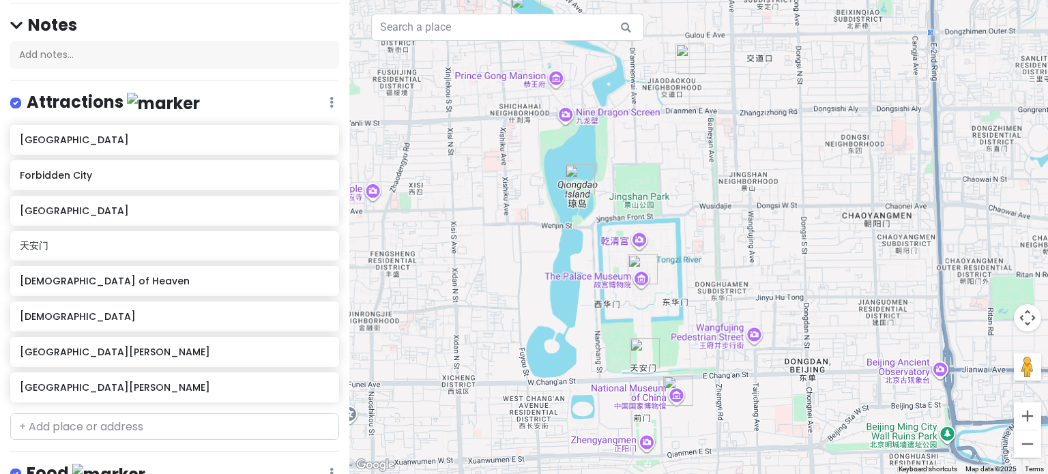
drag, startPoint x: 611, startPoint y: 401, endPoint x: 616, endPoint y: 233, distance: 167.2
click at [620, 233] on div at bounding box center [698, 237] width 699 height 474
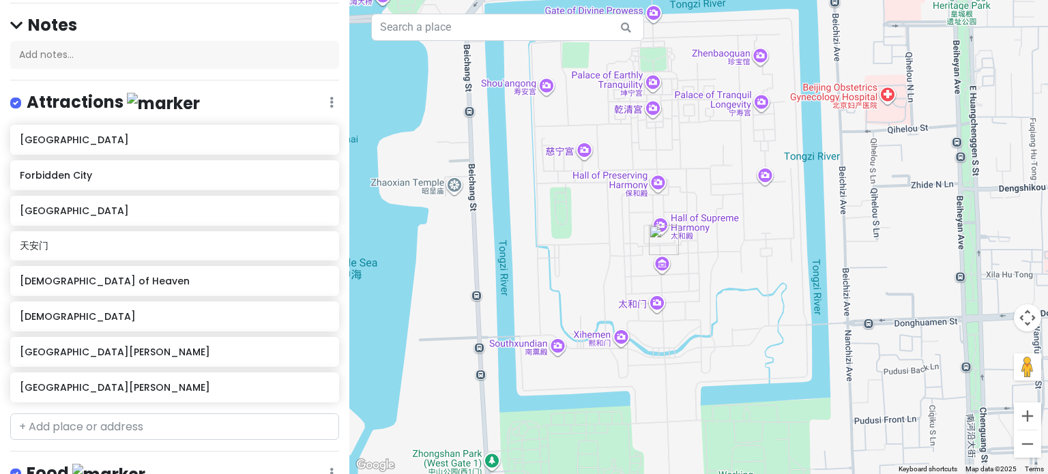
drag, startPoint x: 682, startPoint y: 160, endPoint x: 680, endPoint y: 300, distance: 139.9
click at [680, 300] on div at bounding box center [698, 237] width 699 height 474
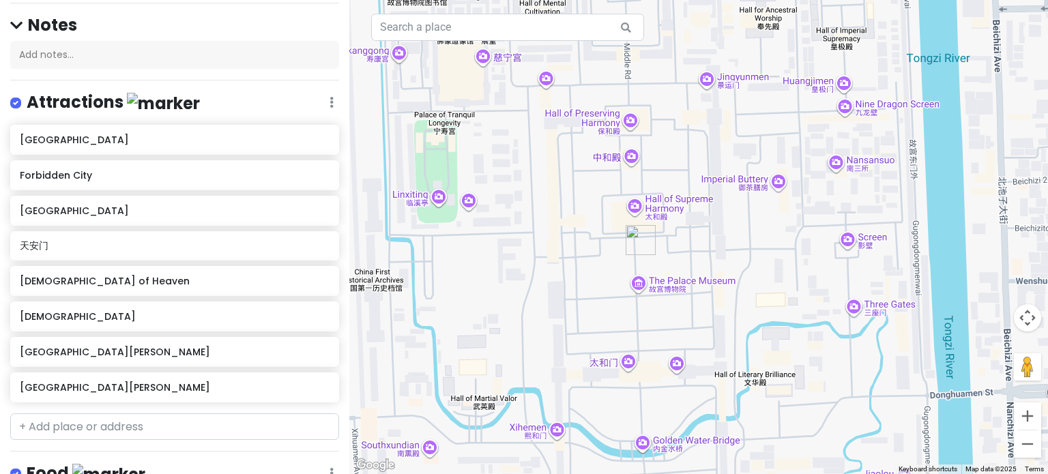
drag, startPoint x: 680, startPoint y: 249, endPoint x: 680, endPoint y: 272, distance: 23.2
click at [680, 272] on div at bounding box center [698, 237] width 699 height 474
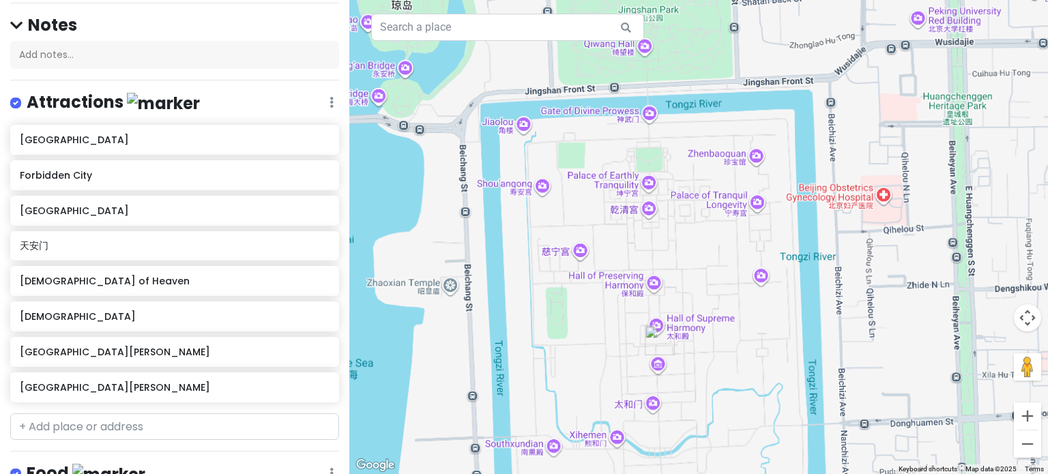
drag, startPoint x: 616, startPoint y: 189, endPoint x: 611, endPoint y: 286, distance: 97.0
click at [613, 308] on div at bounding box center [698, 237] width 699 height 474
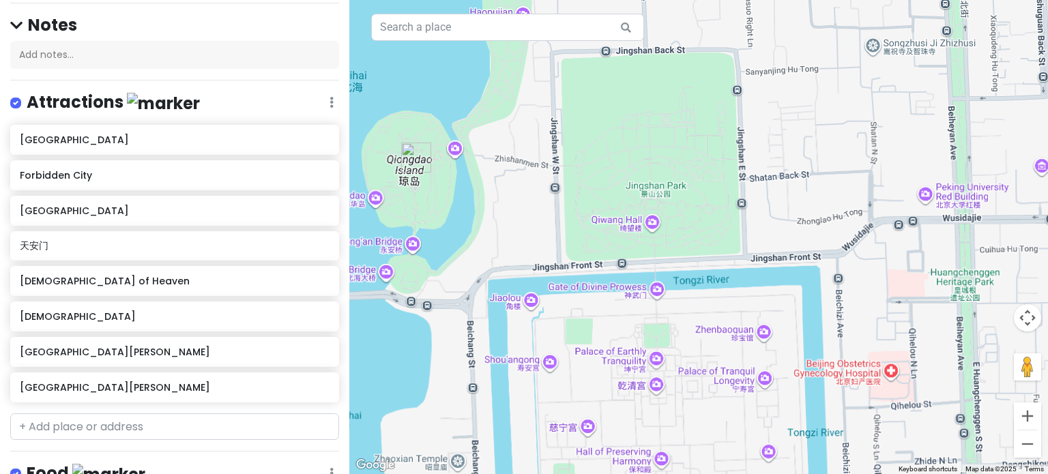
drag, startPoint x: 596, startPoint y: 218, endPoint x: 606, endPoint y: 339, distance: 121.9
click at [606, 339] on div at bounding box center [698, 237] width 699 height 474
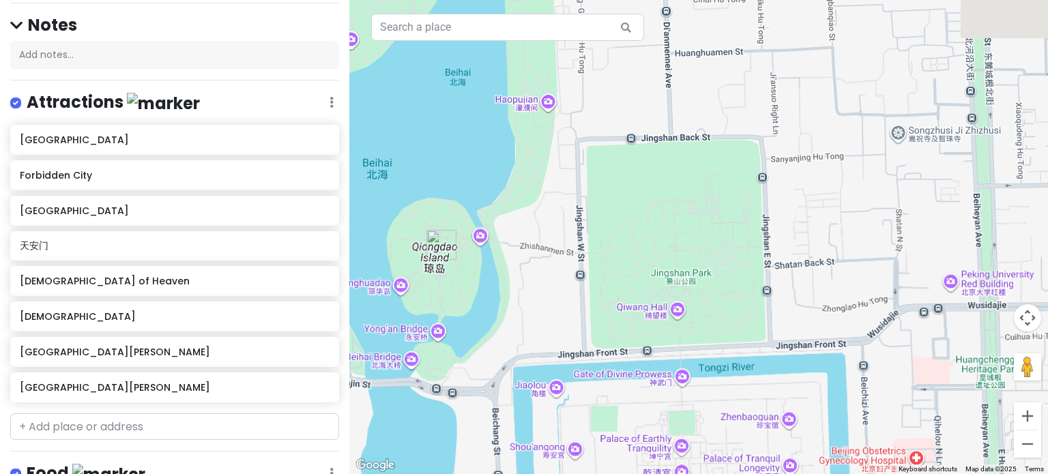
drag, startPoint x: 570, startPoint y: 218, endPoint x: 660, endPoint y: 396, distance: 199.0
click at [611, 328] on div at bounding box center [698, 237] width 699 height 474
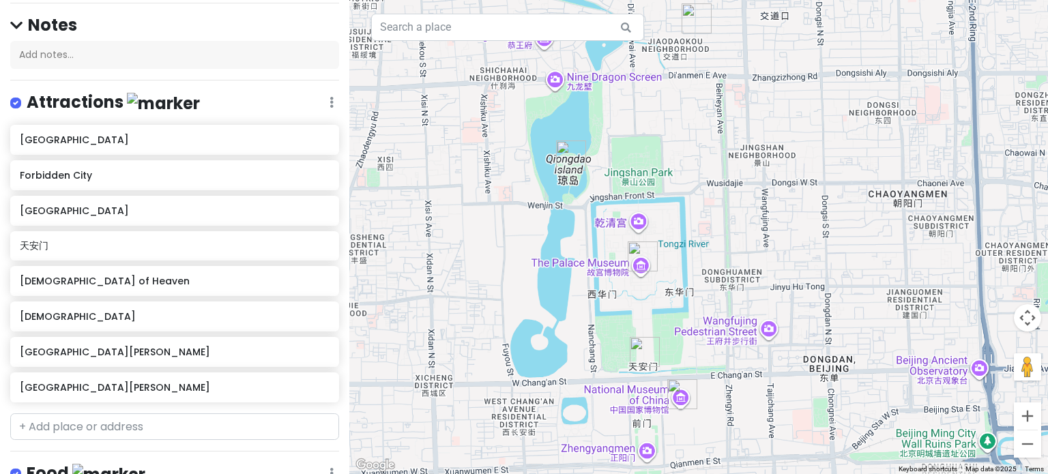
drag, startPoint x: 618, startPoint y: 299, endPoint x: 630, endPoint y: 173, distance: 126.8
click at [630, 173] on div at bounding box center [698, 237] width 699 height 474
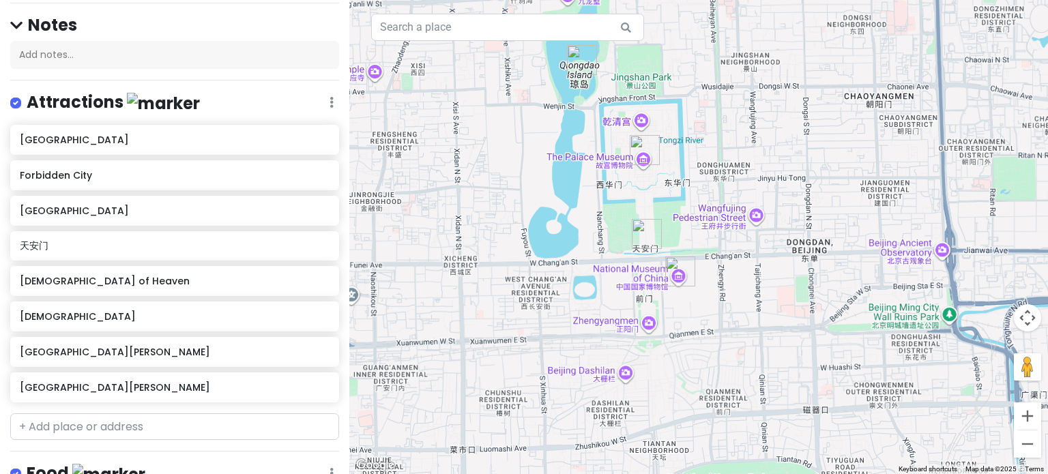
drag, startPoint x: 645, startPoint y: 248, endPoint x: 643, endPoint y: 150, distance: 97.6
click at [643, 150] on img "Forbidden City" at bounding box center [645, 150] width 30 height 30
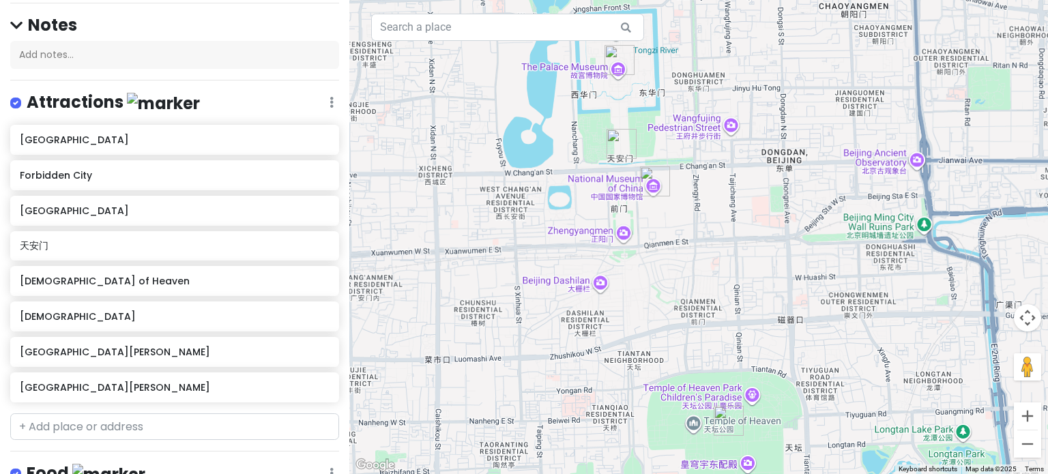
drag, startPoint x: 654, startPoint y: 212, endPoint x: 624, endPoint y: 111, distance: 104.5
click at [624, 111] on div "To navigate, press the arrow keys." at bounding box center [698, 237] width 699 height 474
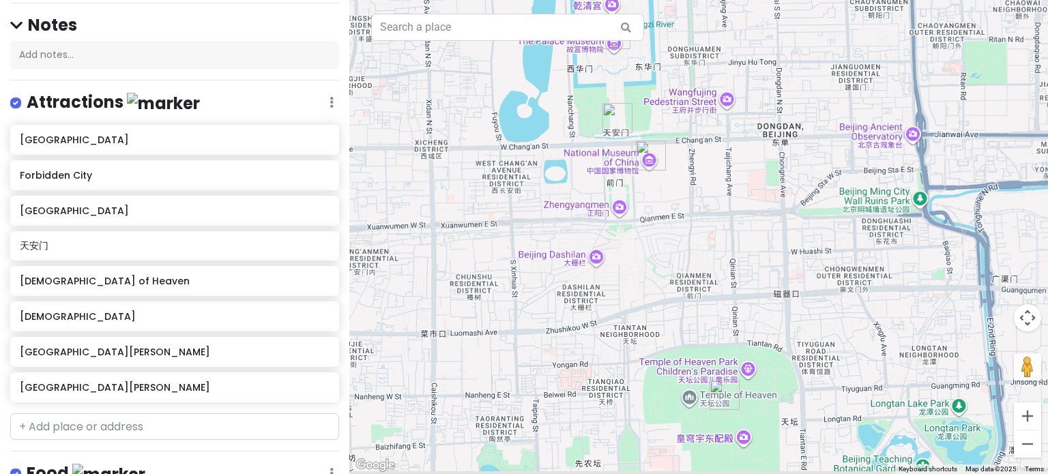
drag, startPoint x: 632, startPoint y: 160, endPoint x: 620, endPoint y: 119, distance: 43.2
click at [620, 119] on div "To navigate, press the arrow keys." at bounding box center [698, 237] width 699 height 474
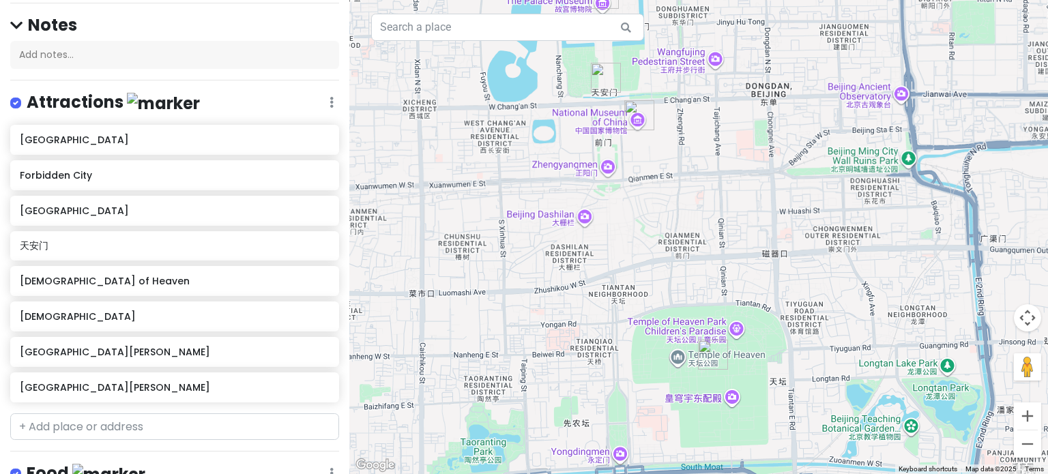
drag, startPoint x: 622, startPoint y: 139, endPoint x: 622, endPoint y: 89, distance: 49.1
click at [622, 89] on div at bounding box center [698, 237] width 699 height 474
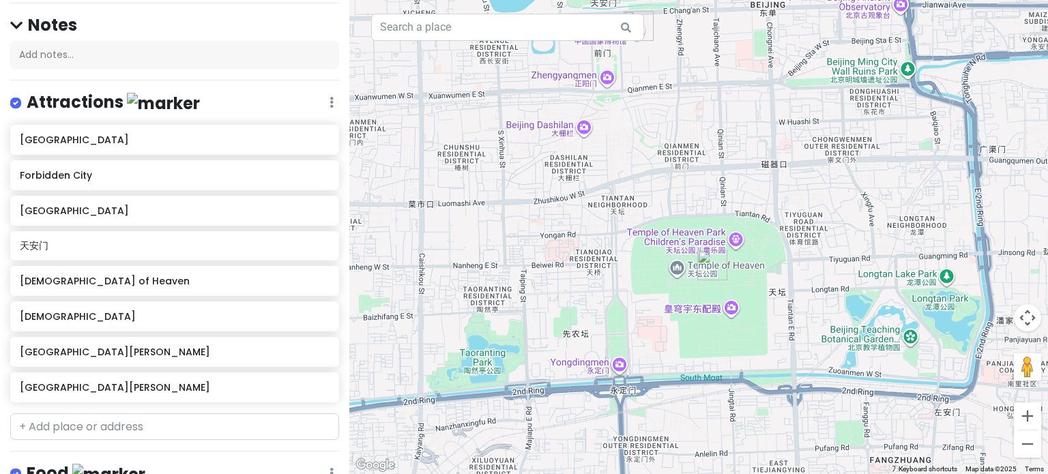
drag, startPoint x: 620, startPoint y: 155, endPoint x: 622, endPoint y: 114, distance: 41.0
click at [622, 114] on div at bounding box center [698, 237] width 699 height 474
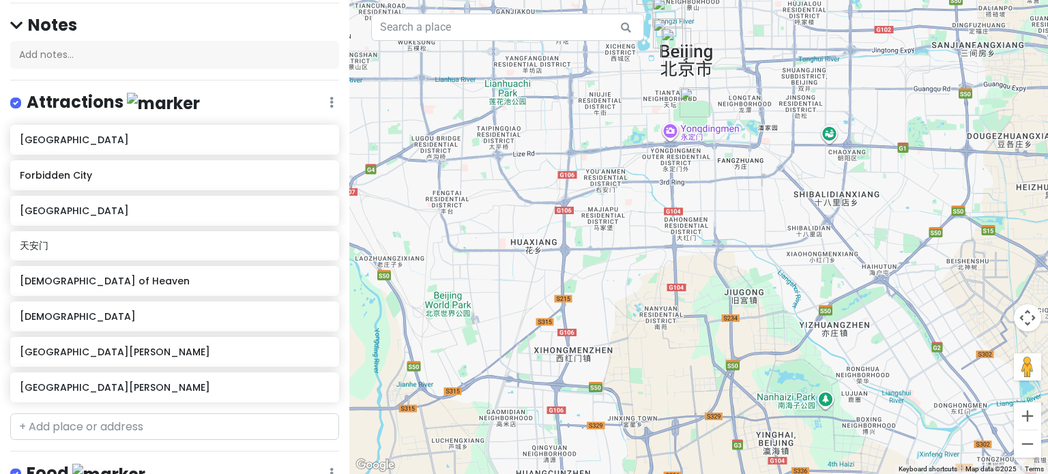
drag, startPoint x: 715, startPoint y: 207, endPoint x: 689, endPoint y: 136, distance: 75.6
click at [690, 138] on div at bounding box center [698, 237] width 699 height 474
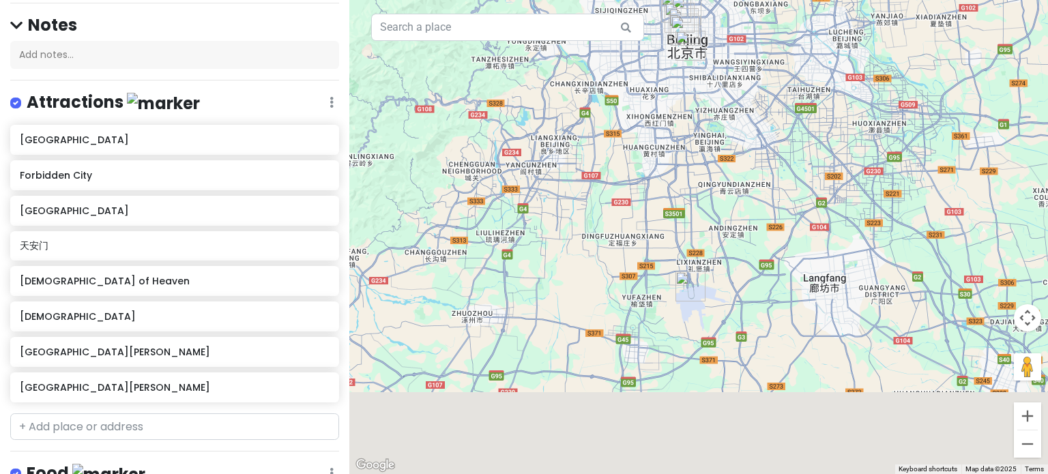
drag, startPoint x: 696, startPoint y: 388, endPoint x: 669, endPoint y: 237, distance: 153.3
click at [676, 272] on img "Beijing Daxing International Airport" at bounding box center [691, 287] width 30 height 30
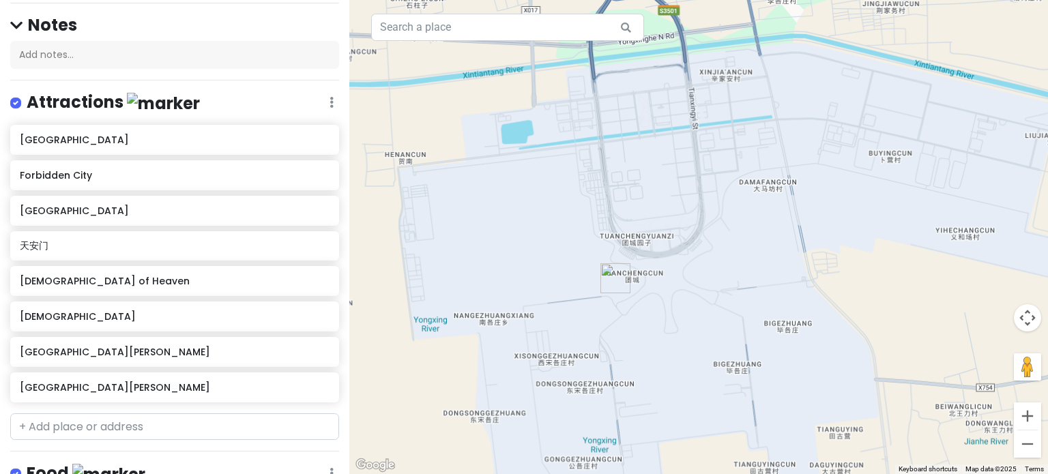
drag, startPoint x: 689, startPoint y: 348, endPoint x: 651, endPoint y: 122, distance: 229.0
click at [651, 122] on div "To navigate, press the arrow keys." at bounding box center [698, 237] width 699 height 474
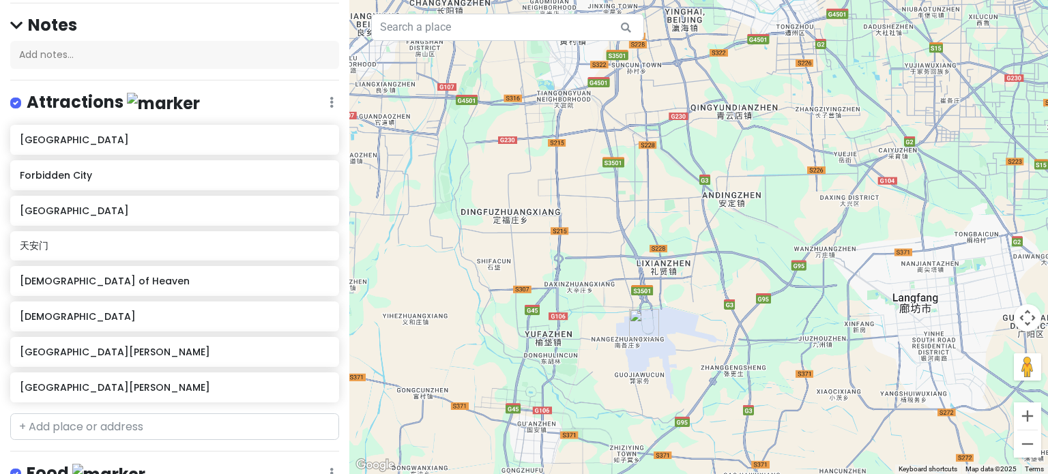
drag, startPoint x: 658, startPoint y: 231, endPoint x: 662, endPoint y: 339, distance: 107.9
click at [666, 441] on div "To navigate, press the arrow keys." at bounding box center [698, 237] width 699 height 474
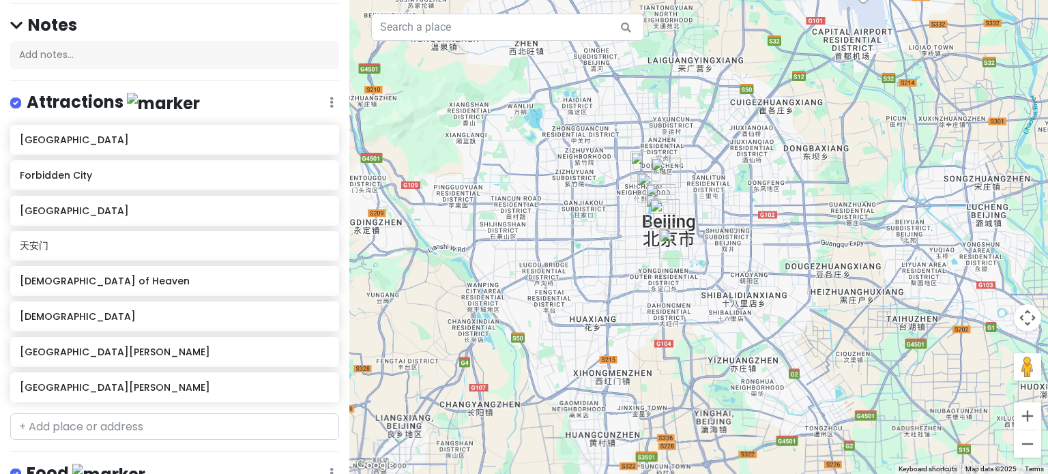
drag, startPoint x: 646, startPoint y: 244, endPoint x: 650, endPoint y: 328, distance: 83.3
click at [650, 328] on div "To navigate, press the arrow keys." at bounding box center [698, 237] width 699 height 474
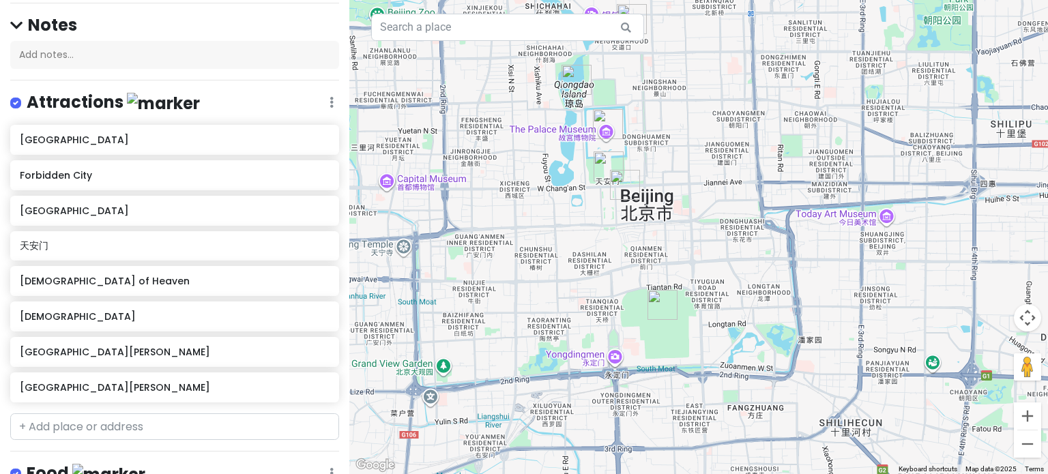
drag, startPoint x: 685, startPoint y: 425, endPoint x: 699, endPoint y: 124, distance: 301.3
click at [699, 124] on div "To navigate, press the arrow keys." at bounding box center [698, 237] width 699 height 474
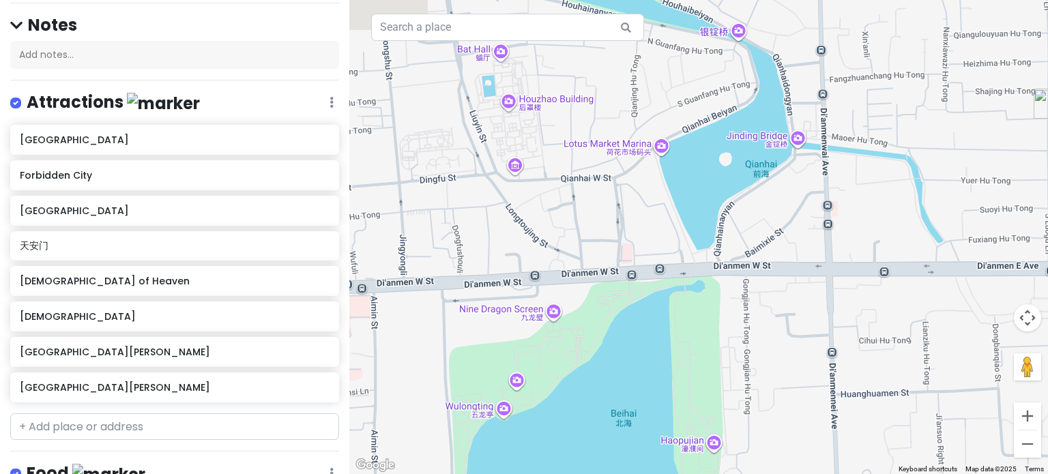
drag, startPoint x: 547, startPoint y: 206, endPoint x: 558, endPoint y: 431, distance: 225.5
click at [558, 446] on div "To navigate, press the arrow keys." at bounding box center [698, 237] width 699 height 474
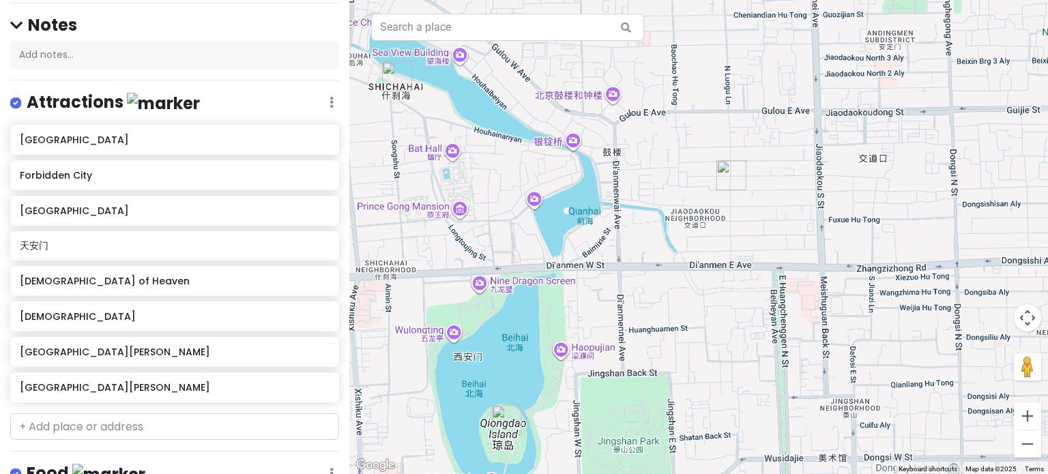
drag, startPoint x: 404, startPoint y: 138, endPoint x: 450, endPoint y: 212, distance: 87.1
click at [450, 211] on div "To navigate, press the arrow keys." at bounding box center [698, 237] width 699 height 474
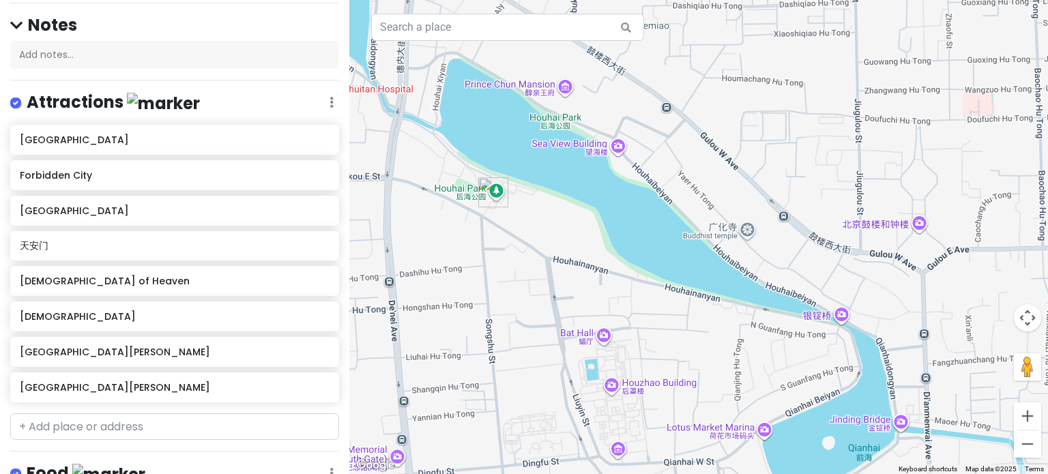
drag, startPoint x: 659, startPoint y: 317, endPoint x: 581, endPoint y: 257, distance: 98.3
click at [581, 257] on div "To navigate, press the arrow keys." at bounding box center [698, 237] width 699 height 474
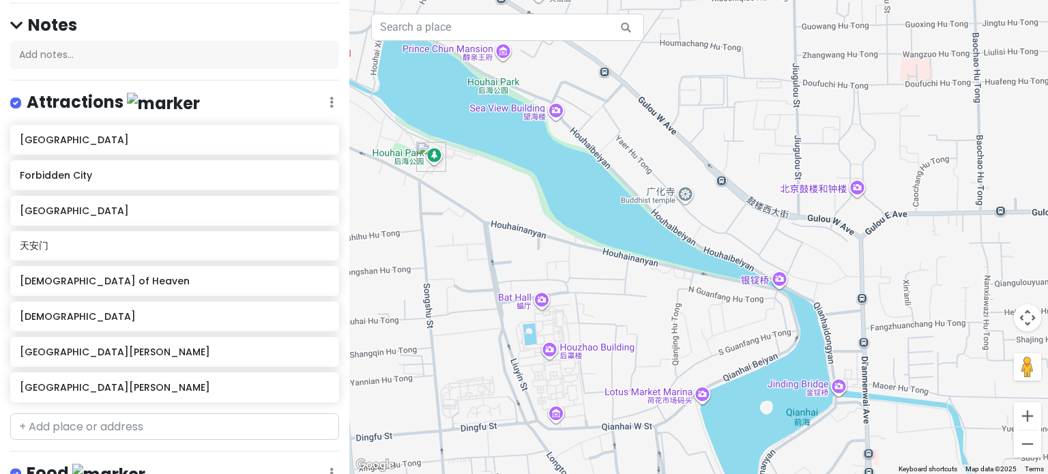
drag, startPoint x: 591, startPoint y: 281, endPoint x: 549, endPoint y: 199, distance: 92.8
click at [550, 200] on div "To navigate, press the arrow keys." at bounding box center [698, 237] width 699 height 474
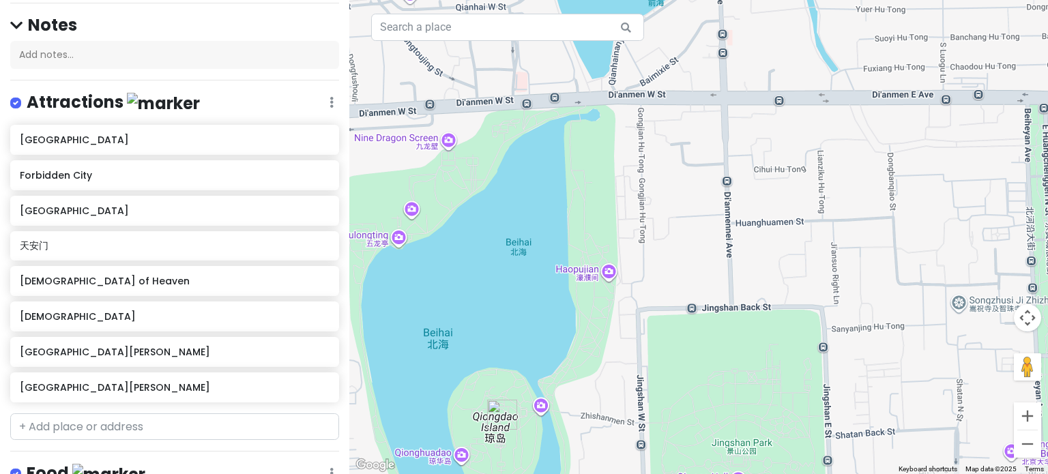
click at [654, 289] on div "To navigate, press the arrow keys." at bounding box center [698, 237] width 699 height 474
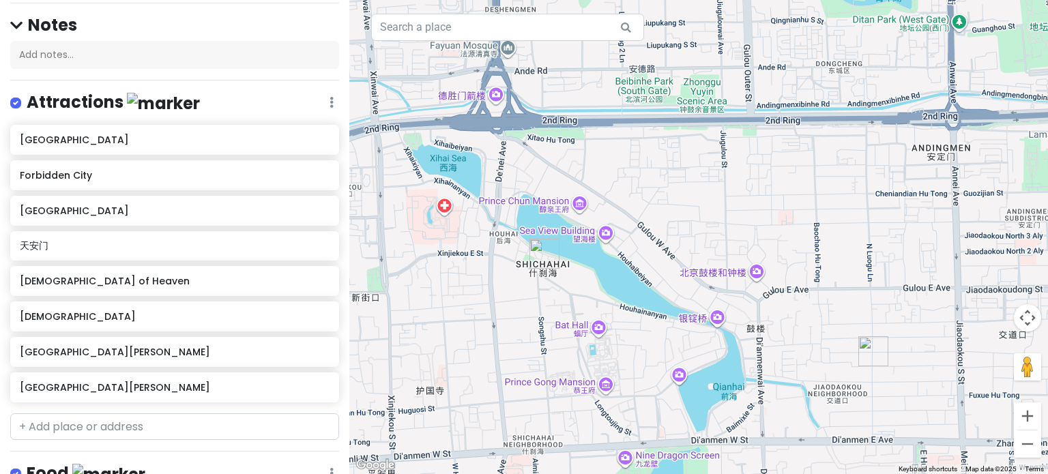
drag, startPoint x: 517, startPoint y: 191, endPoint x: 595, endPoint y: 444, distance: 264.9
click at [595, 444] on div "To navigate, press the arrow keys." at bounding box center [698, 237] width 699 height 474
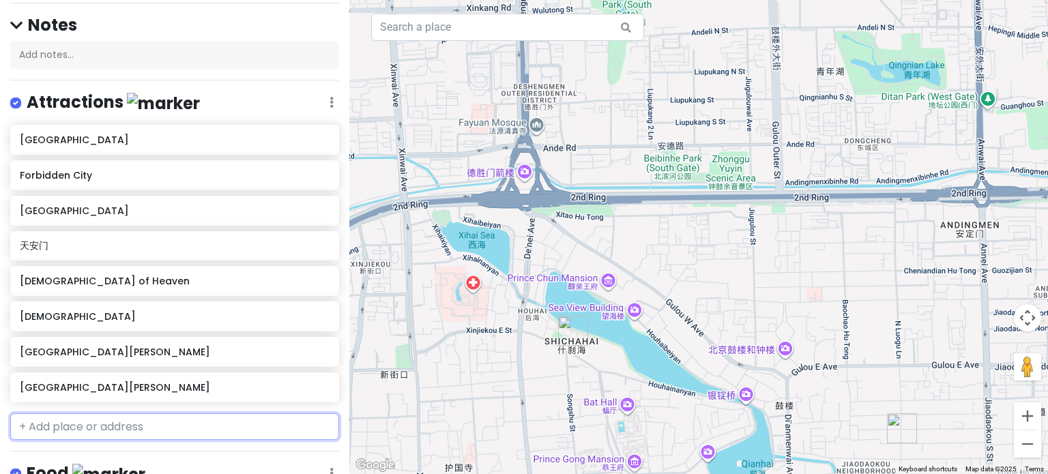
click at [167, 434] on input "text" at bounding box center [174, 427] width 329 height 27
type input "颐和园"
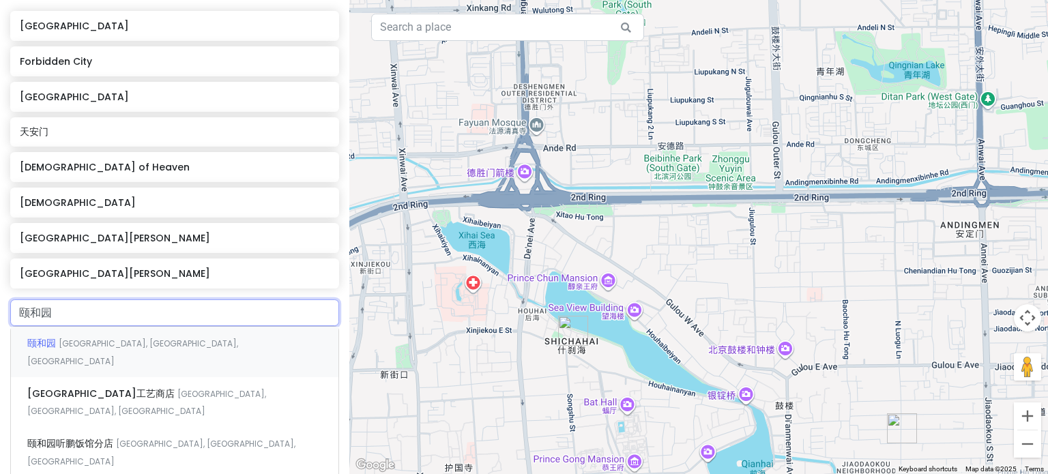
click at [164, 346] on span "[GEOGRAPHIC_DATA], [GEOGRAPHIC_DATA], [GEOGRAPHIC_DATA]" at bounding box center [132, 352] width 211 height 29
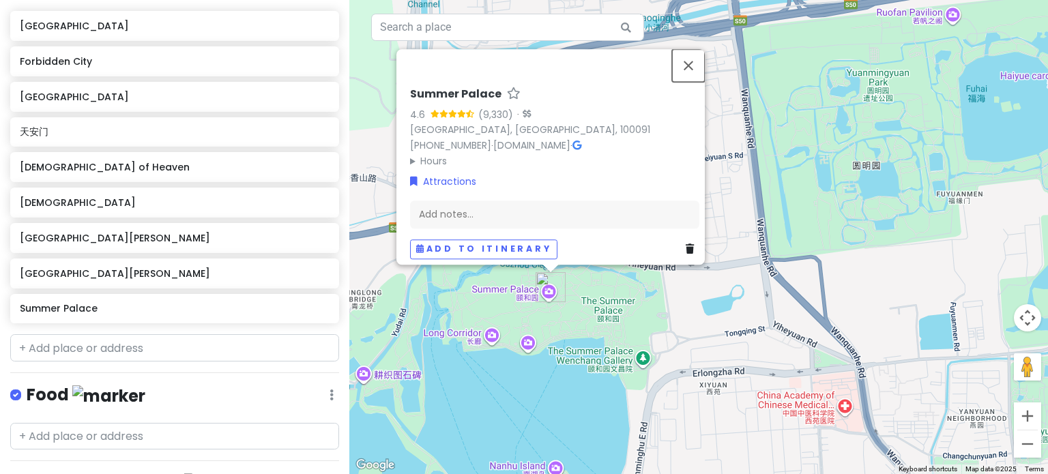
click at [698, 59] on button "Close" at bounding box center [688, 65] width 33 height 33
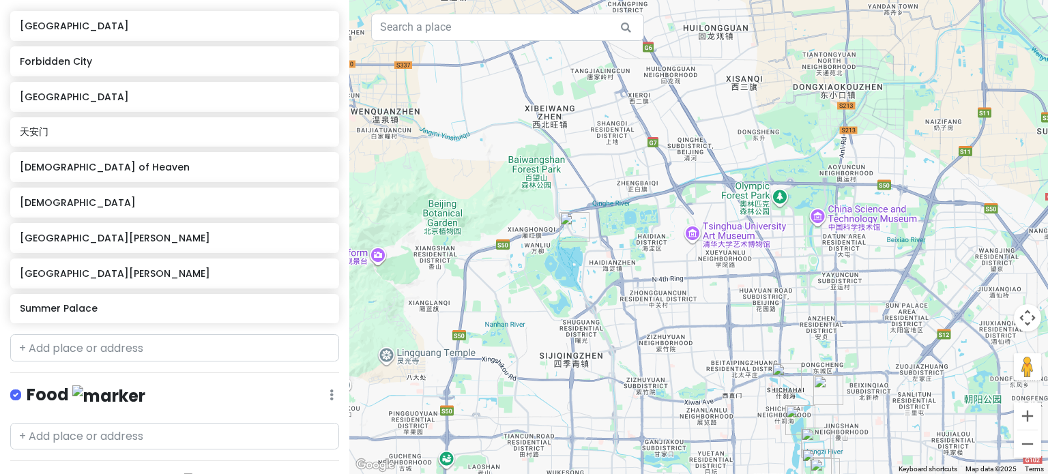
drag, startPoint x: 592, startPoint y: 373, endPoint x: 584, endPoint y: 279, distance: 94.5
click at [584, 279] on div "To navigate, press the arrow keys." at bounding box center [698, 237] width 699 height 474
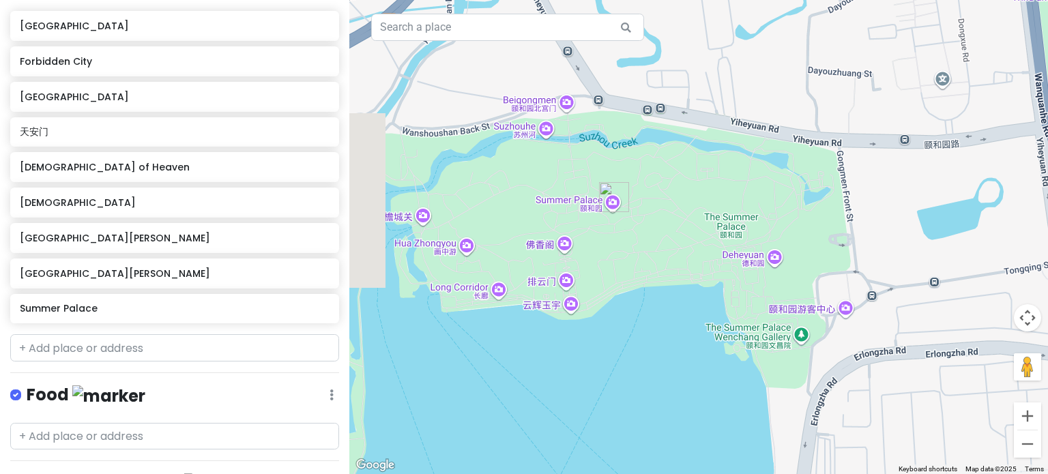
drag, startPoint x: 478, startPoint y: 225, endPoint x: 517, endPoint y: 231, distance: 39.4
click at [517, 231] on div "To navigate, press the arrow keys." at bounding box center [698, 237] width 699 height 474
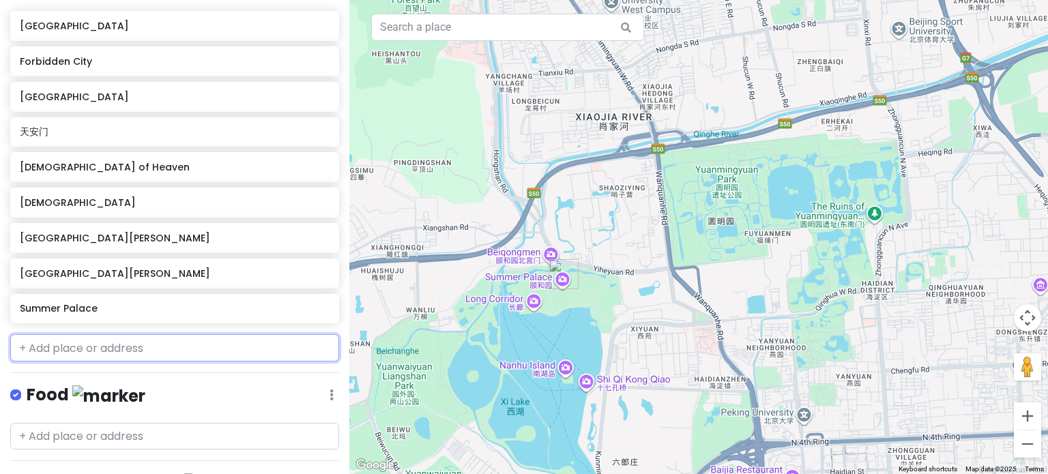
click at [192, 355] on input "text" at bounding box center [174, 347] width 329 height 27
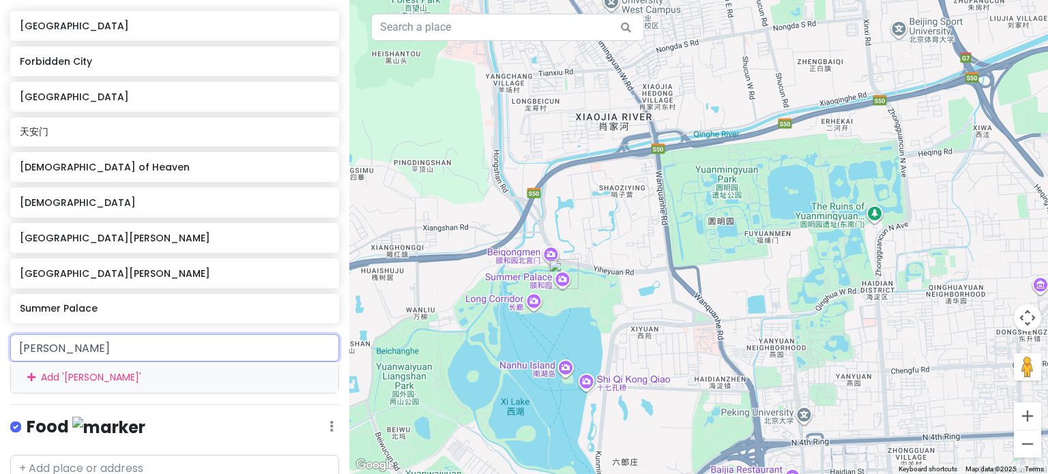
type input "圆明园"
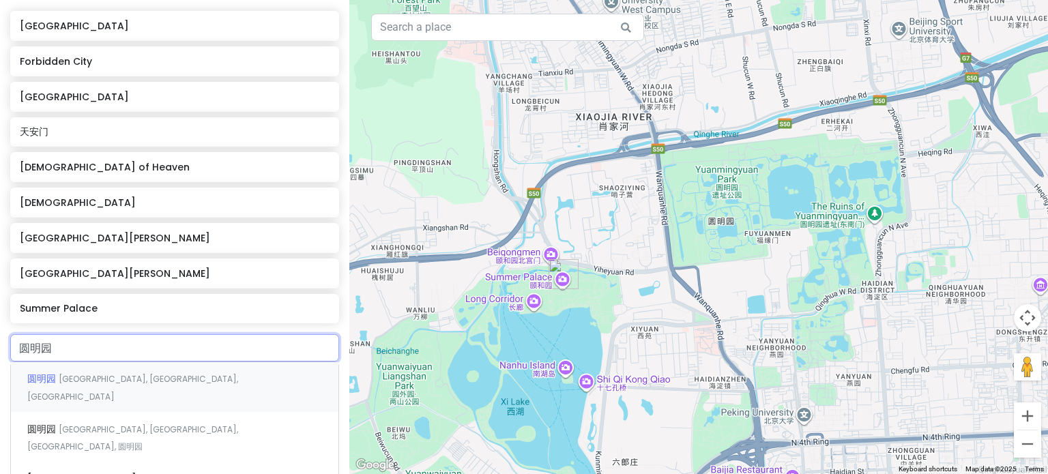
click at [203, 371] on div "[GEOGRAPHIC_DATA], [GEOGRAPHIC_DATA], [GEOGRAPHIC_DATA]" at bounding box center [175, 387] width 328 height 50
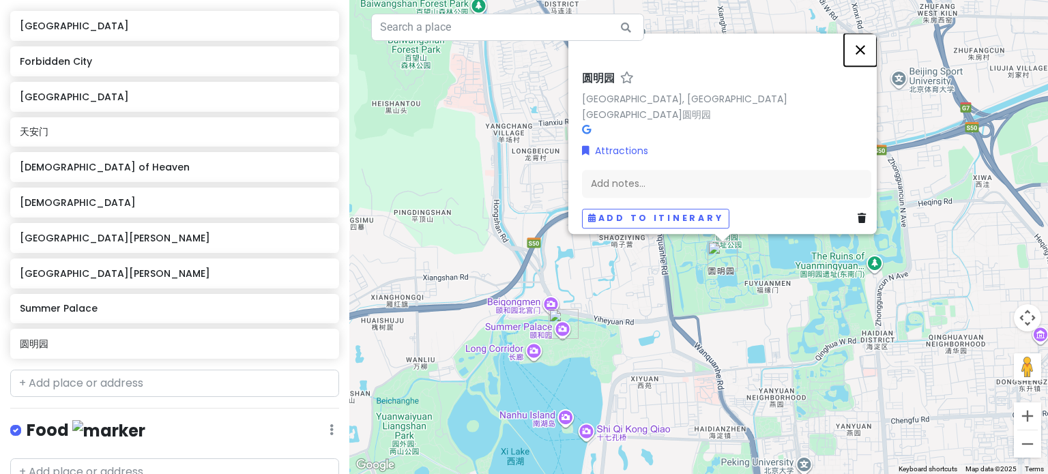
click at [871, 59] on button "Close" at bounding box center [860, 49] width 33 height 33
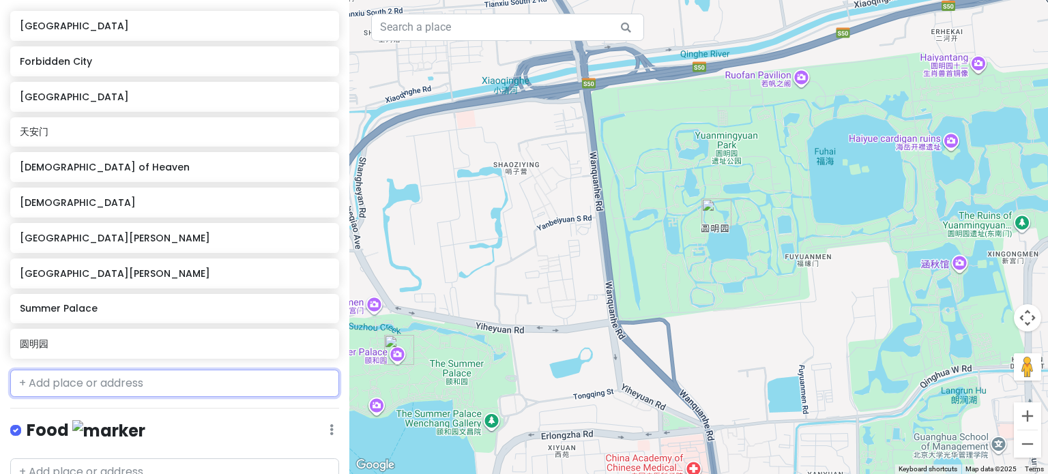
click at [164, 379] on input "text" at bounding box center [174, 383] width 329 height 27
paste input "[GEOGRAPHIC_DATA]"
type input "[GEOGRAPHIC_DATA]"
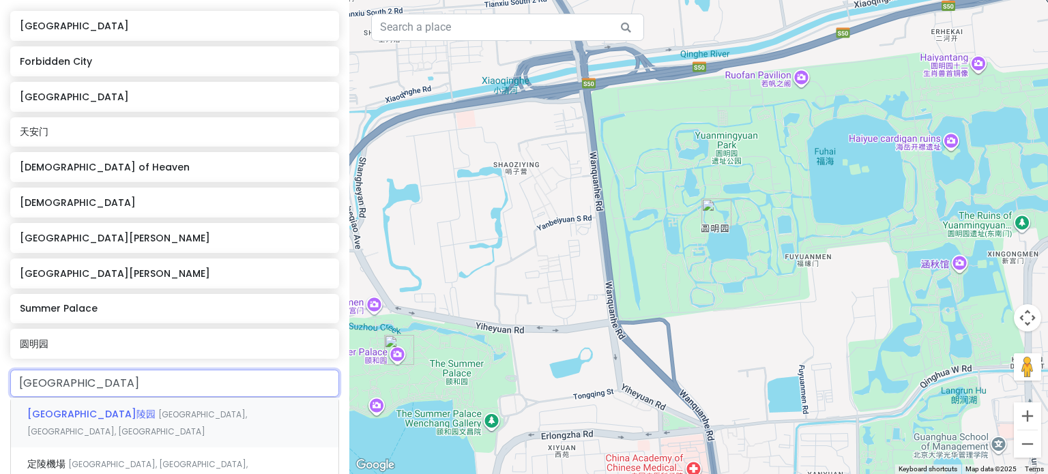
click at [153, 414] on span "[GEOGRAPHIC_DATA], [GEOGRAPHIC_DATA], [GEOGRAPHIC_DATA]" at bounding box center [137, 423] width 220 height 29
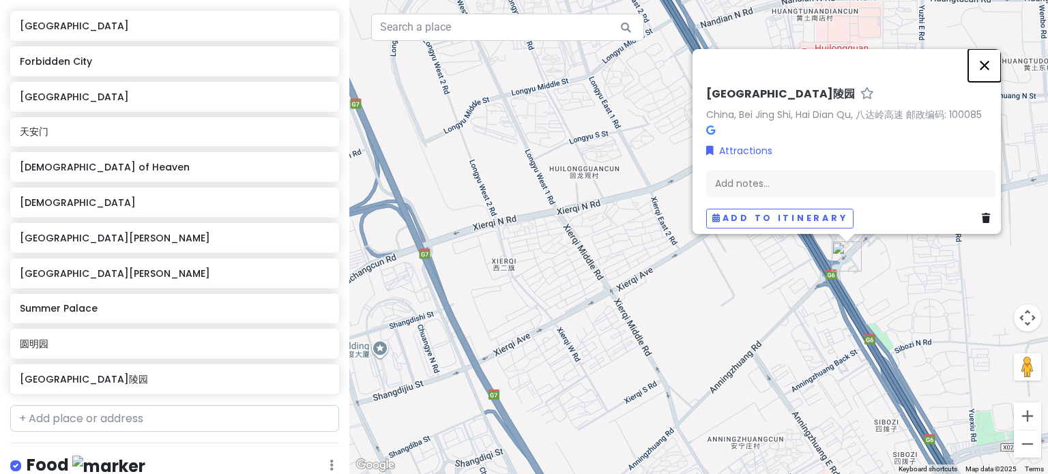
click at [993, 61] on button "Close" at bounding box center [984, 65] width 33 height 33
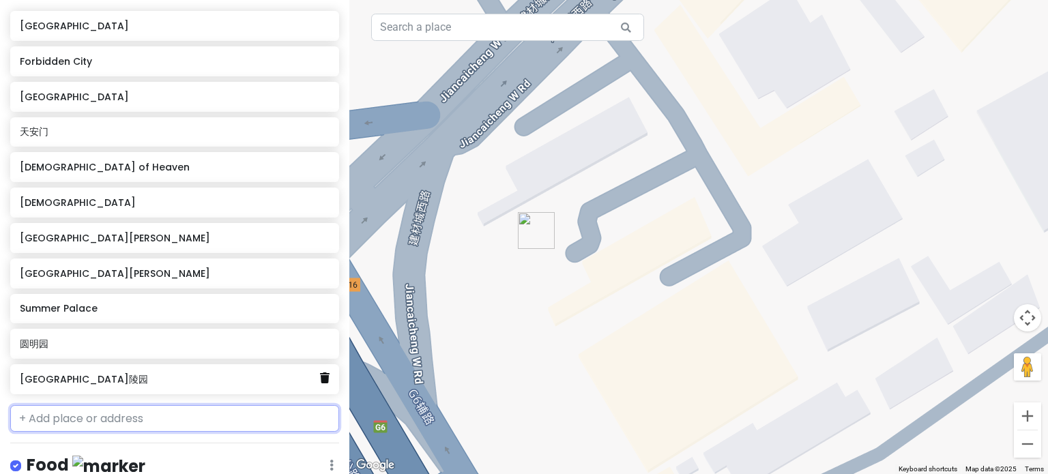
click at [320, 380] on icon at bounding box center [325, 378] width 10 height 11
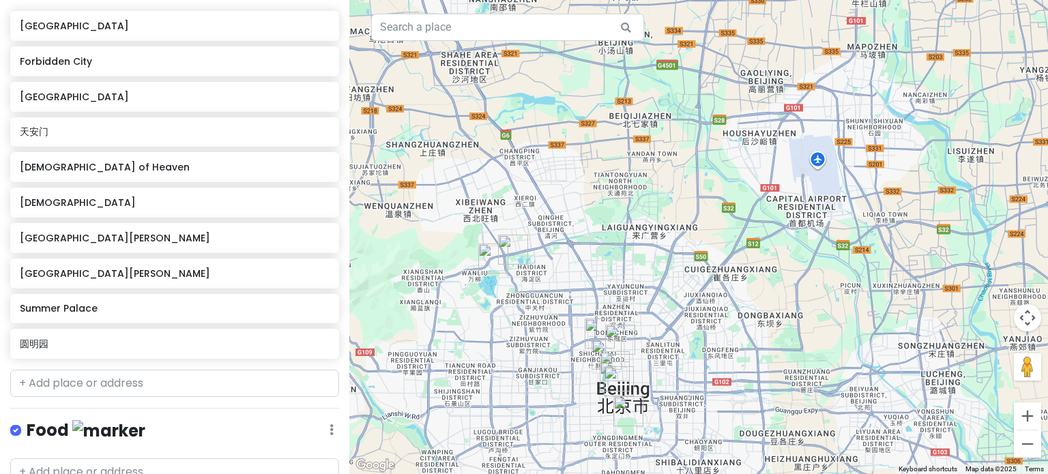
click at [699, 237] on div "To navigate, press the arrow keys." at bounding box center [1048, 237] width 699 height 0
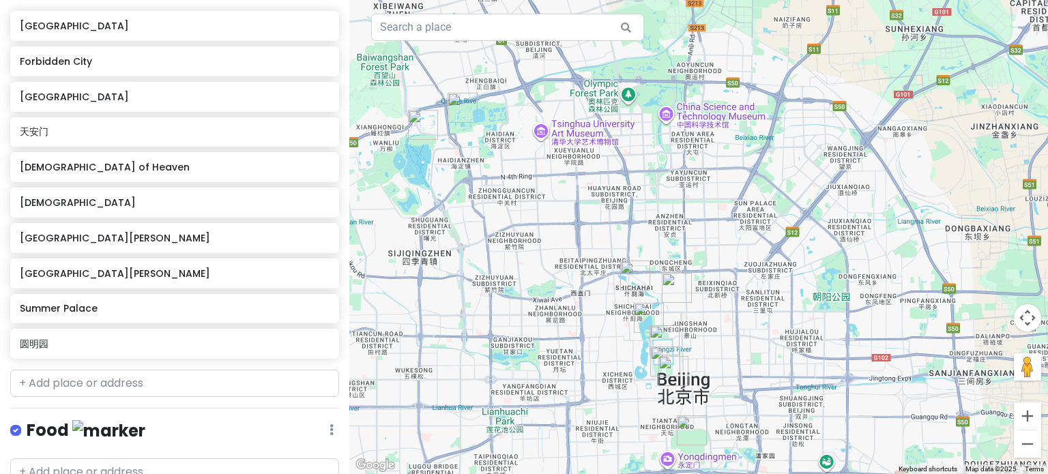
drag, startPoint x: 452, startPoint y: 145, endPoint x: 577, endPoint y: 286, distance: 188.1
click at [577, 285] on div "To navigate, press the arrow keys." at bounding box center [698, 237] width 699 height 474
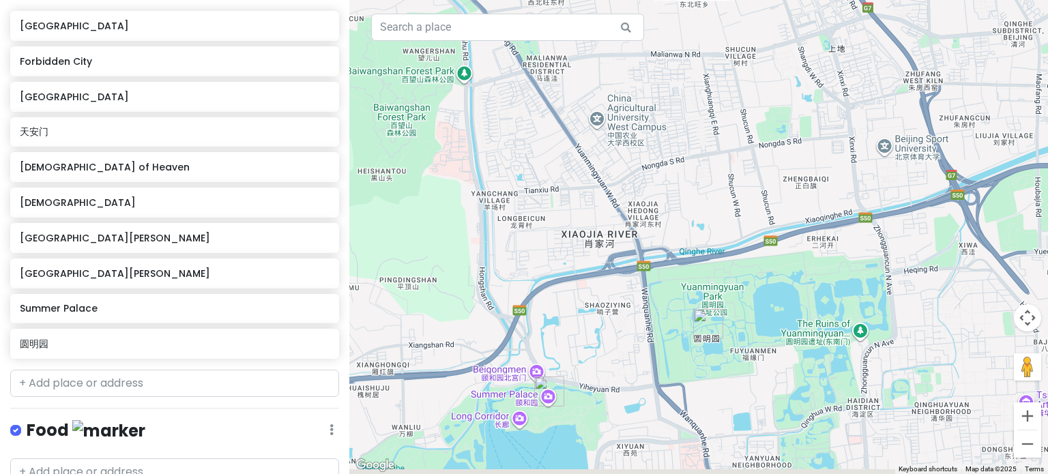
drag, startPoint x: 664, startPoint y: 349, endPoint x: 637, endPoint y: 302, distance: 53.5
click at [637, 302] on div at bounding box center [698, 237] width 699 height 474
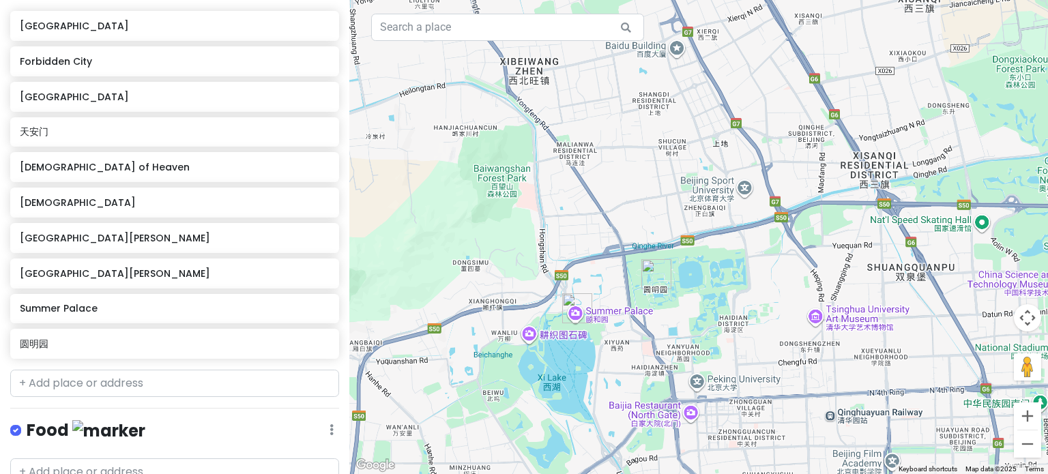
drag, startPoint x: 738, startPoint y: 365, endPoint x: 589, endPoint y: 144, distance: 266.9
click at [612, 171] on div at bounding box center [698, 237] width 699 height 474
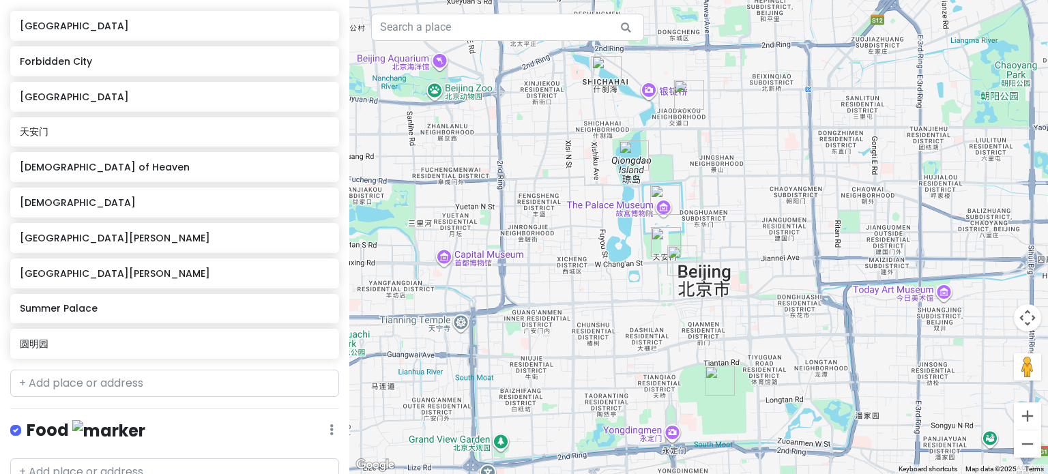
drag, startPoint x: 613, startPoint y: 232, endPoint x: 567, endPoint y: 259, distance: 52.9
click at [567, 259] on div at bounding box center [698, 237] width 699 height 474
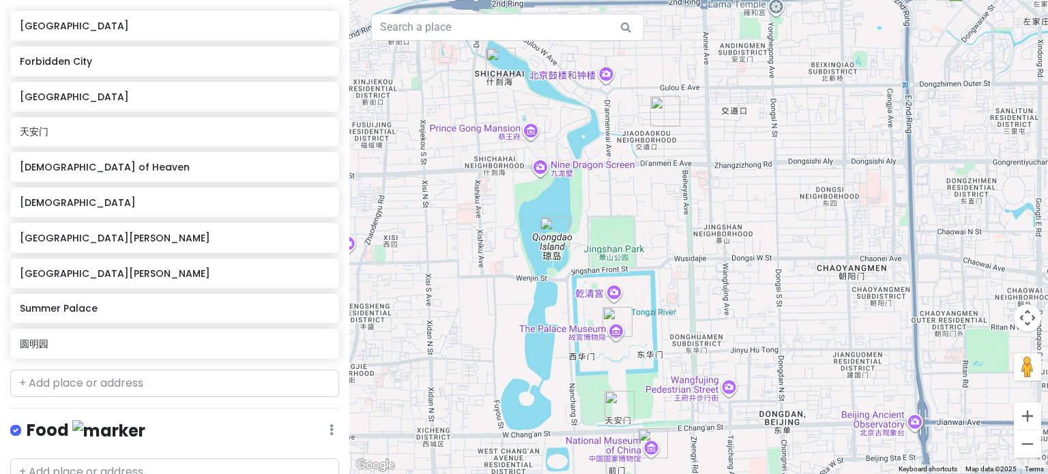
drag, startPoint x: 609, startPoint y: 146, endPoint x: 607, endPoint y: 225, distance: 79.2
click at [607, 225] on div at bounding box center [698, 237] width 699 height 474
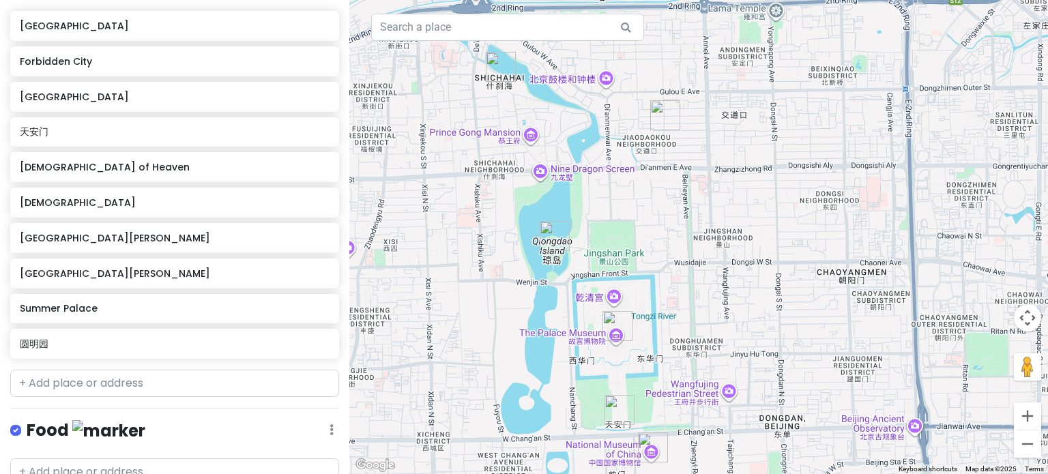
drag, startPoint x: 635, startPoint y: 274, endPoint x: 620, endPoint y: 240, distance: 37.0
click at [621, 241] on div at bounding box center [698, 237] width 699 height 474
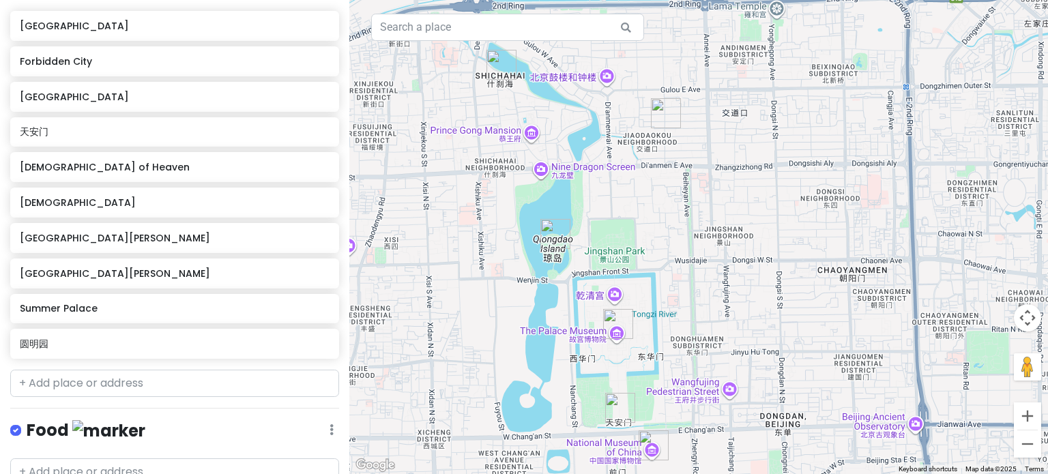
drag, startPoint x: 593, startPoint y: 212, endPoint x: 609, endPoint y: 247, distance: 38.5
click at [609, 247] on div at bounding box center [698, 237] width 699 height 474
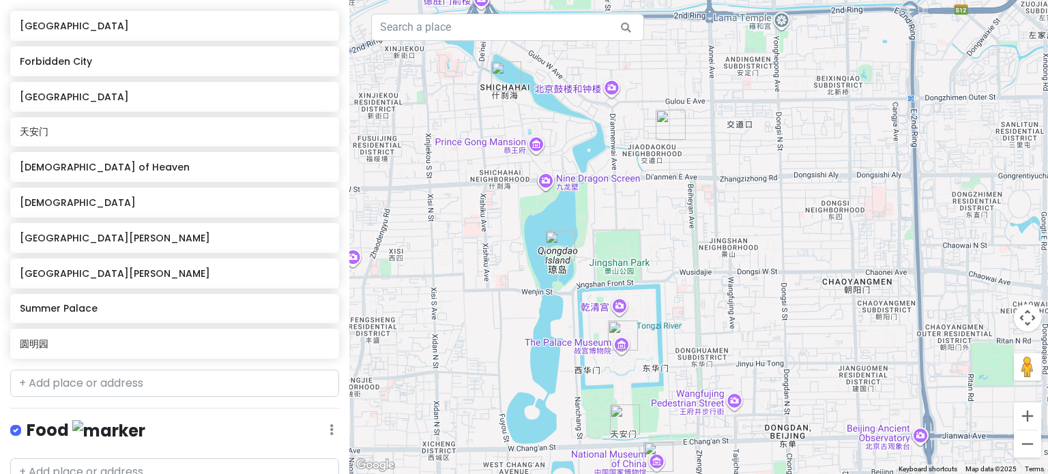
drag, startPoint x: 598, startPoint y: 234, endPoint x: 603, endPoint y: 246, distance: 12.8
click at [603, 246] on div at bounding box center [698, 237] width 699 height 474
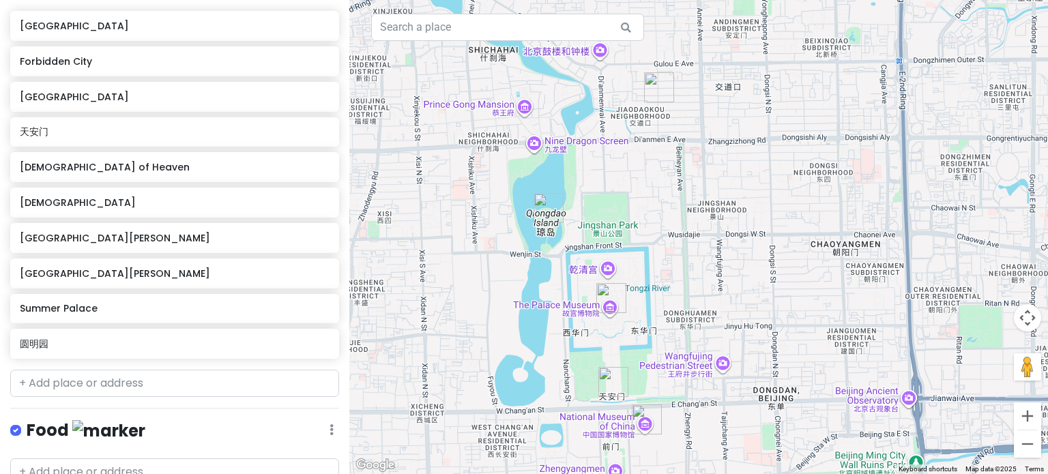
drag, startPoint x: 685, startPoint y: 302, endPoint x: 676, endPoint y: 343, distance: 41.9
click at [663, 247] on div at bounding box center [698, 237] width 699 height 474
drag, startPoint x: 674, startPoint y: 288, endPoint x: 621, endPoint y: 182, distance: 118.7
click at [624, 184] on div at bounding box center [698, 237] width 699 height 474
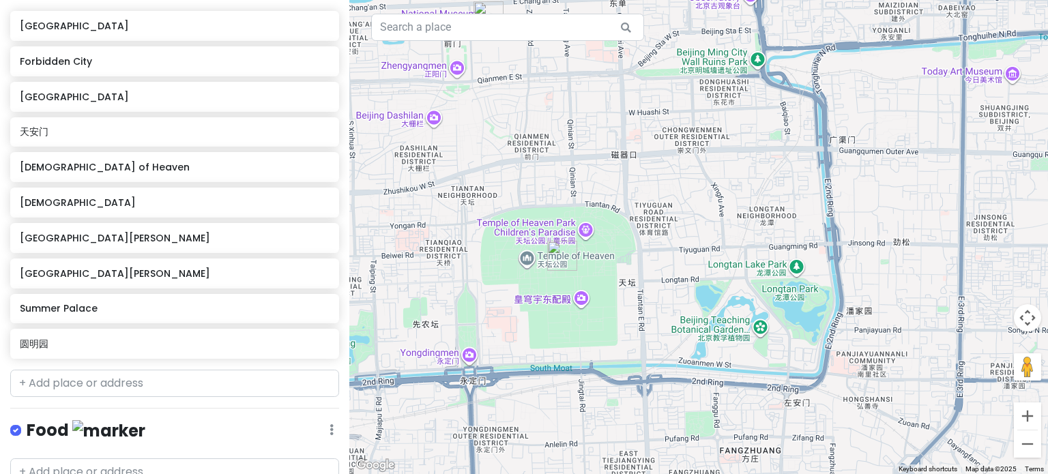
drag, startPoint x: 601, startPoint y: 240, endPoint x: 620, endPoint y: 275, distance: 40.0
click at [620, 275] on div at bounding box center [698, 237] width 699 height 474
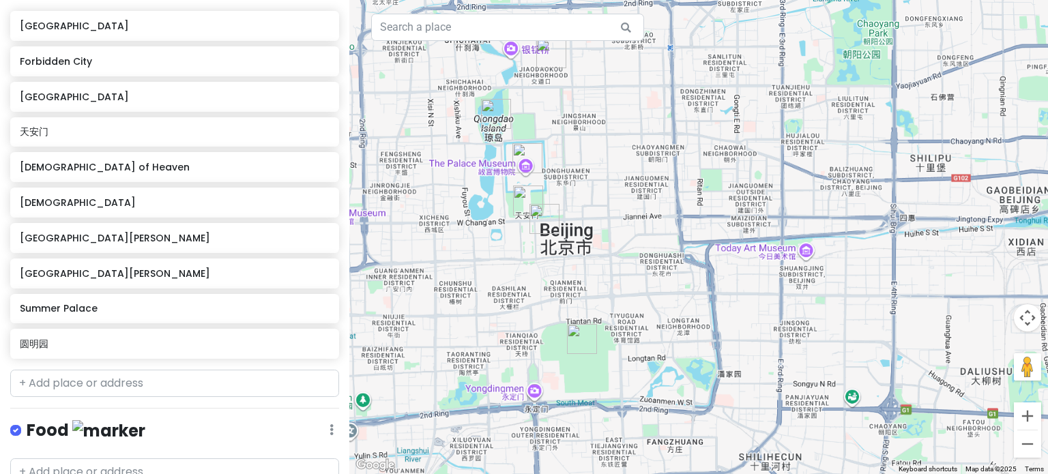
drag, startPoint x: 535, startPoint y: 223, endPoint x: 553, endPoint y: 301, distance: 79.9
click at [553, 301] on div at bounding box center [698, 237] width 699 height 474
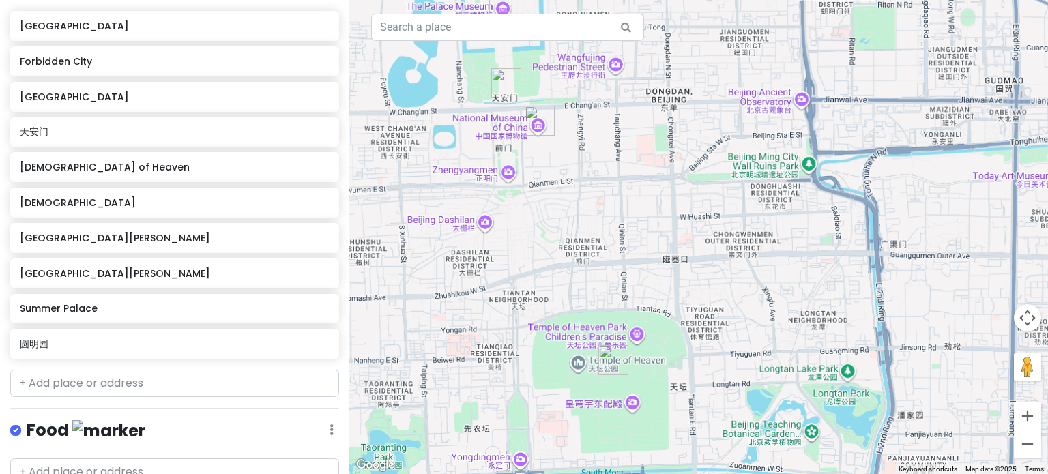
drag, startPoint x: 582, startPoint y: 319, endPoint x: 581, endPoint y: 224, distance: 94.9
click at [581, 224] on div at bounding box center [698, 237] width 699 height 474
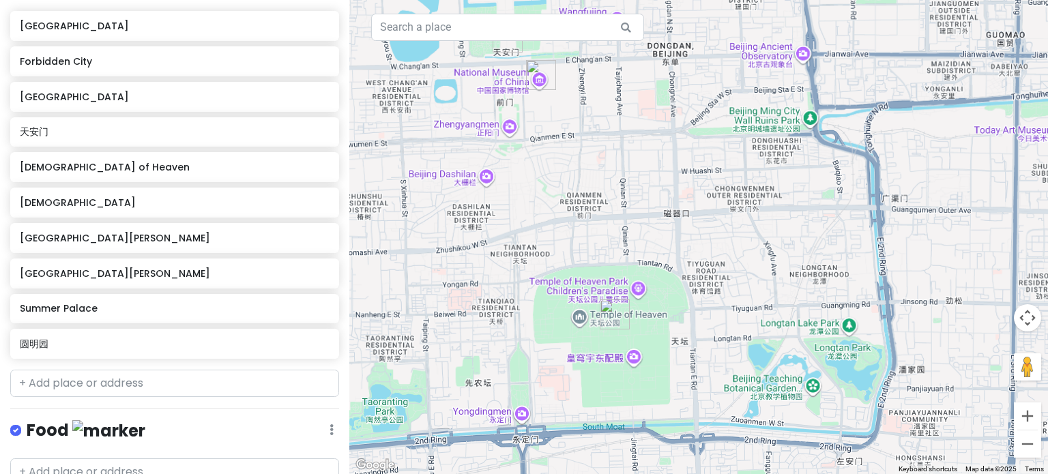
drag, startPoint x: 557, startPoint y: 245, endPoint x: 560, endPoint y: 207, distance: 37.6
click at [560, 207] on div at bounding box center [698, 237] width 699 height 474
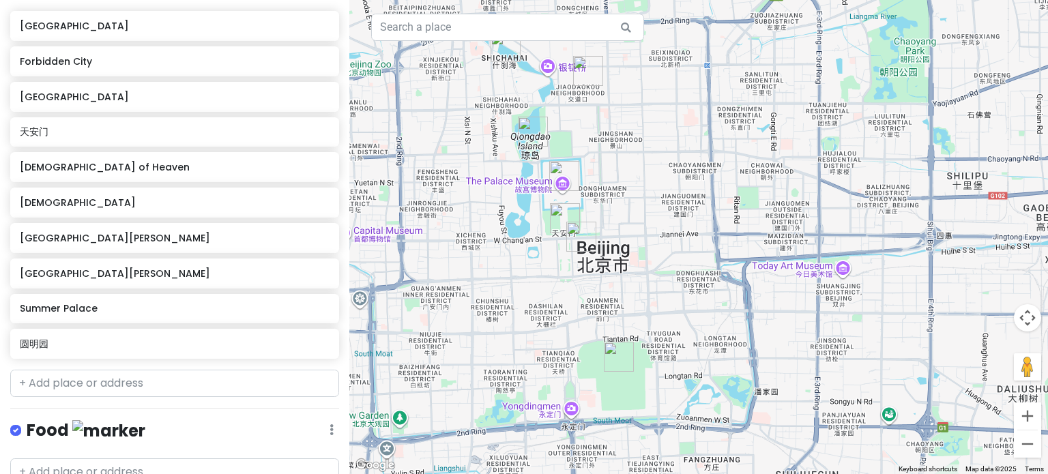
drag, startPoint x: 558, startPoint y: 244, endPoint x: 576, endPoint y: 310, distance: 69.4
click at [576, 310] on div at bounding box center [698, 237] width 699 height 474
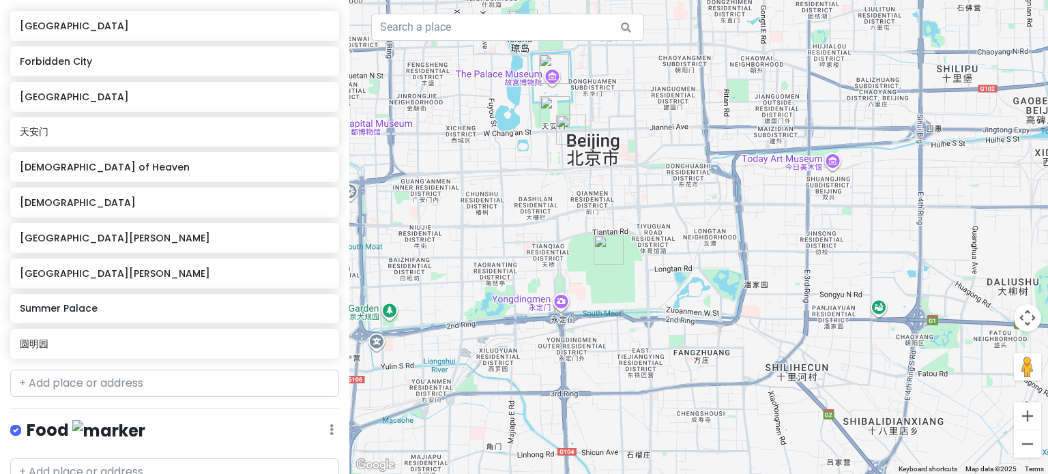
drag, startPoint x: 603, startPoint y: 302, endPoint x: 573, endPoint y: 167, distance: 138.9
click at [573, 167] on div at bounding box center [698, 237] width 699 height 474
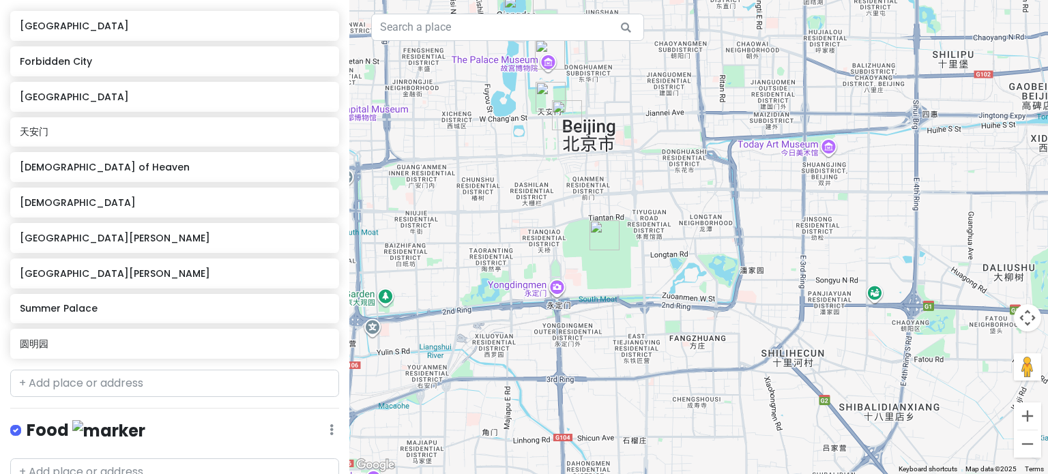
drag, startPoint x: 573, startPoint y: 212, endPoint x: 568, endPoint y: 191, distance: 21.7
click at [568, 191] on div at bounding box center [698, 237] width 699 height 474
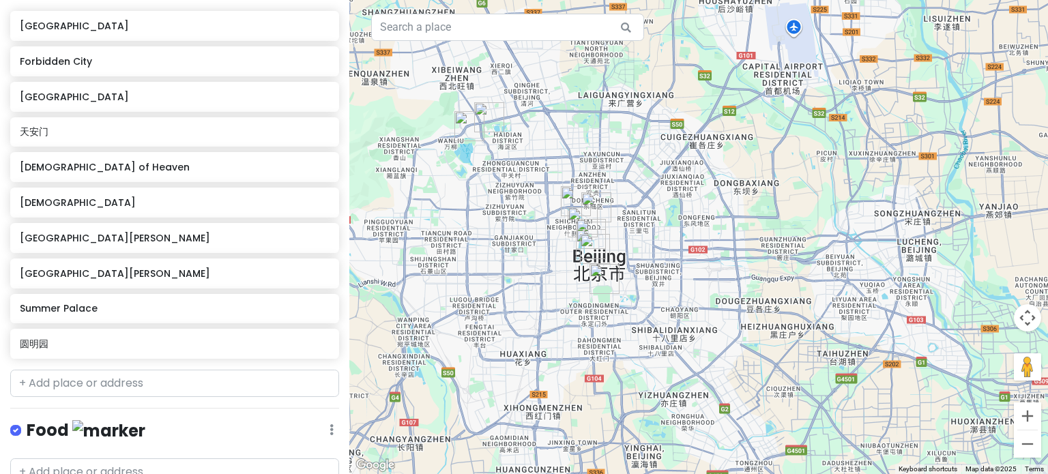
drag, startPoint x: 657, startPoint y: 221, endPoint x: 624, endPoint y: 261, distance: 52.3
click at [624, 261] on div at bounding box center [698, 237] width 699 height 474
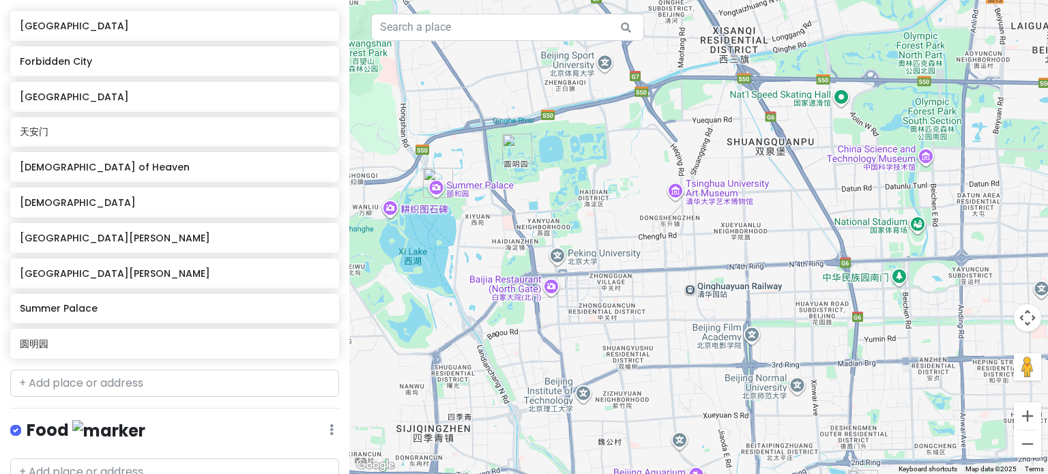
drag, startPoint x: 570, startPoint y: 300, endPoint x: 579, endPoint y: 327, distance: 28.5
click at [579, 327] on div at bounding box center [698, 237] width 699 height 474
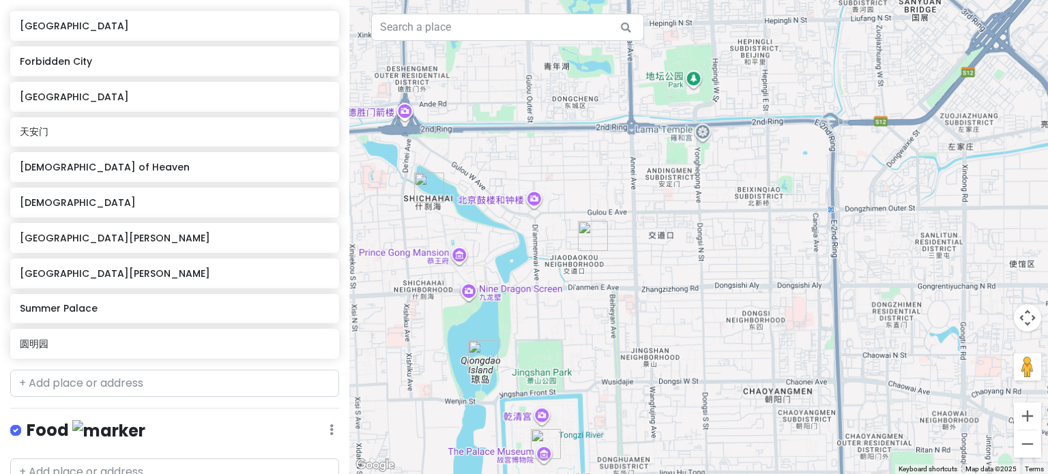
drag, startPoint x: 522, startPoint y: 332, endPoint x: 534, endPoint y: 297, distance: 37.6
click at [534, 297] on div at bounding box center [698, 237] width 699 height 474
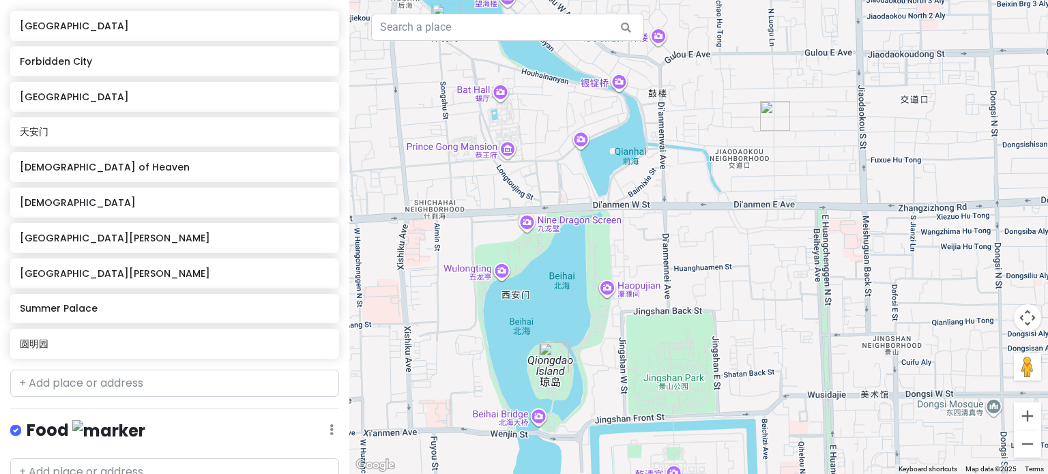
drag, startPoint x: 473, startPoint y: 309, endPoint x: 535, endPoint y: 241, distance: 92.3
click at [535, 241] on div at bounding box center [698, 237] width 699 height 474
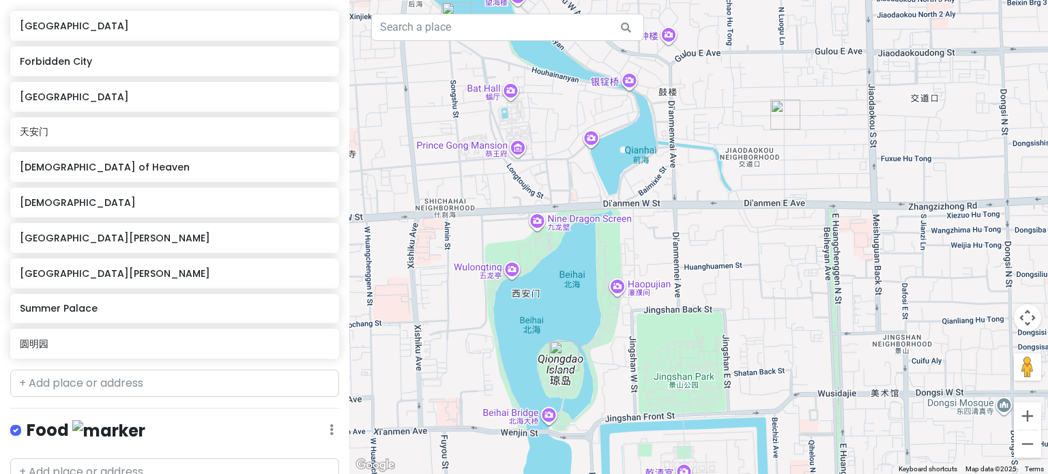
drag, startPoint x: 494, startPoint y: 201, endPoint x: 502, endPoint y: 226, distance: 25.9
click at [502, 226] on div at bounding box center [698, 237] width 699 height 474
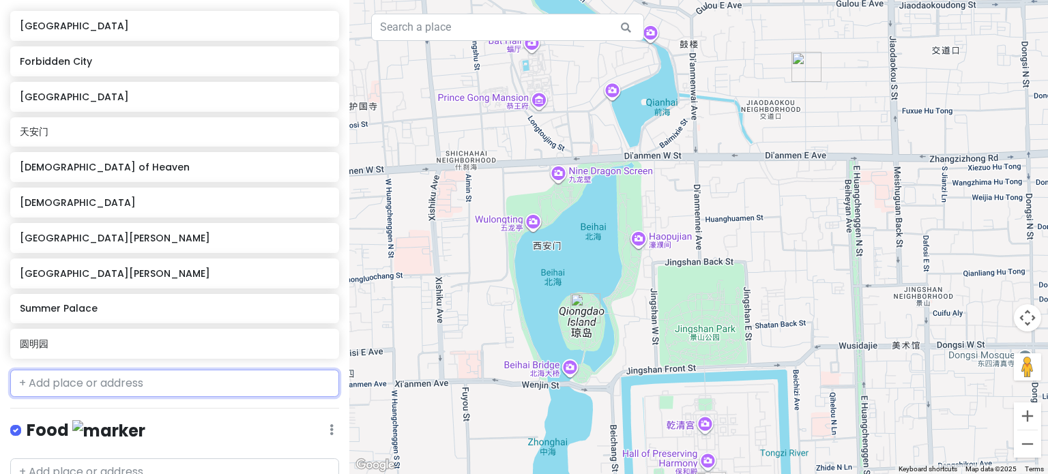
click at [188, 387] on input "text" at bounding box center [174, 383] width 329 height 27
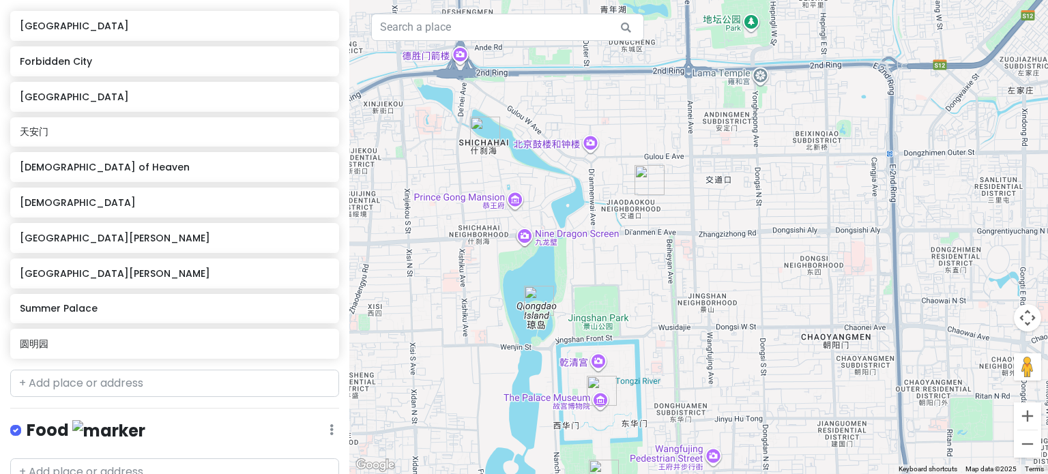
drag, startPoint x: 536, startPoint y: 149, endPoint x: 568, endPoint y: 280, distance: 134.9
click at [568, 291] on div at bounding box center [698, 237] width 699 height 474
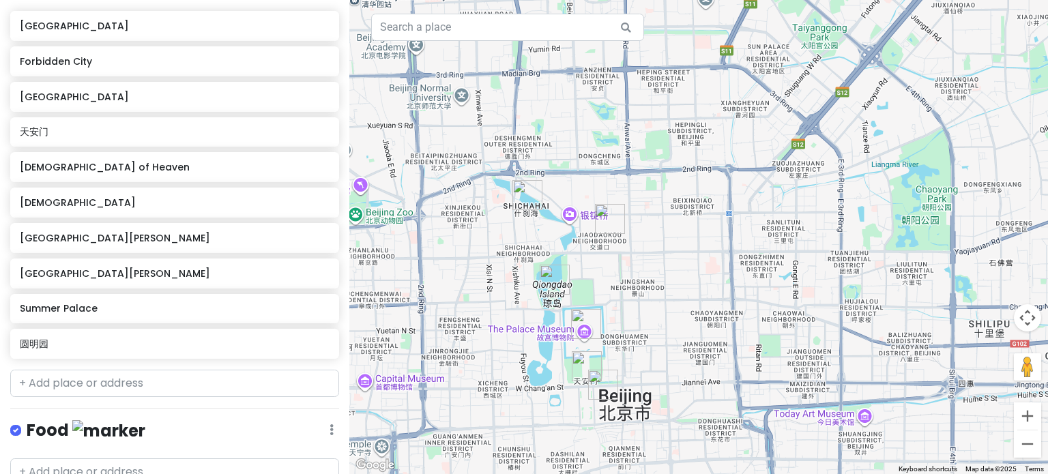
drag, startPoint x: 569, startPoint y: 280, endPoint x: 558, endPoint y: 225, distance: 57.0
click at [558, 225] on div at bounding box center [698, 237] width 699 height 474
